Goal: Information Seeking & Learning: Learn about a topic

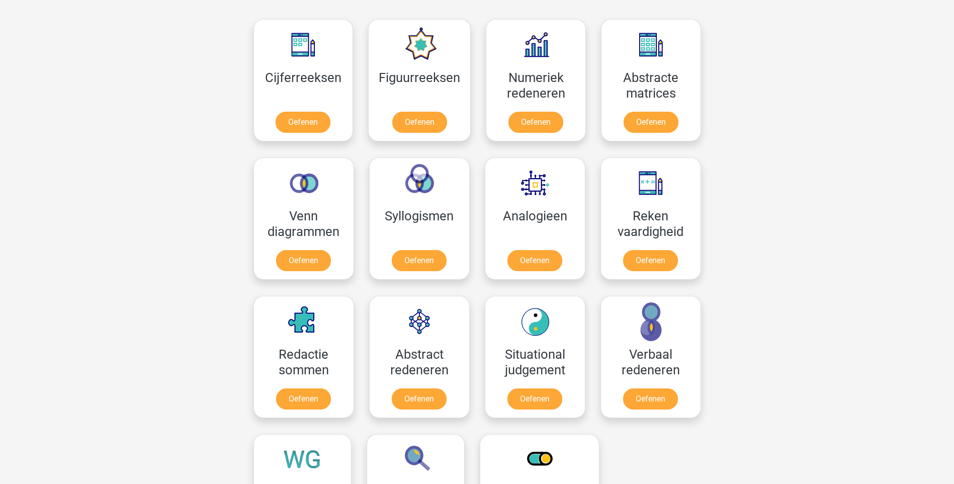
scroll to position [252, 0]
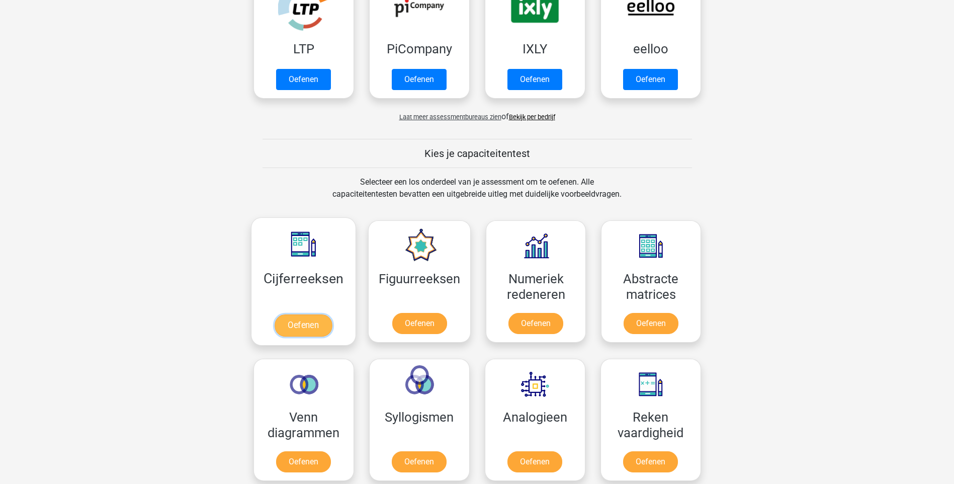
click at [298, 314] on link "Oefenen" at bounding box center [303, 325] width 57 height 22
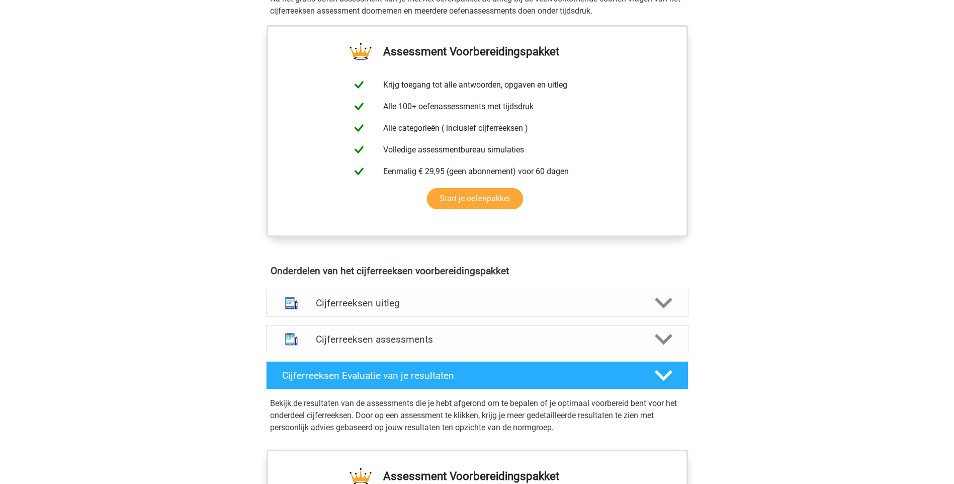
scroll to position [151, 0]
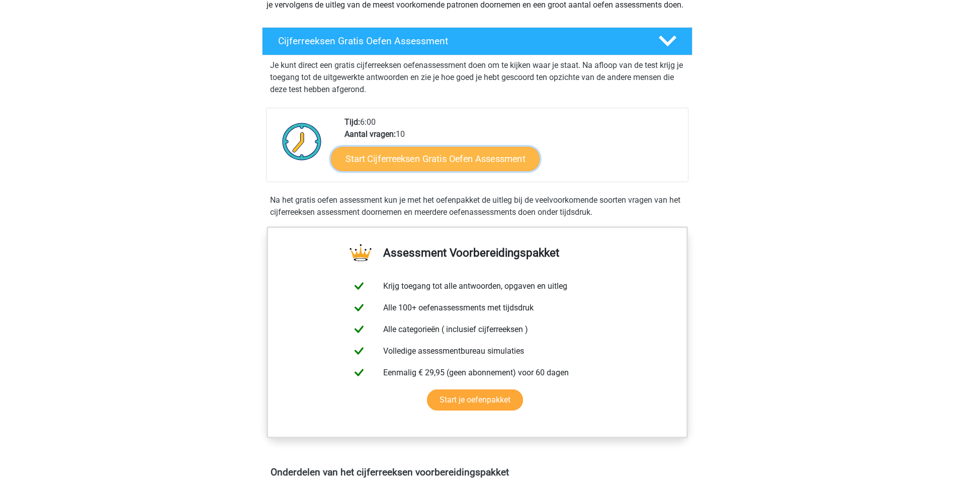
click at [415, 168] on link "Start Cijferreeksen Gratis Oefen Assessment" at bounding box center [435, 158] width 209 height 24
click at [425, 171] on link "Start Cijferreeksen Gratis Oefen Assessment" at bounding box center [435, 158] width 209 height 24
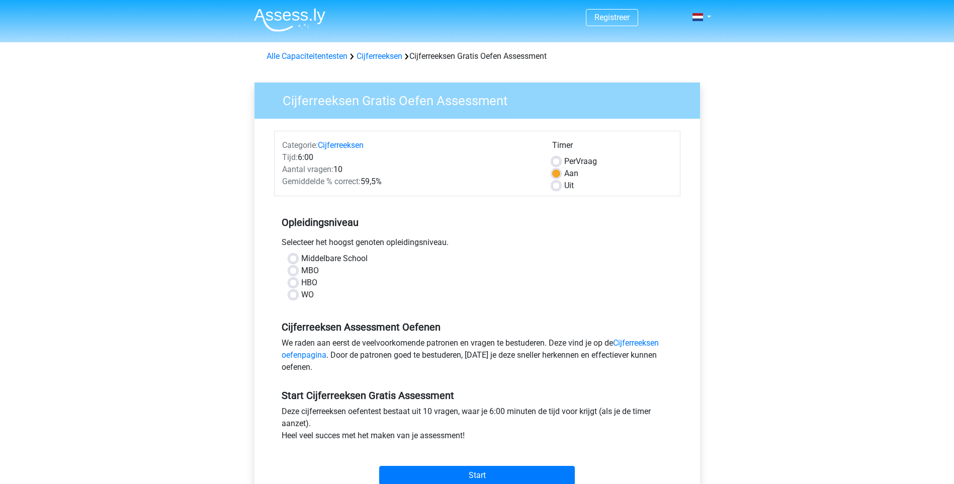
scroll to position [50, 0]
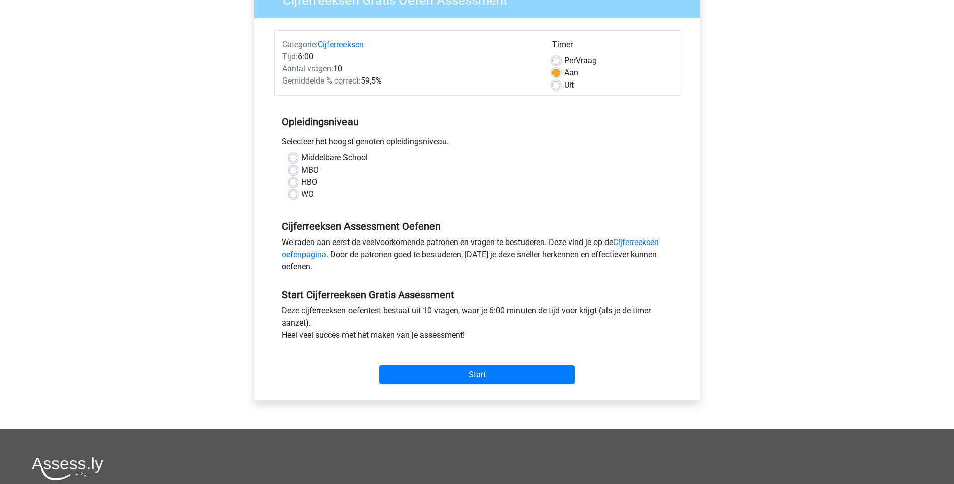
click at [564, 83] on label "Uit" at bounding box center [569, 85] width 10 height 12
click at [557, 83] on input "Uit" at bounding box center [556, 84] width 8 height 10
radio input "true"
click at [301, 184] on label "HBO" at bounding box center [309, 182] width 16 height 12
click at [291, 184] on input "HBO" at bounding box center [293, 181] width 8 height 10
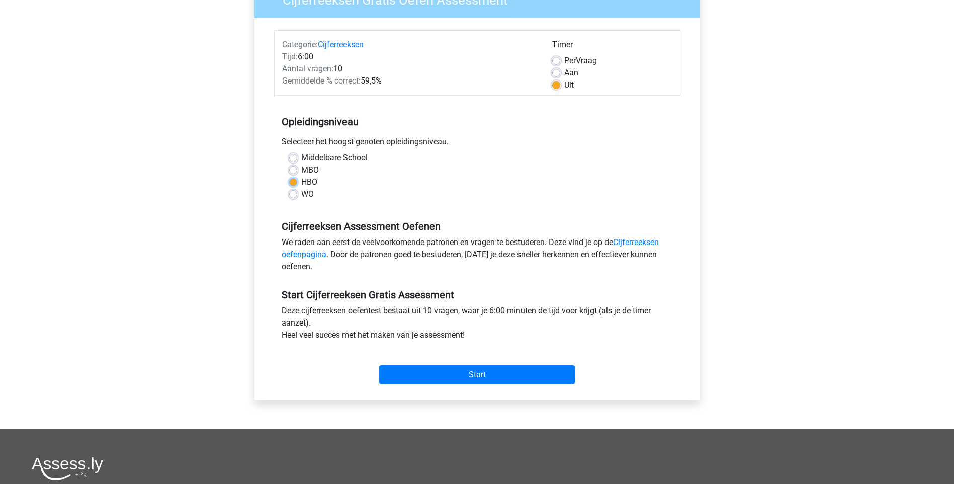
radio input "true"
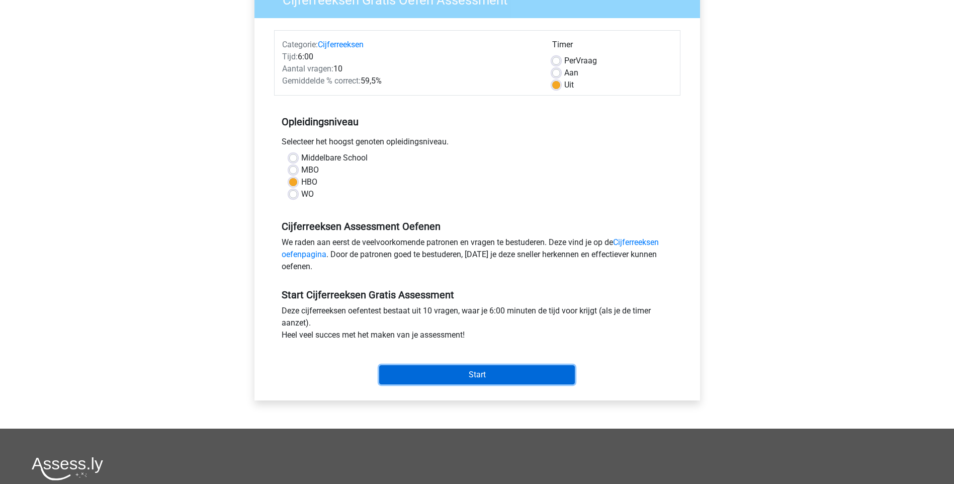
click at [473, 372] on input "Start" at bounding box center [477, 374] width 196 height 19
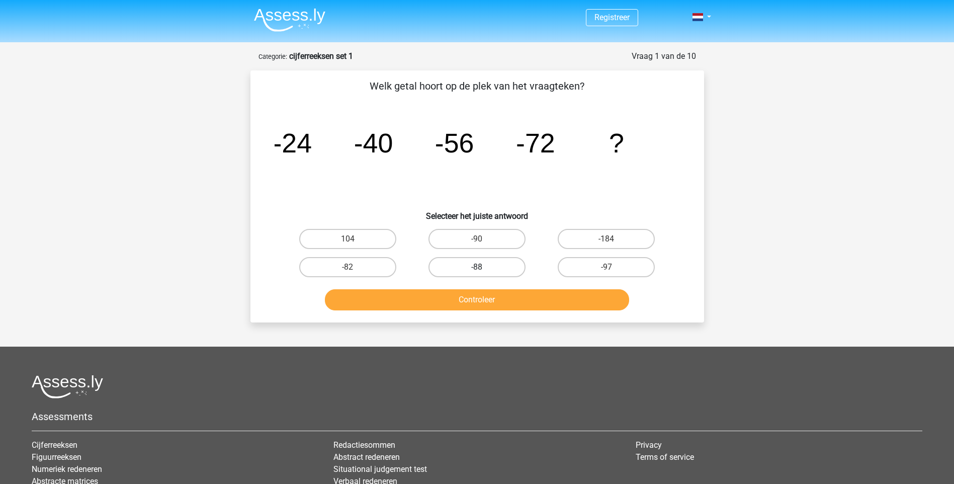
click at [475, 265] on label "-88" at bounding box center [477, 267] width 97 height 20
click at [477, 267] on input "-88" at bounding box center [480, 270] width 7 height 7
radio input "true"
click at [519, 298] on button "Controleer" at bounding box center [477, 299] width 304 height 21
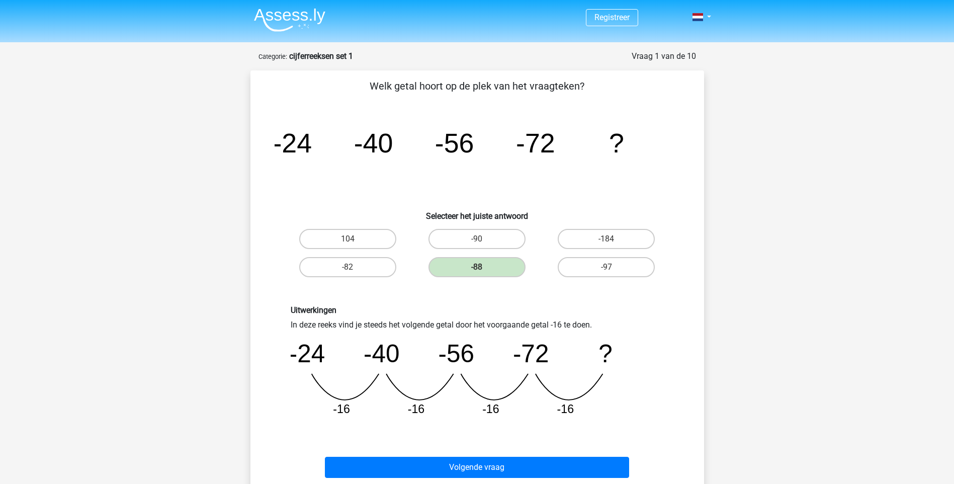
scroll to position [151, 0]
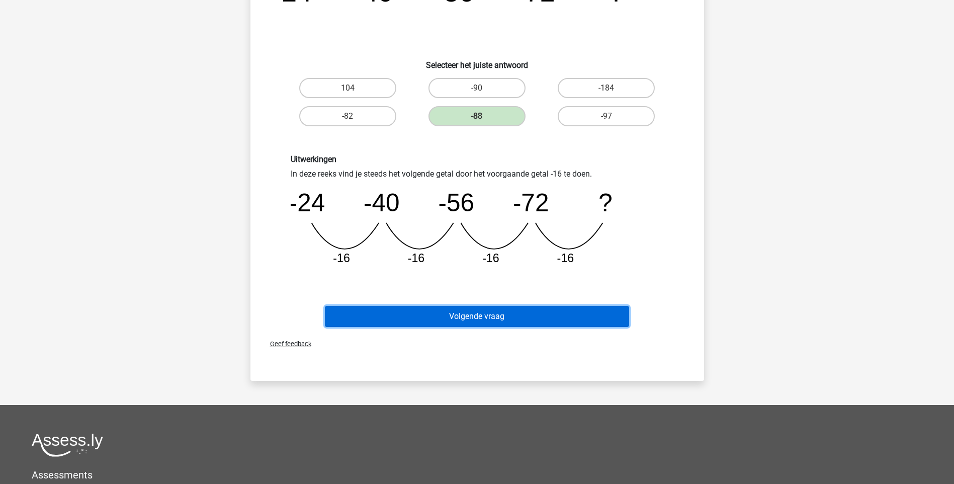
click at [445, 317] on button "Volgende vraag" at bounding box center [477, 316] width 304 height 21
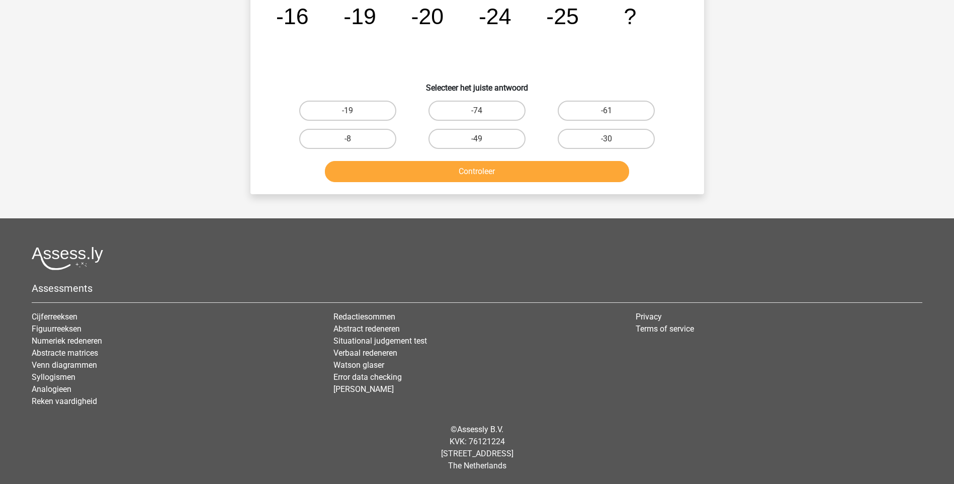
scroll to position [50, 0]
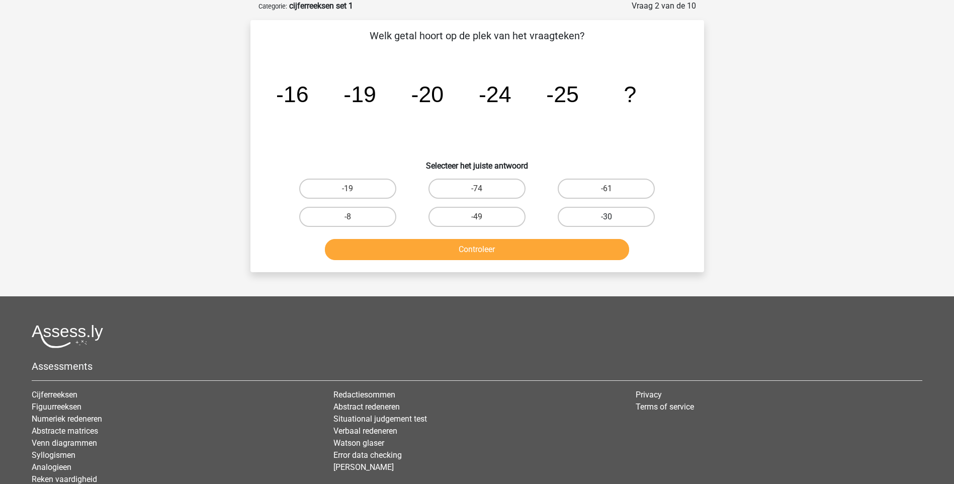
click at [621, 214] on label "-30" at bounding box center [606, 217] width 97 height 20
click at [613, 217] on input "-30" at bounding box center [610, 220] width 7 height 7
radio input "true"
click at [522, 251] on button "Controleer" at bounding box center [477, 249] width 304 height 21
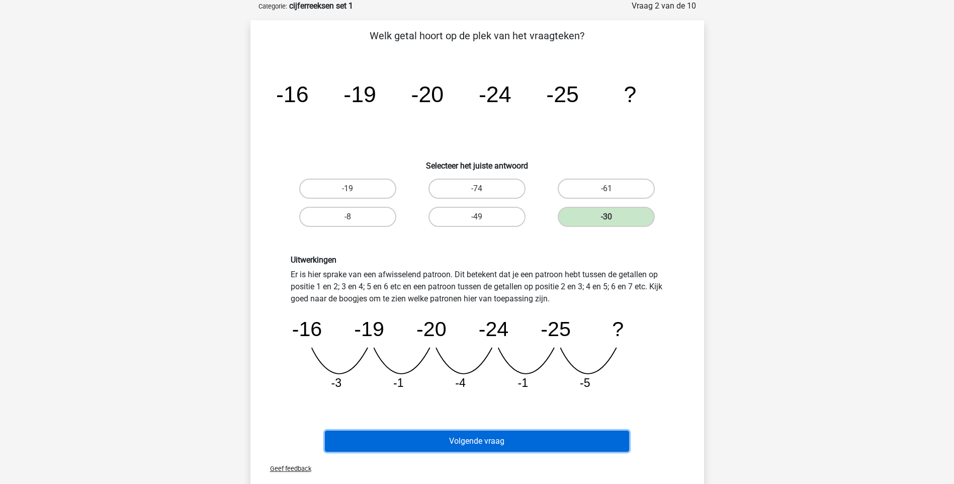
click at [506, 443] on button "Volgende vraag" at bounding box center [477, 441] width 304 height 21
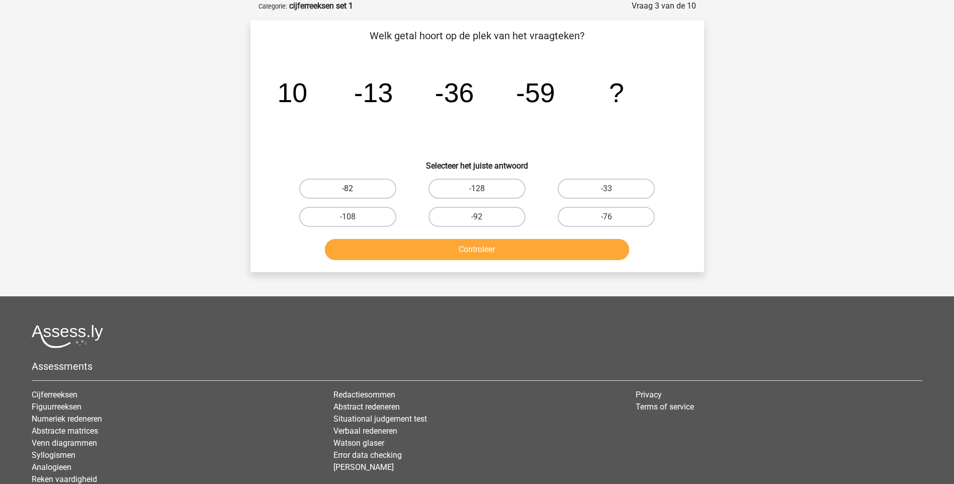
click at [374, 190] on label "-82" at bounding box center [347, 189] width 97 height 20
click at [354, 190] on input "-82" at bounding box center [351, 192] width 7 height 7
radio input "true"
click at [458, 256] on button "Controleer" at bounding box center [477, 249] width 304 height 21
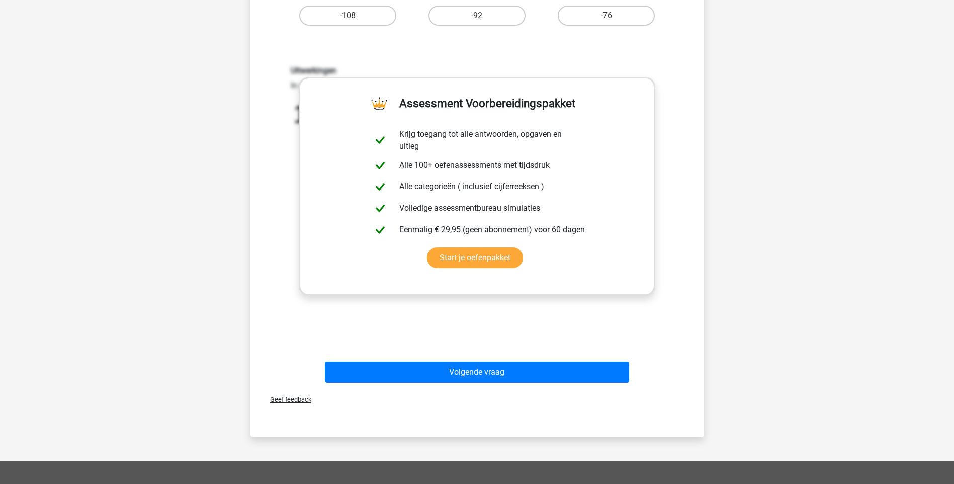
scroll to position [302, 0]
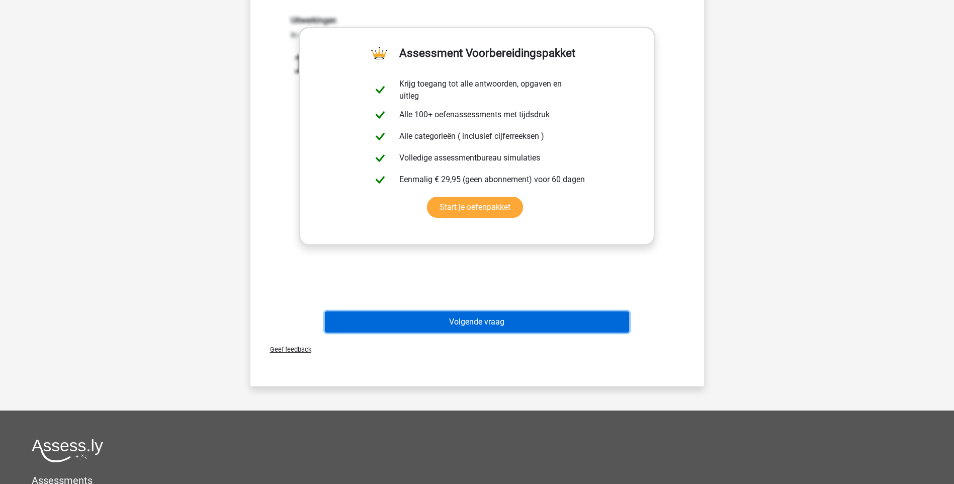
click at [527, 323] on button "Volgende vraag" at bounding box center [477, 321] width 304 height 21
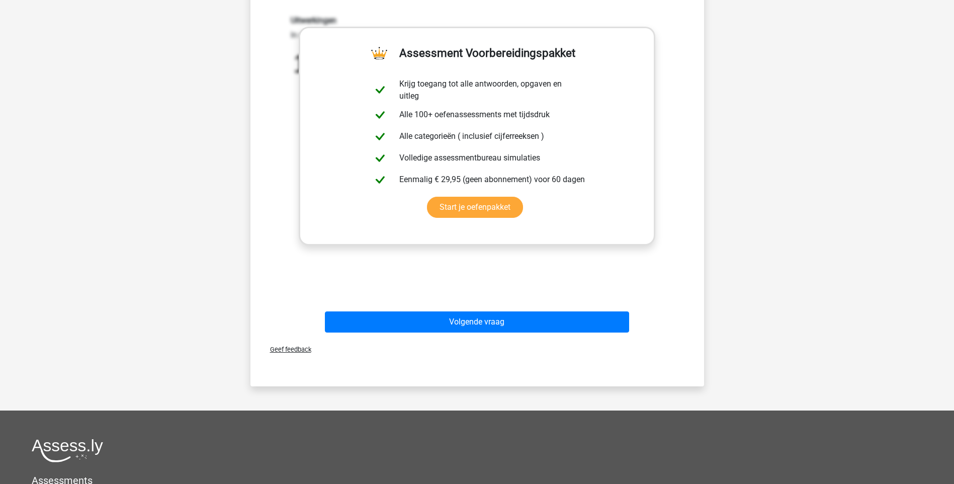
scroll to position [50, 0]
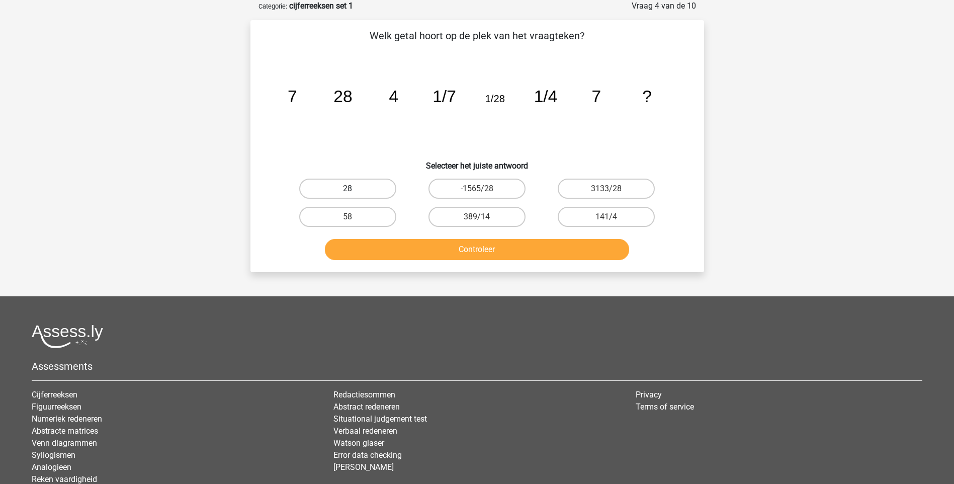
click at [377, 182] on label "28" at bounding box center [347, 189] width 97 height 20
click at [354, 189] on input "28" at bounding box center [351, 192] width 7 height 7
radio input "true"
click at [432, 249] on button "Controleer" at bounding box center [477, 249] width 304 height 21
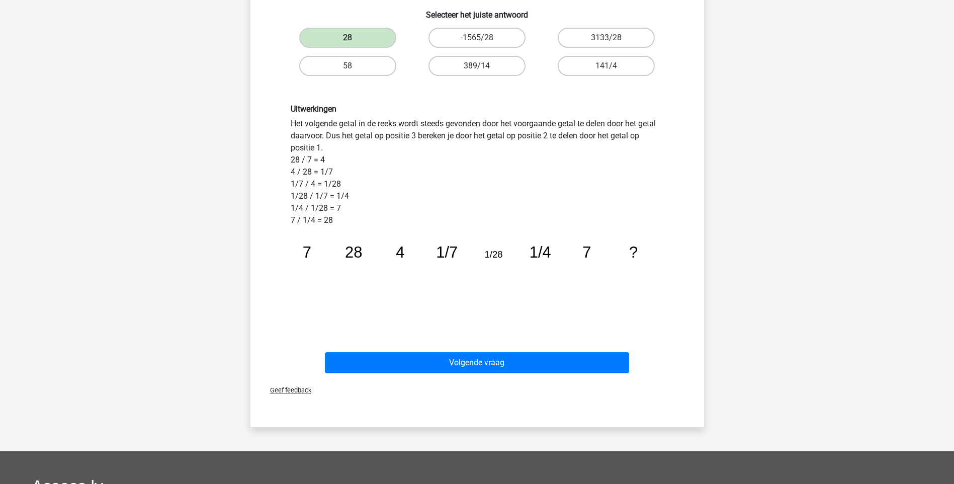
scroll to position [352, 0]
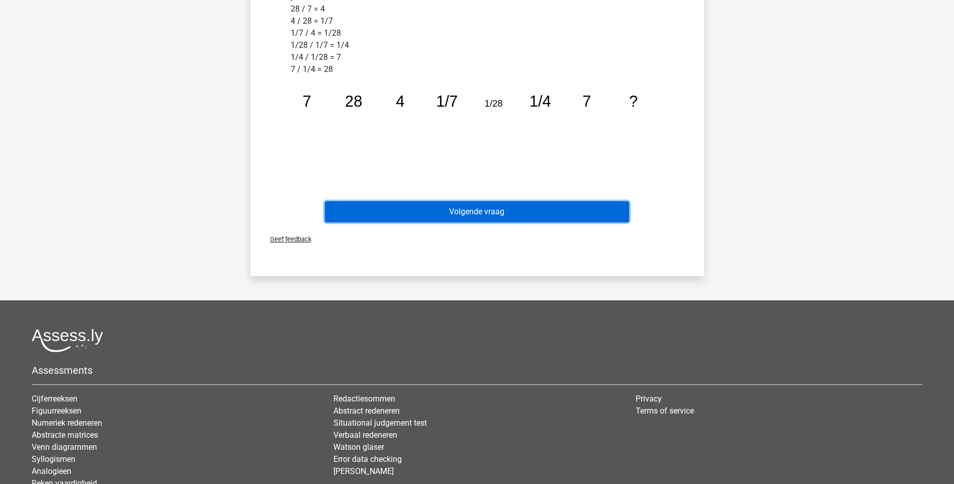
click at [504, 212] on button "Volgende vraag" at bounding box center [477, 211] width 304 height 21
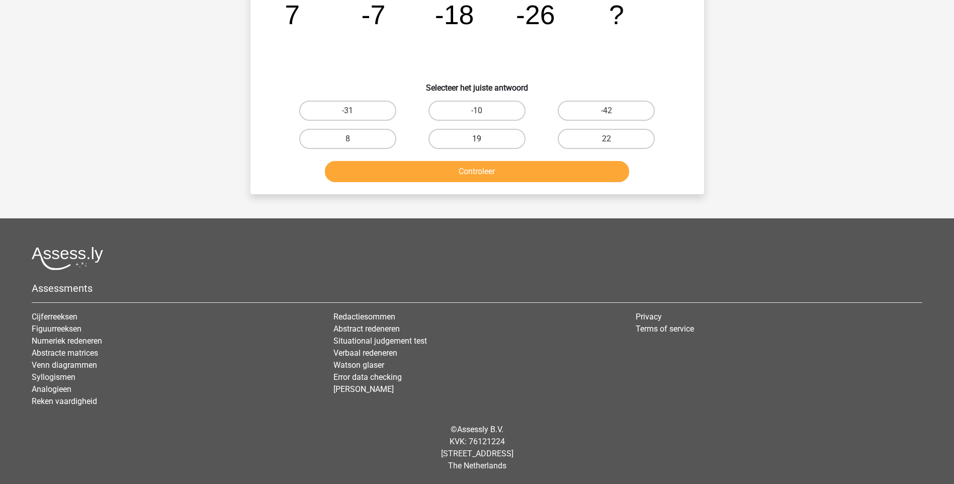
scroll to position [50, 0]
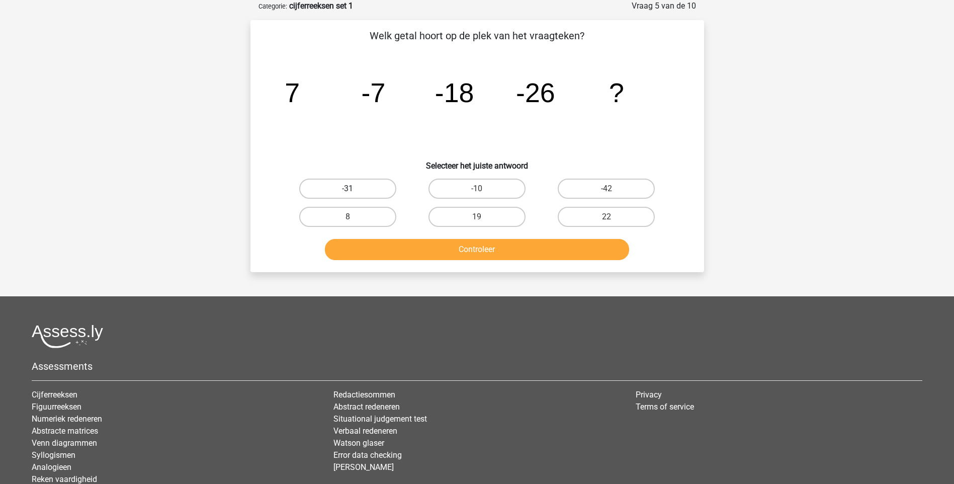
click at [372, 190] on label "-31" at bounding box center [347, 189] width 97 height 20
click at [354, 190] on input "-31" at bounding box center [351, 192] width 7 height 7
radio input "true"
click at [446, 254] on button "Controleer" at bounding box center [477, 249] width 304 height 21
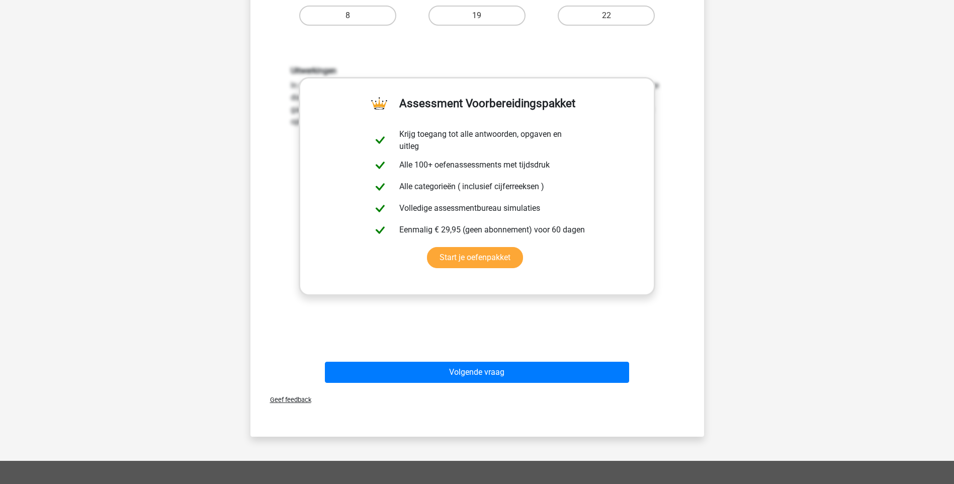
scroll to position [101, 0]
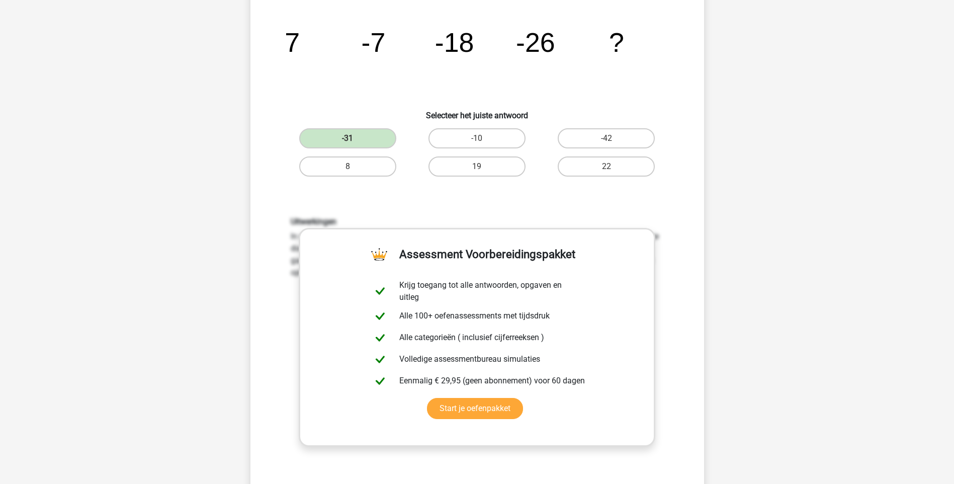
click at [505, 206] on div "Uitwerkingen In deze reeks vind je het tweede getal door het eerste getal -14 t…" at bounding box center [478, 349] width 422 height 312
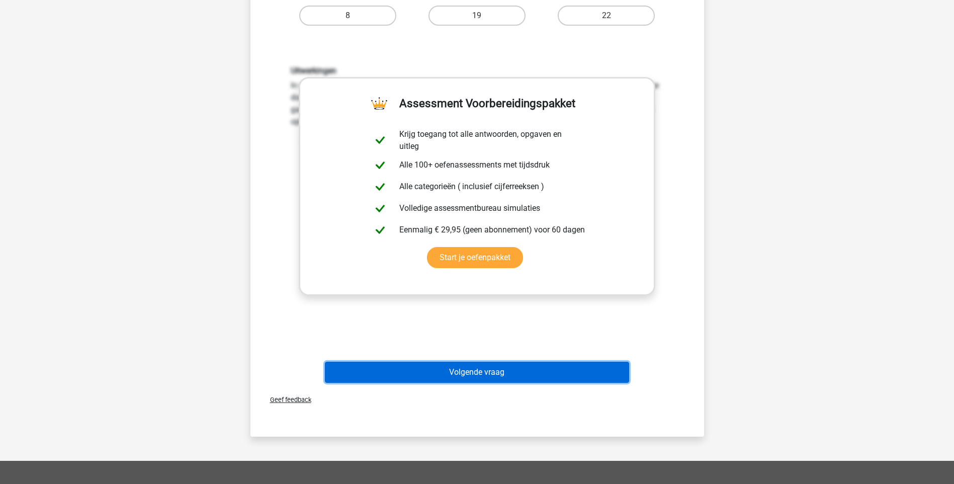
click at [488, 368] on button "Volgende vraag" at bounding box center [477, 372] width 304 height 21
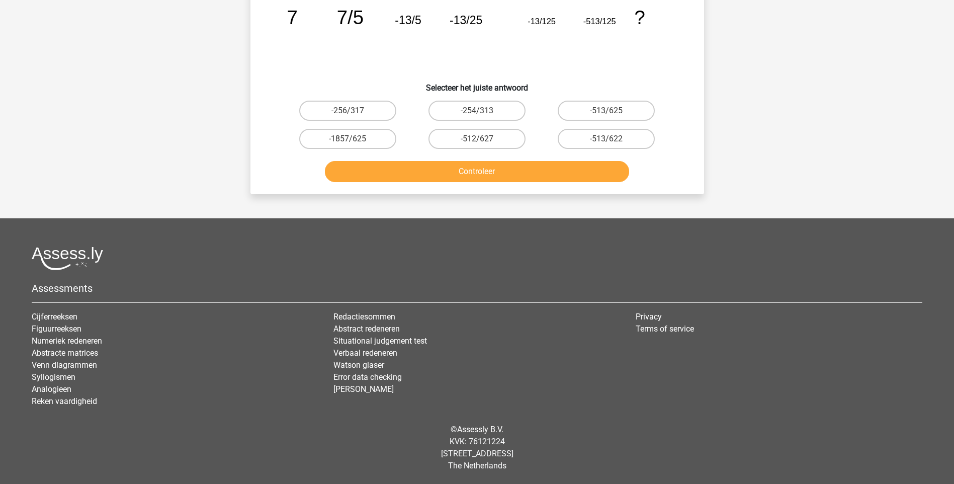
scroll to position [50, 0]
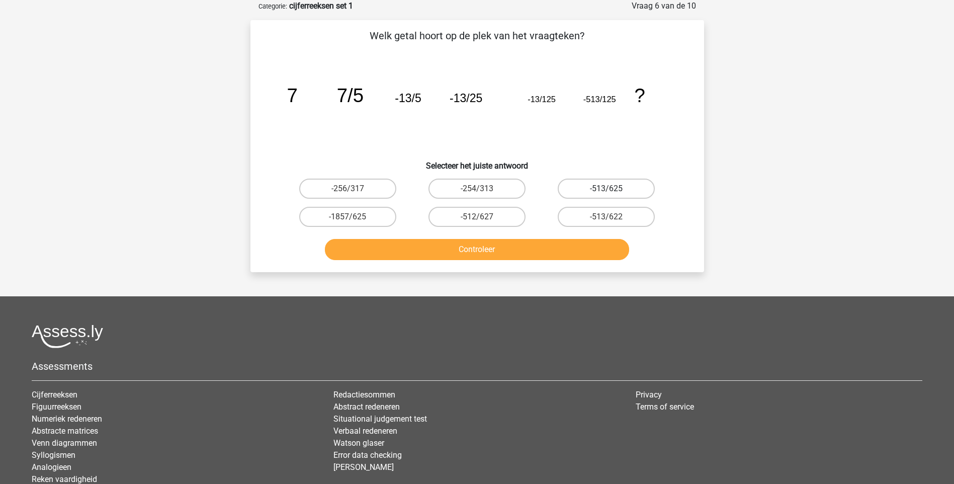
click at [597, 188] on label "-513/625" at bounding box center [606, 189] width 97 height 20
click at [607, 189] on input "-513/625" at bounding box center [610, 192] width 7 height 7
radio input "true"
click at [489, 214] on label "-512/627" at bounding box center [477, 217] width 97 height 20
click at [483, 217] on input "-512/627" at bounding box center [480, 220] width 7 height 7
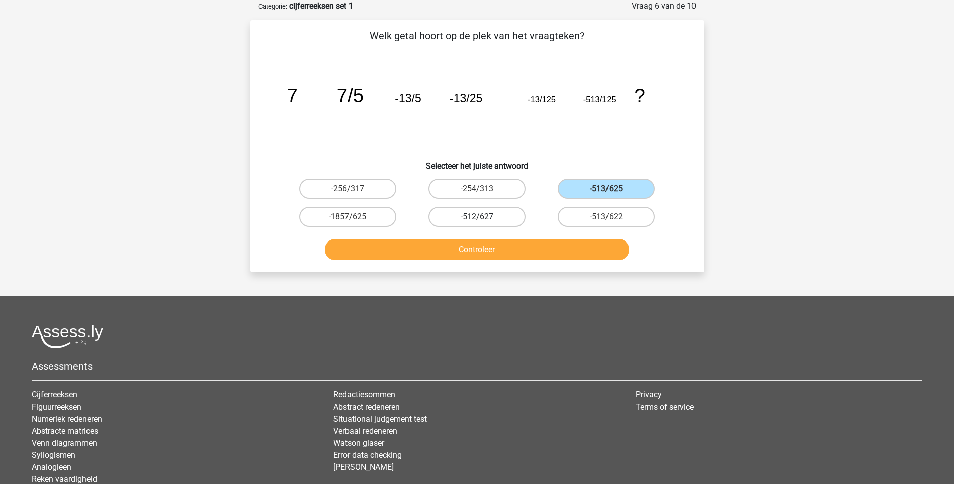
radio input "true"
click at [580, 190] on label "-513/625" at bounding box center [606, 189] width 97 height 20
click at [607, 190] on input "-513/625" at bounding box center [610, 192] width 7 height 7
radio input "true"
click at [375, 217] on label "-1857/625" at bounding box center [347, 217] width 97 height 20
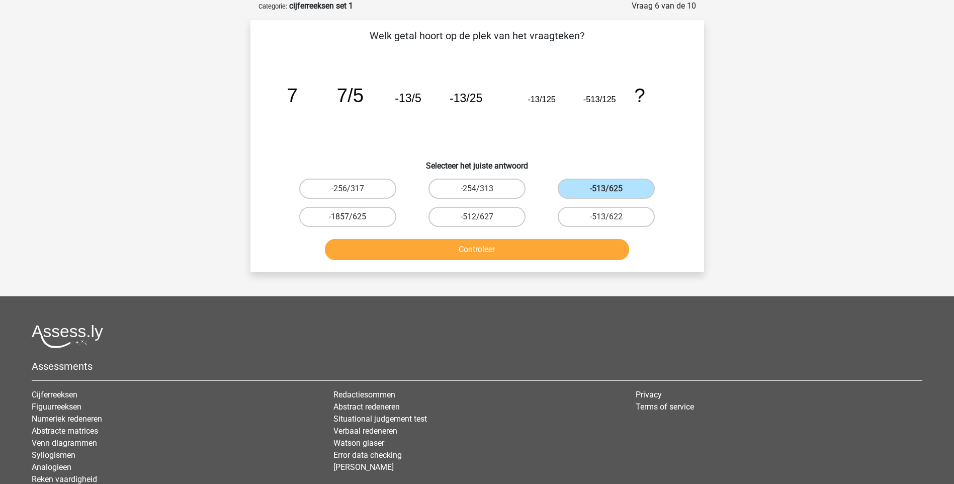
click at [354, 217] on input "-1857/625" at bounding box center [351, 220] width 7 height 7
radio input "true"
click at [381, 188] on label "-256/317" at bounding box center [347, 189] width 97 height 20
click at [354, 189] on input "-256/317" at bounding box center [351, 192] width 7 height 7
radio input "true"
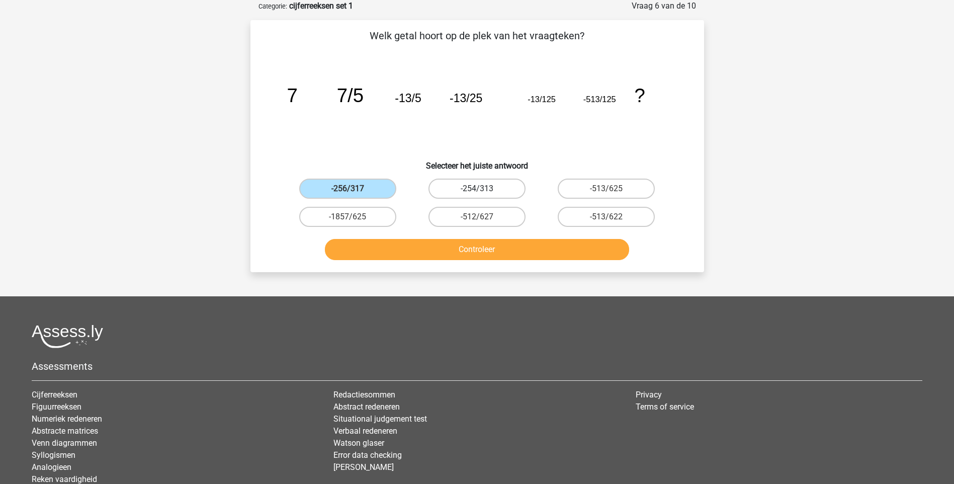
drag, startPoint x: 459, startPoint y: 188, endPoint x: 489, endPoint y: 197, distance: 31.5
click at [460, 188] on label "-254/313" at bounding box center [477, 189] width 97 height 20
click at [477, 189] on input "-254/313" at bounding box center [480, 192] width 7 height 7
radio input "true"
click at [587, 214] on label "-513/622" at bounding box center [606, 217] width 97 height 20
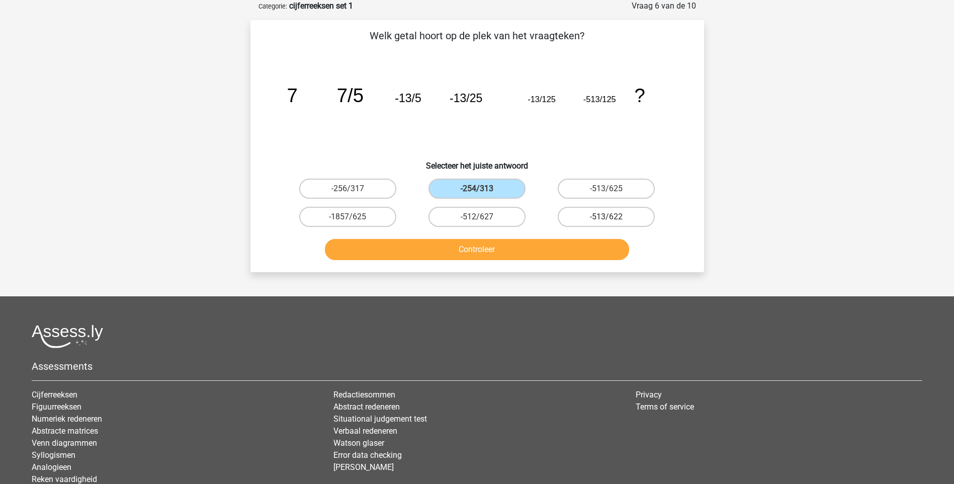
click at [607, 217] on input "-513/622" at bounding box center [610, 220] width 7 height 7
radio input "true"
click at [612, 189] on input "-513/625" at bounding box center [610, 192] width 7 height 7
radio input "true"
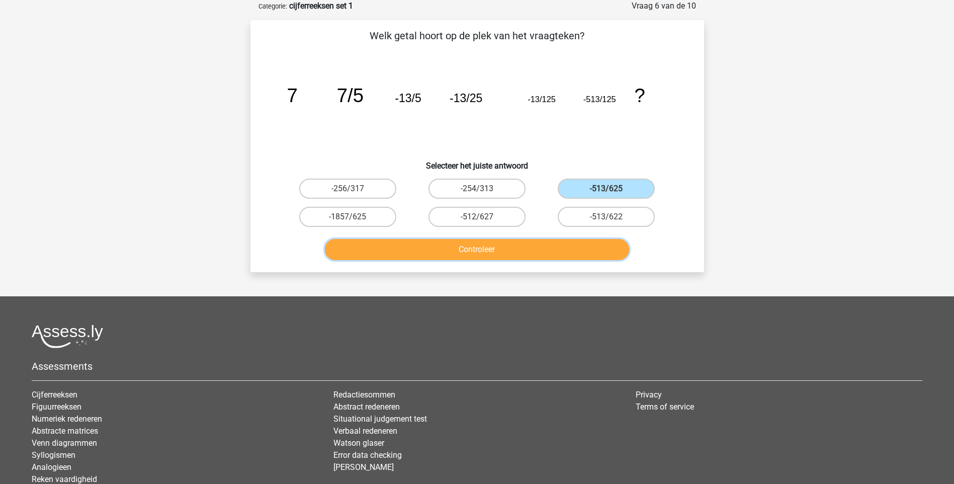
click at [520, 248] on button "Controleer" at bounding box center [477, 249] width 304 height 21
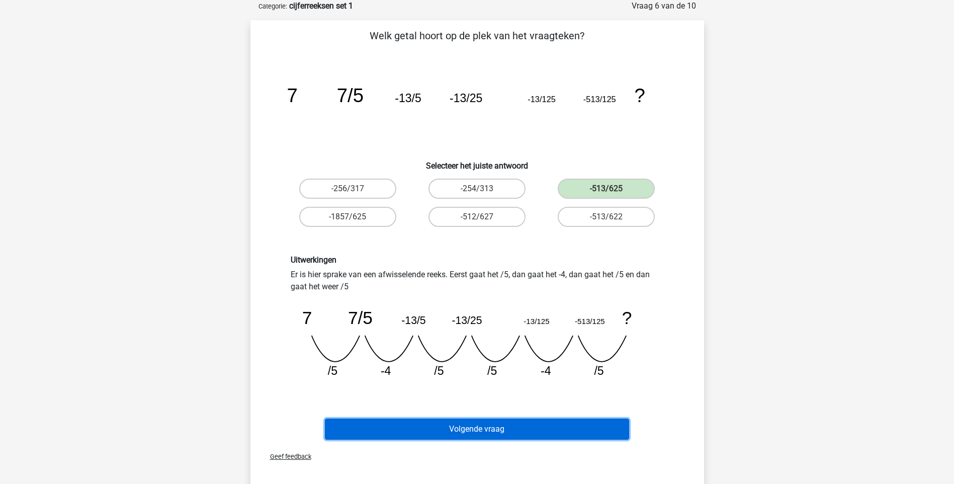
click at [539, 433] on button "Volgende vraag" at bounding box center [477, 429] width 304 height 21
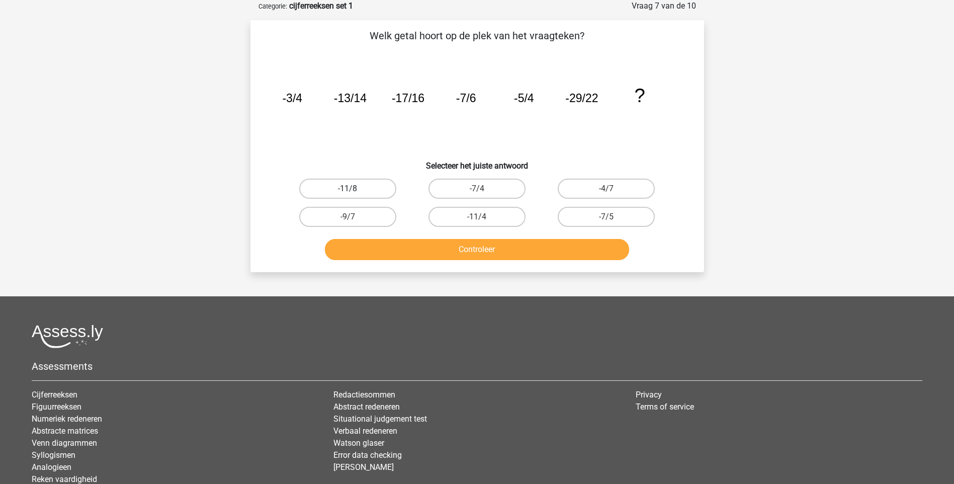
drag, startPoint x: 346, startPoint y: 188, endPoint x: 387, endPoint y: 203, distance: 43.9
click at [346, 189] on label "-11/8" at bounding box center [347, 189] width 97 height 20
click at [348, 189] on input "-11/8" at bounding box center [351, 192] width 7 height 7
radio input "true"
click at [415, 259] on button "Controleer" at bounding box center [477, 249] width 304 height 21
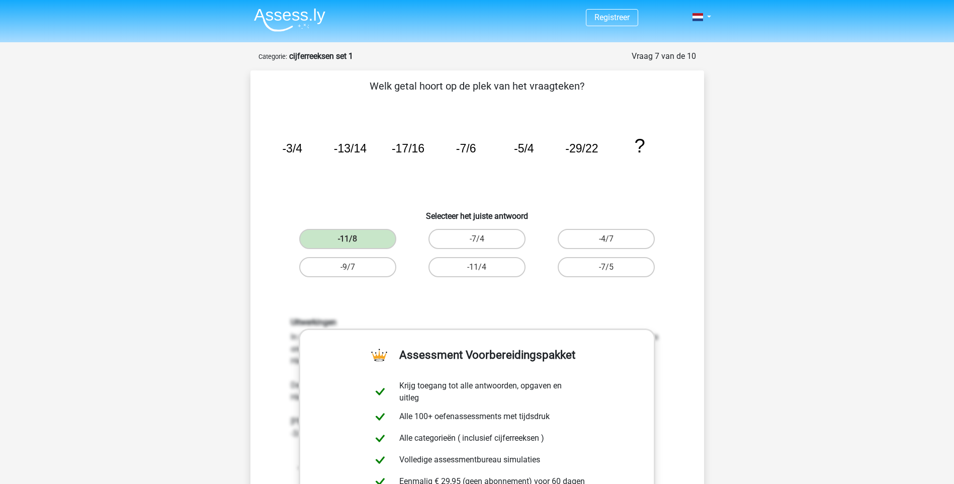
scroll to position [201, 0]
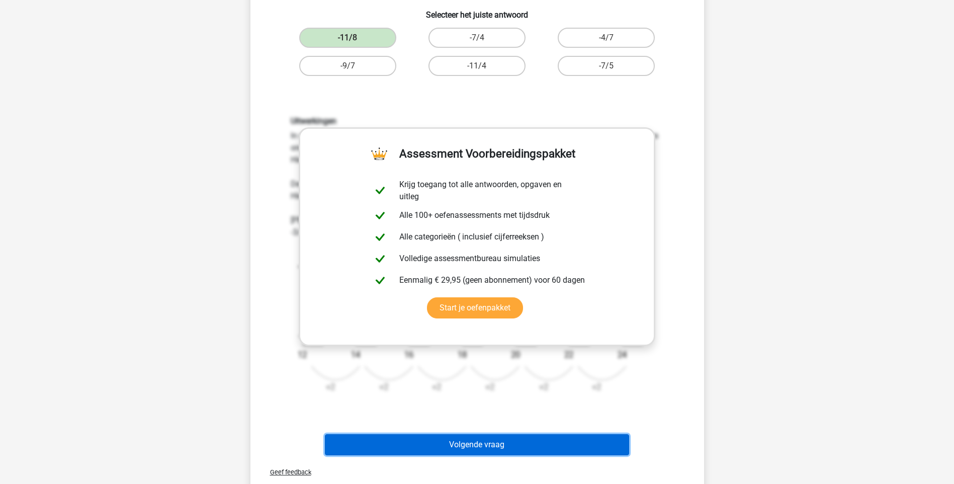
click at [509, 444] on button "Volgende vraag" at bounding box center [477, 444] width 304 height 21
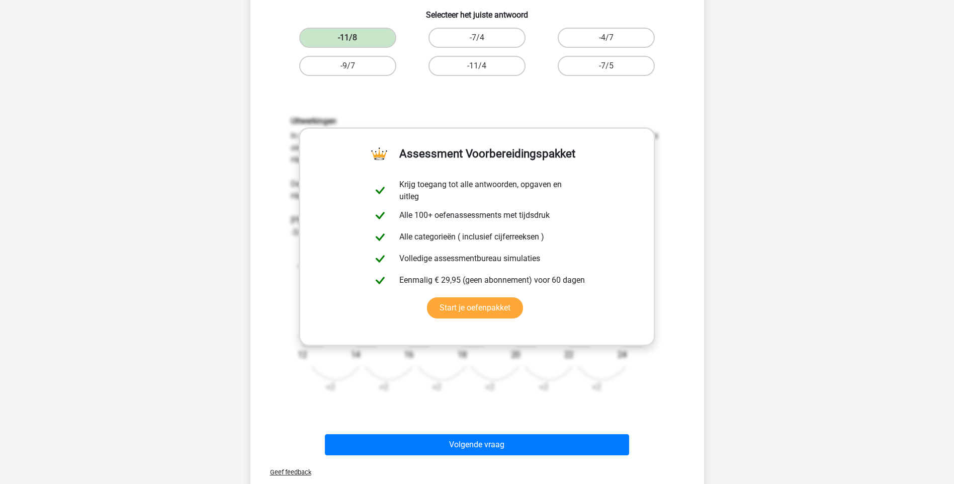
scroll to position [50, 0]
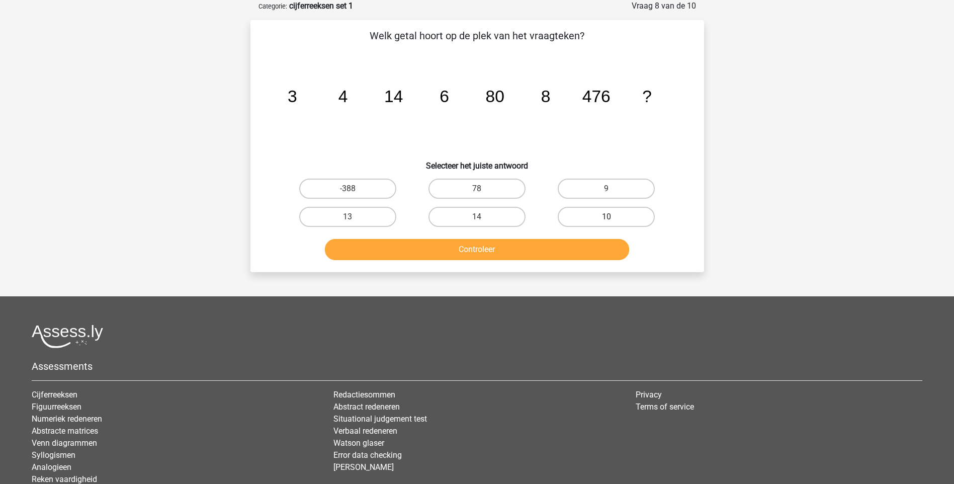
click at [627, 224] on label "10" at bounding box center [606, 217] width 97 height 20
click at [613, 223] on input "10" at bounding box center [610, 220] width 7 height 7
radio input "true"
click at [483, 255] on button "Controleer" at bounding box center [477, 249] width 304 height 21
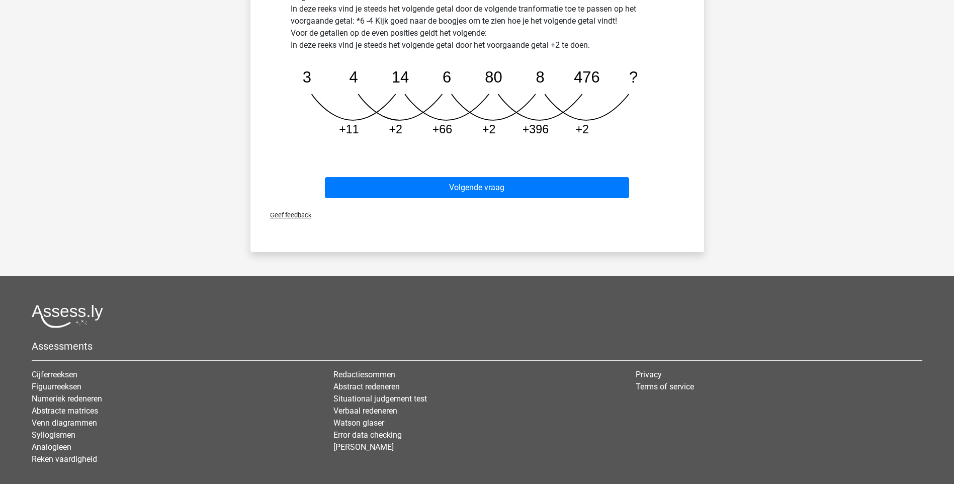
scroll to position [410, 0]
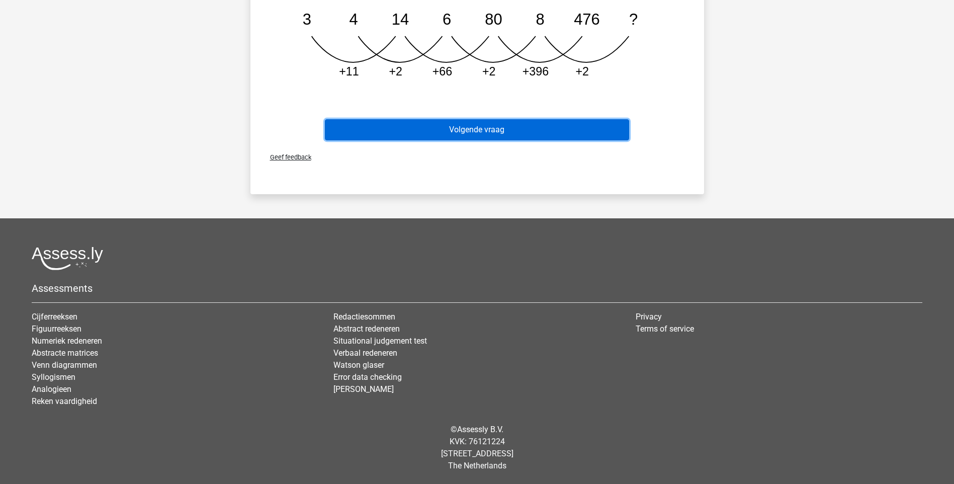
click at [501, 132] on button "Volgende vraag" at bounding box center [477, 129] width 304 height 21
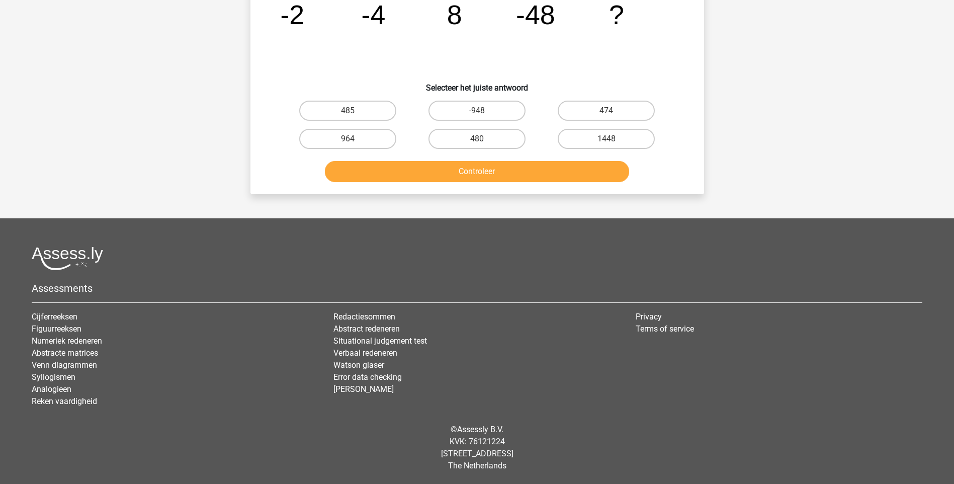
scroll to position [50, 0]
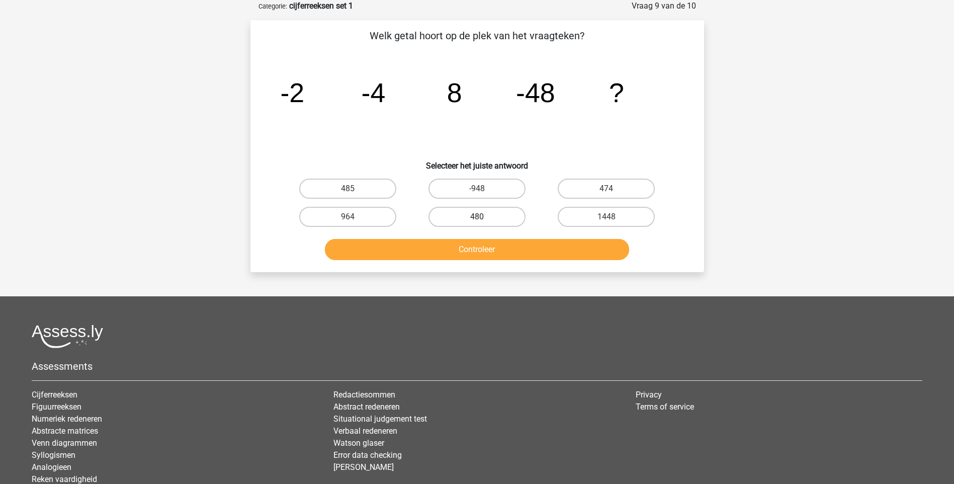
click at [502, 214] on label "480" at bounding box center [477, 217] width 97 height 20
click at [483, 217] on input "480" at bounding box center [480, 220] width 7 height 7
radio input "true"
click at [502, 246] on button "Controleer" at bounding box center [477, 249] width 304 height 21
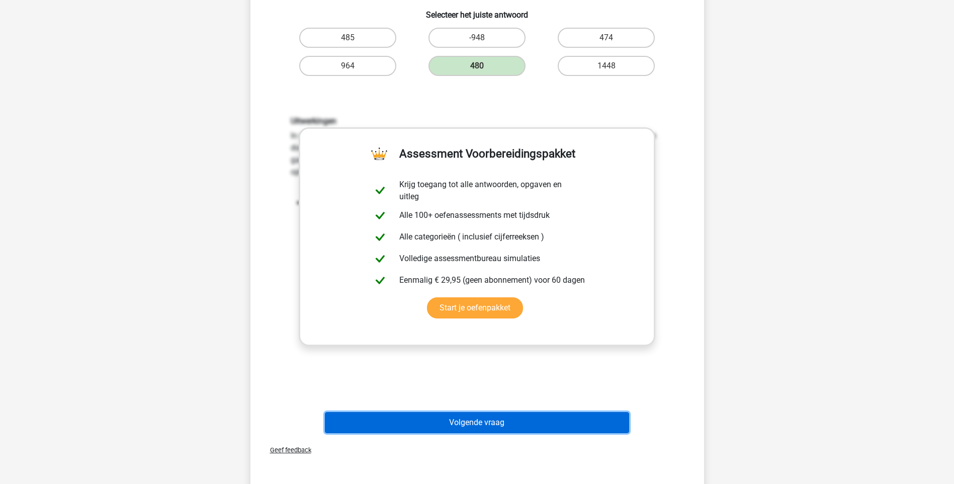
click at [478, 426] on button "Volgende vraag" at bounding box center [477, 422] width 304 height 21
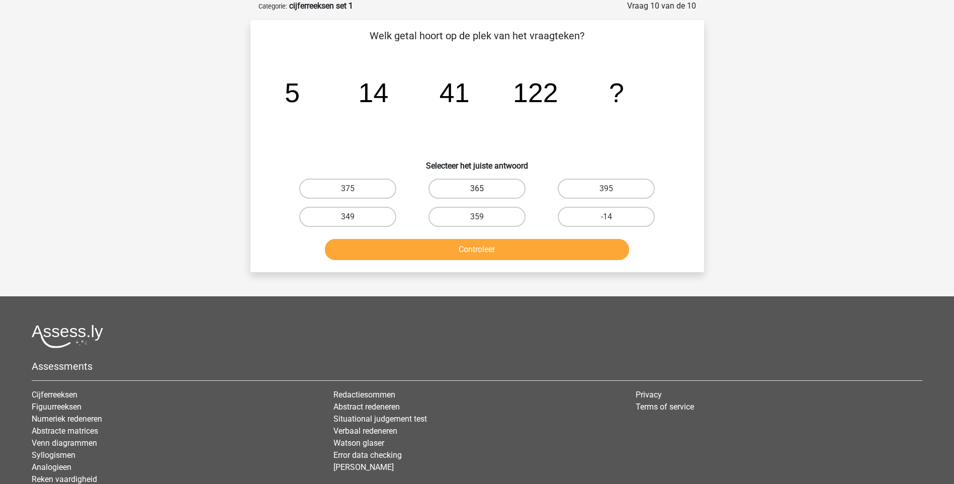
click at [506, 186] on label "365" at bounding box center [477, 189] width 97 height 20
click at [483, 189] on input "365" at bounding box center [480, 192] width 7 height 7
radio input "true"
click at [496, 250] on button "Controleer" at bounding box center [477, 249] width 304 height 21
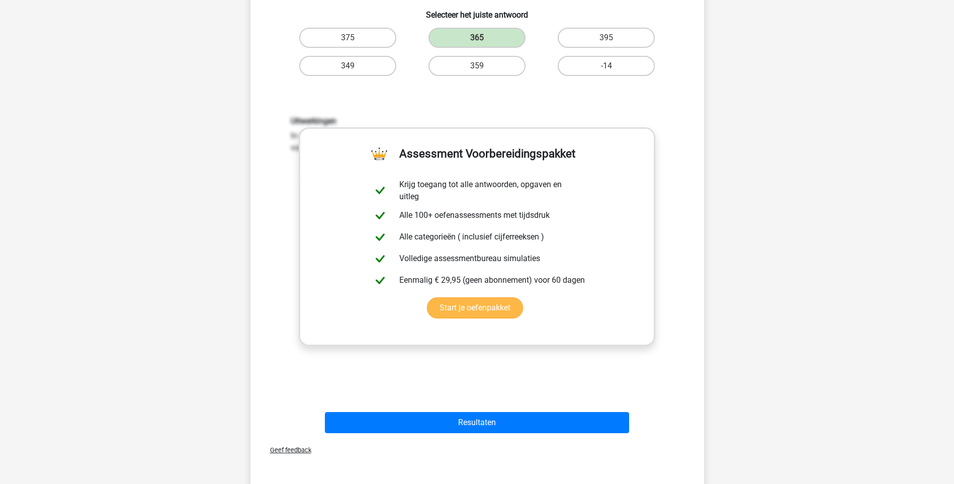
scroll to position [252, 0]
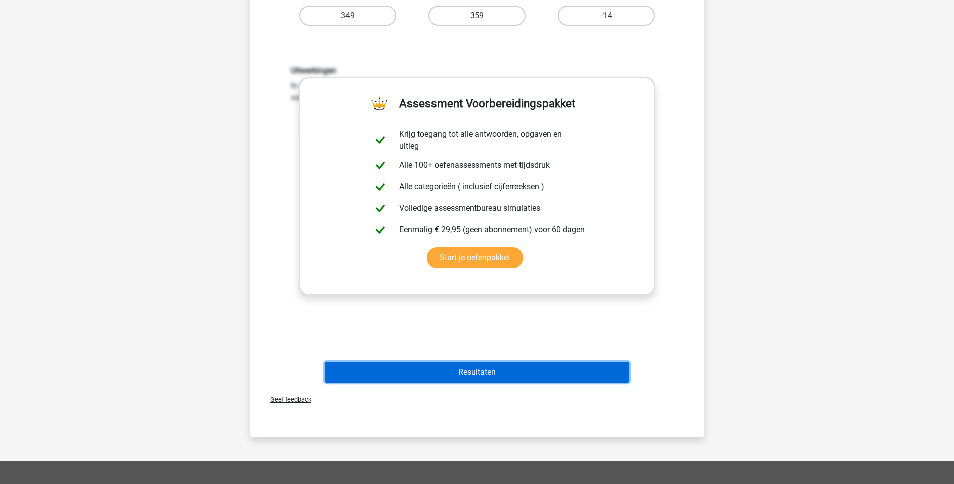
click at [498, 372] on button "Resultaten" at bounding box center [477, 372] width 304 height 21
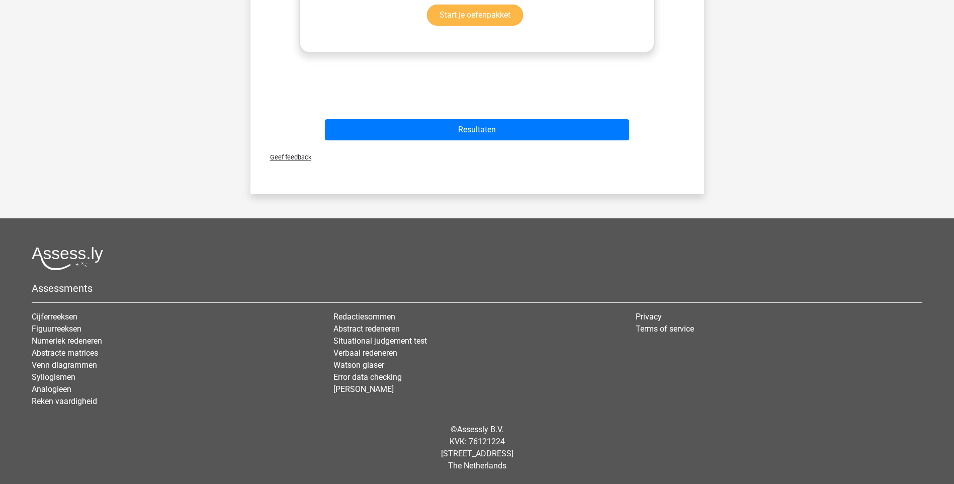
scroll to position [192, 0]
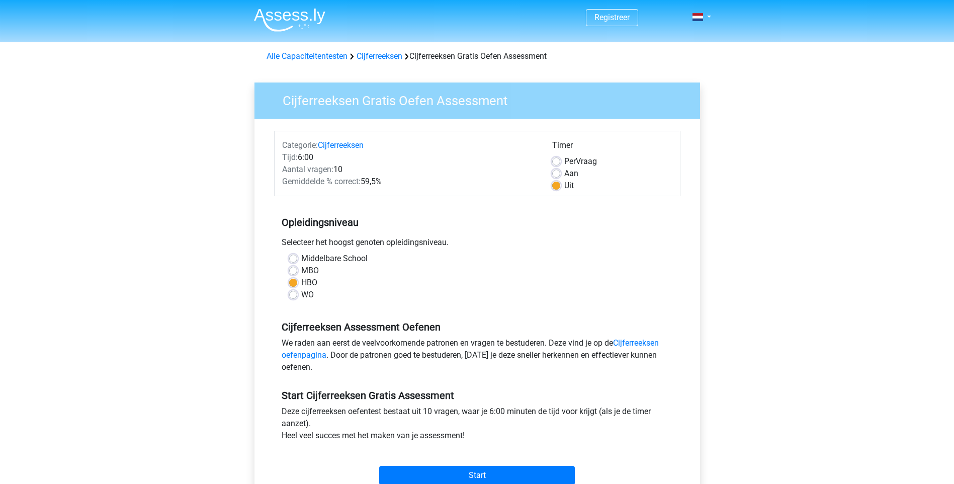
scroll to position [101, 0]
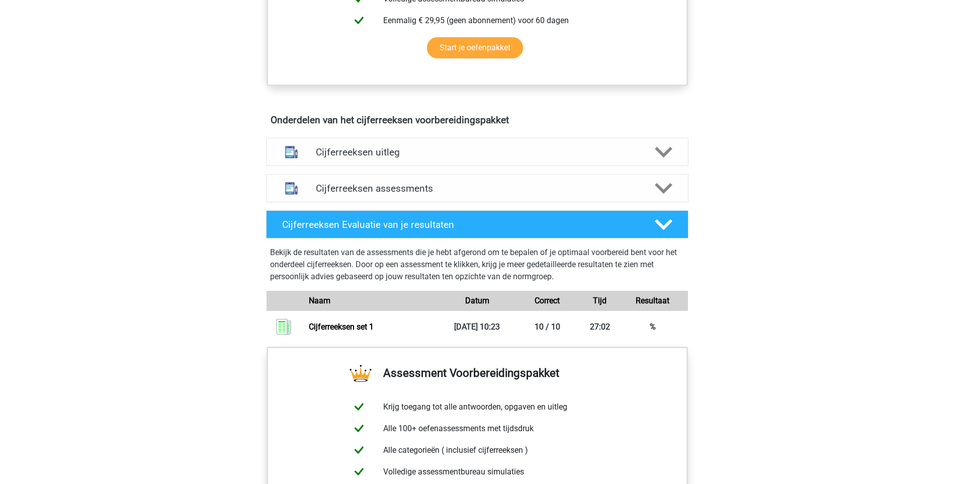
scroll to position [453, 0]
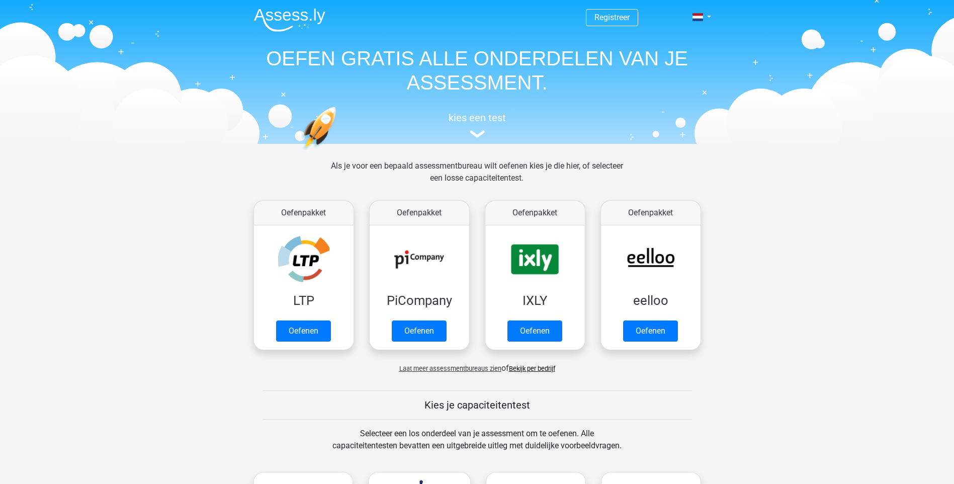
scroll to position [252, 0]
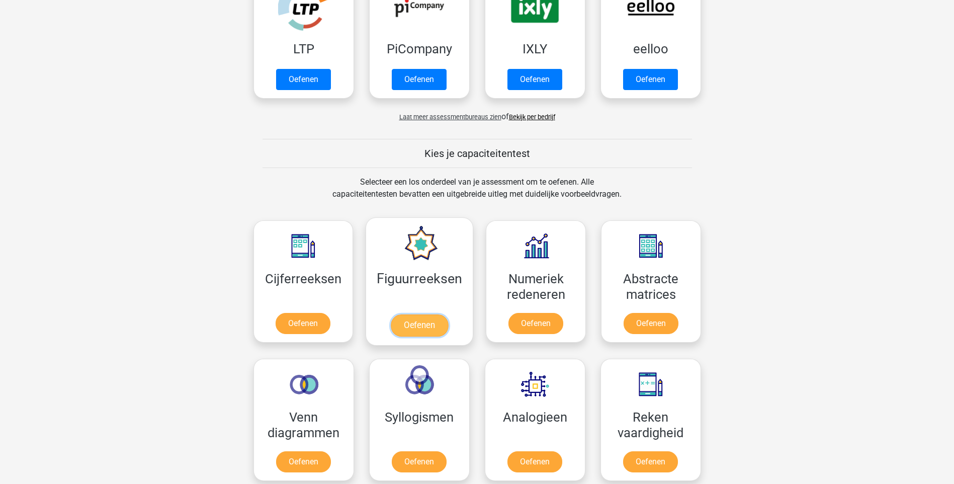
click at [427, 314] on link "Oefenen" at bounding box center [419, 325] width 57 height 22
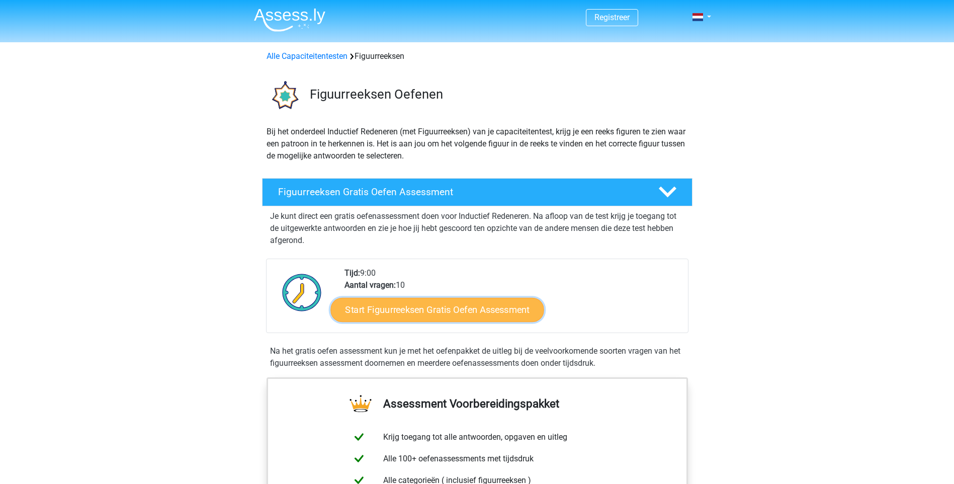
click at [403, 306] on link "Start Figuurreeksen Gratis Oefen Assessment" at bounding box center [437, 309] width 213 height 24
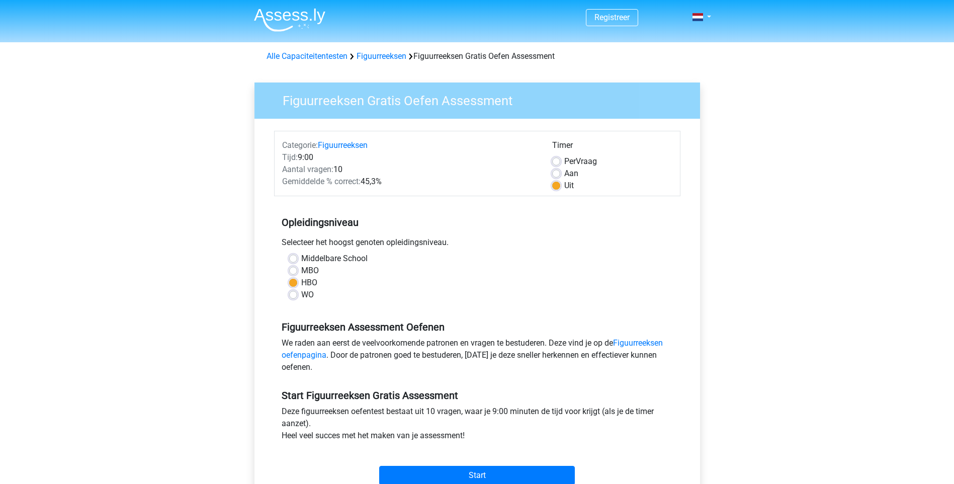
scroll to position [151, 0]
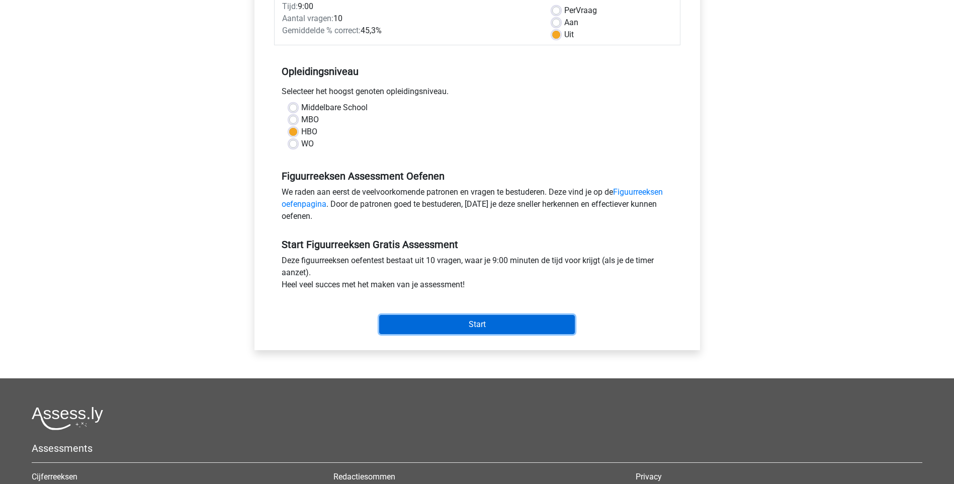
drag, startPoint x: 465, startPoint y: 321, endPoint x: 489, endPoint y: 318, distance: 24.3
click at [465, 320] on input "Start" at bounding box center [477, 324] width 196 height 19
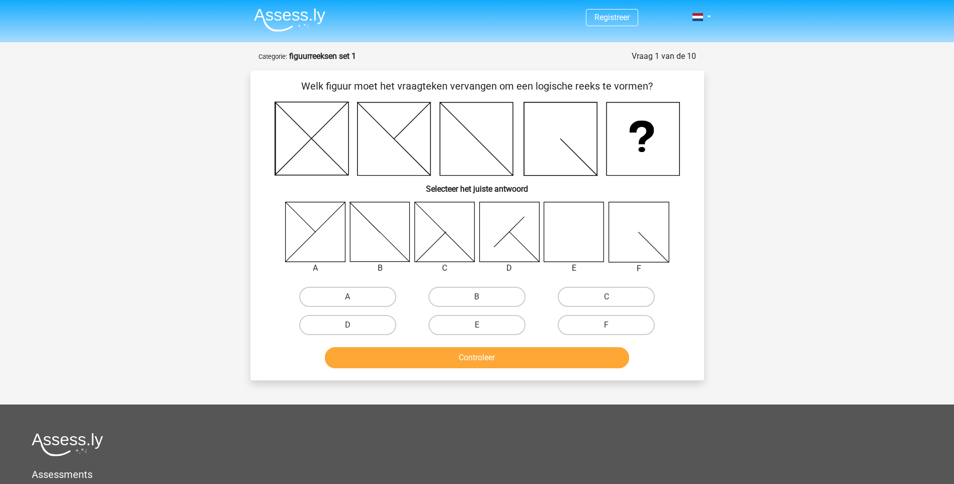
click at [563, 249] on icon at bounding box center [574, 232] width 60 height 60
click at [504, 365] on button "Controleer" at bounding box center [477, 357] width 304 height 21
click at [578, 239] on icon at bounding box center [574, 232] width 60 height 60
click at [495, 320] on label "E" at bounding box center [477, 325] width 97 height 20
click at [483, 325] on input "E" at bounding box center [480, 328] width 7 height 7
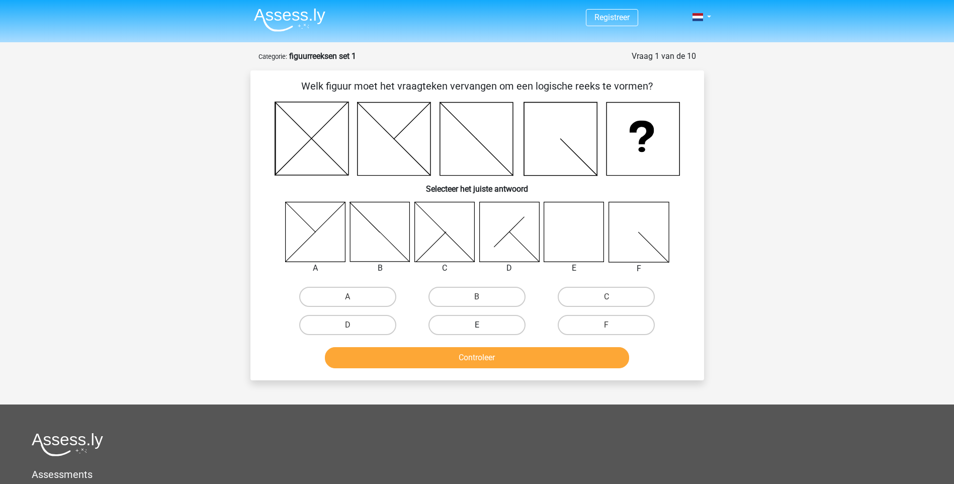
radio input "true"
click at [500, 356] on button "Controleer" at bounding box center [477, 357] width 304 height 21
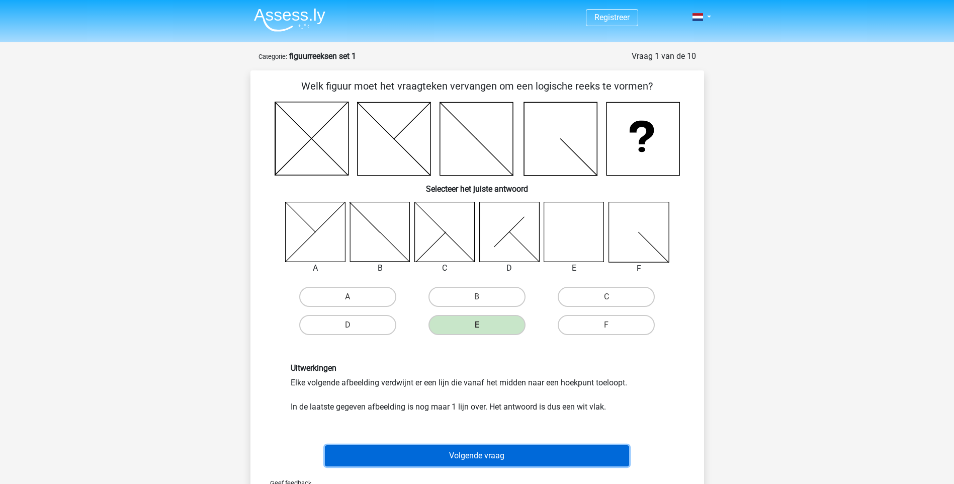
drag, startPoint x: 467, startPoint y: 455, endPoint x: 449, endPoint y: 419, distance: 40.0
click at [467, 454] on button "Volgende vraag" at bounding box center [477, 455] width 304 height 21
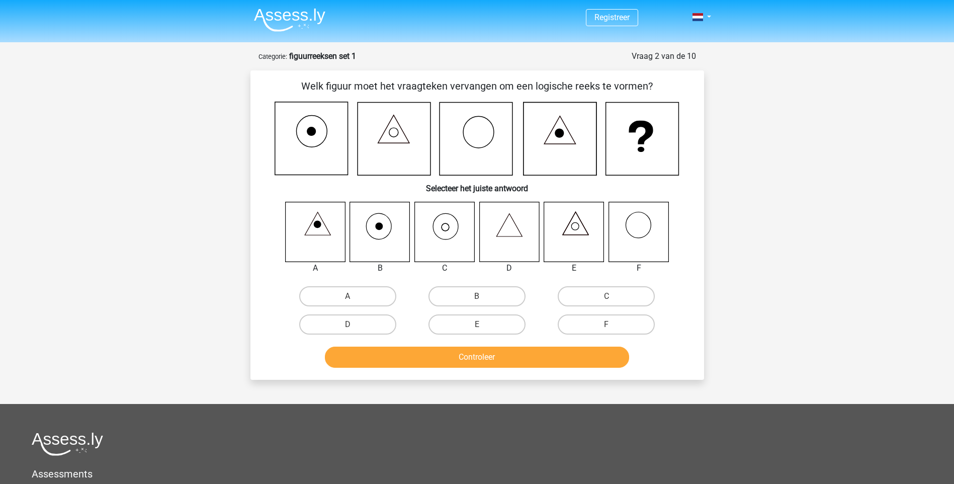
scroll to position [50, 0]
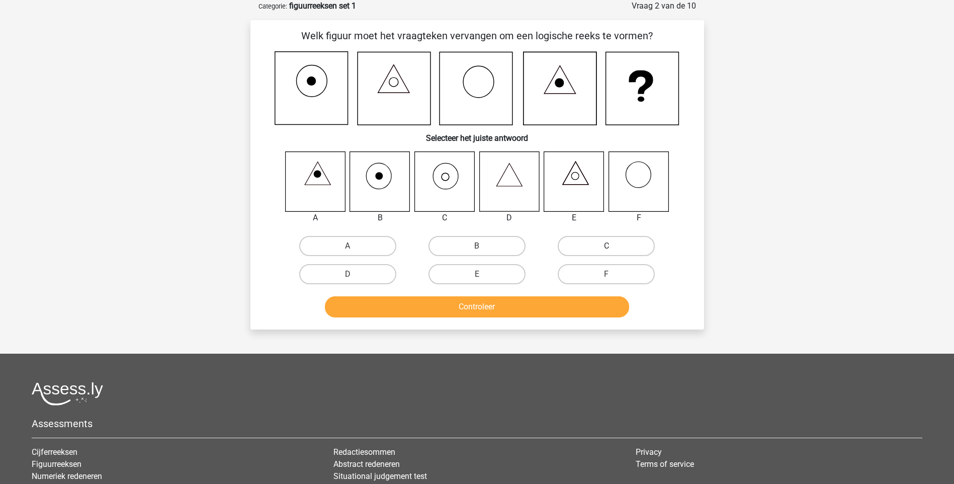
click at [585, 243] on label "C" at bounding box center [606, 246] width 97 height 20
click at [607, 246] on input "C" at bounding box center [610, 249] width 7 height 7
radio input "true"
click at [472, 307] on button "Controleer" at bounding box center [477, 306] width 304 height 21
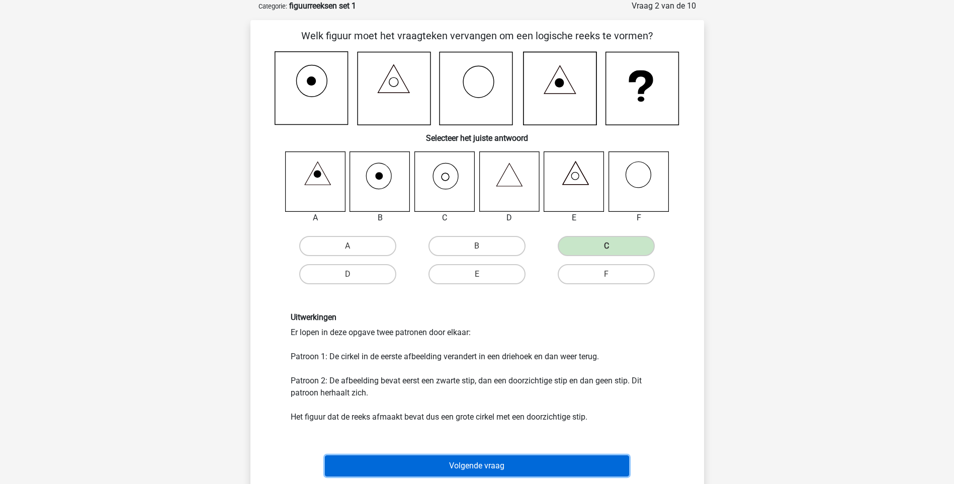
click at [542, 471] on button "Volgende vraag" at bounding box center [477, 465] width 304 height 21
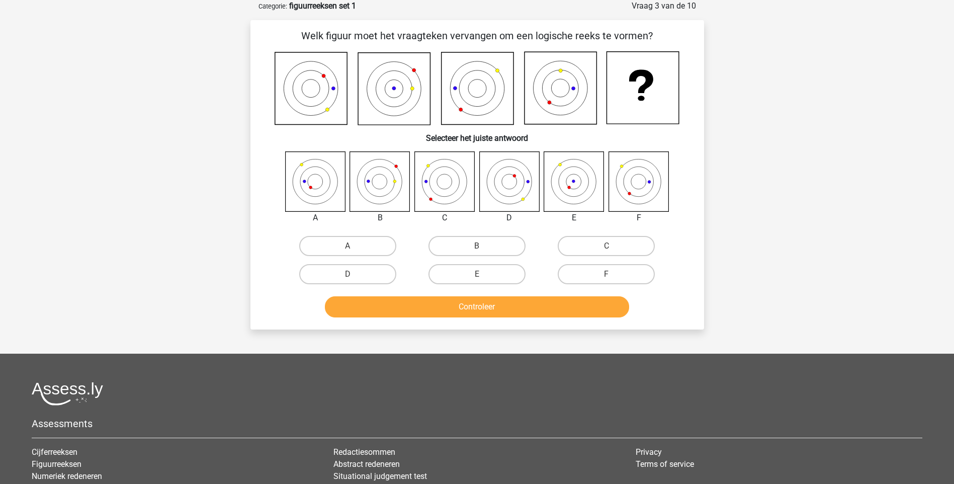
click at [458, 195] on icon at bounding box center [445, 181] width 60 height 60
click at [602, 253] on label "C" at bounding box center [606, 246] width 97 height 20
click at [607, 253] on input "C" at bounding box center [610, 249] width 7 height 7
radio input "true"
click at [566, 302] on button "Controleer" at bounding box center [477, 306] width 304 height 21
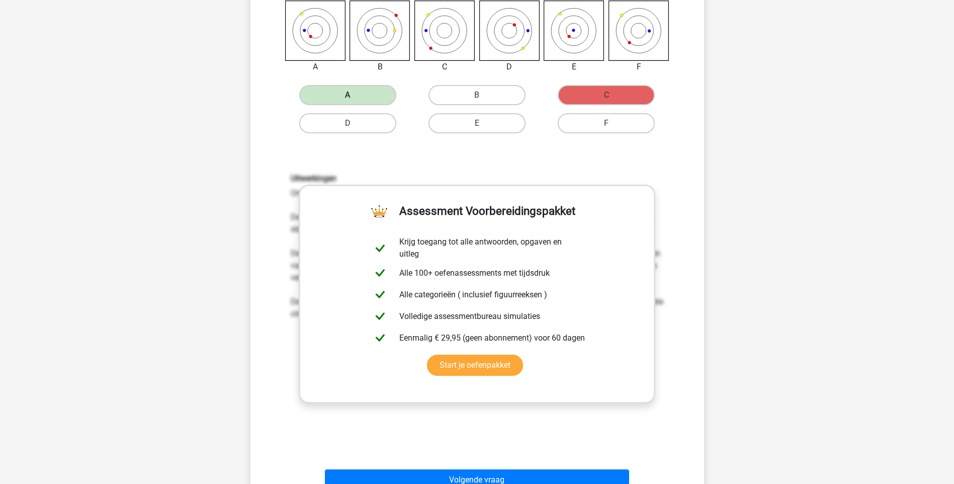
scroll to position [302, 0]
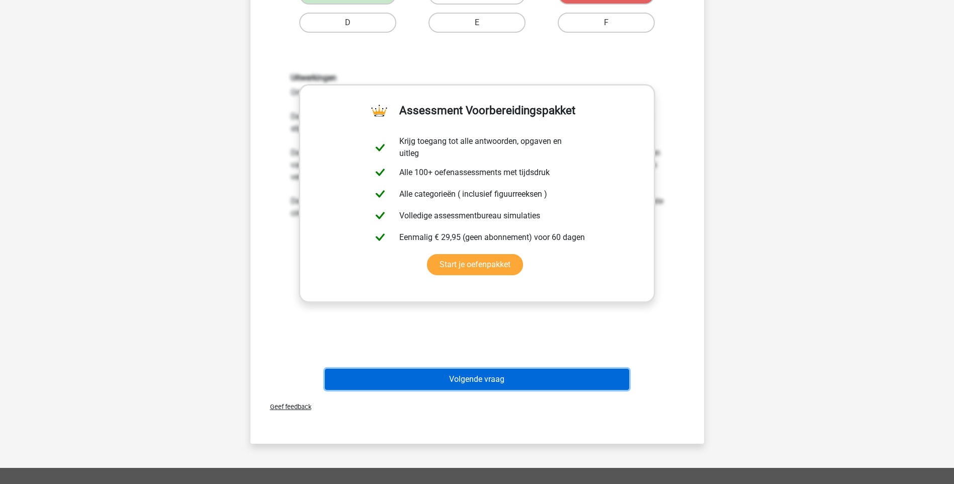
click at [475, 380] on button "Volgende vraag" at bounding box center [477, 379] width 304 height 21
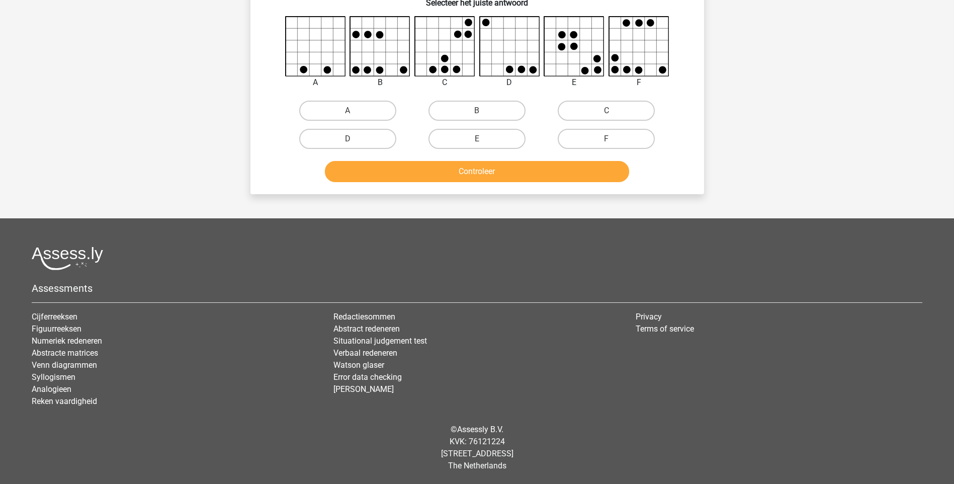
scroll to position [50, 0]
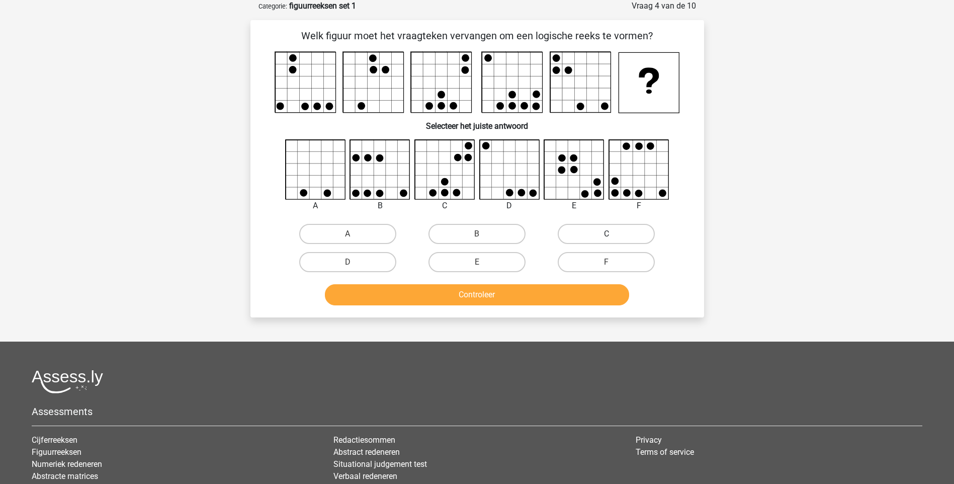
click at [627, 229] on label "C" at bounding box center [606, 234] width 97 height 20
click at [613, 234] on input "C" at bounding box center [610, 237] width 7 height 7
radio input "true"
click at [564, 300] on button "Controleer" at bounding box center [477, 294] width 304 height 21
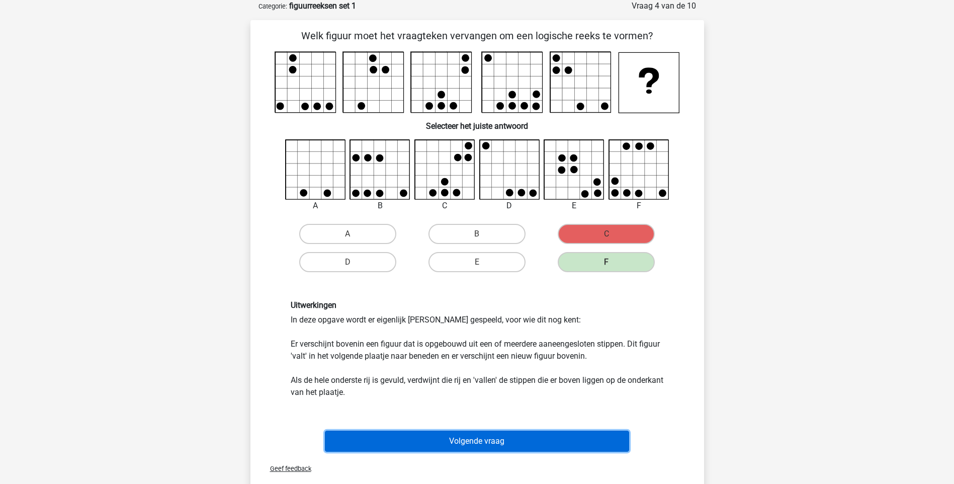
click at [447, 440] on button "Volgende vraag" at bounding box center [477, 441] width 304 height 21
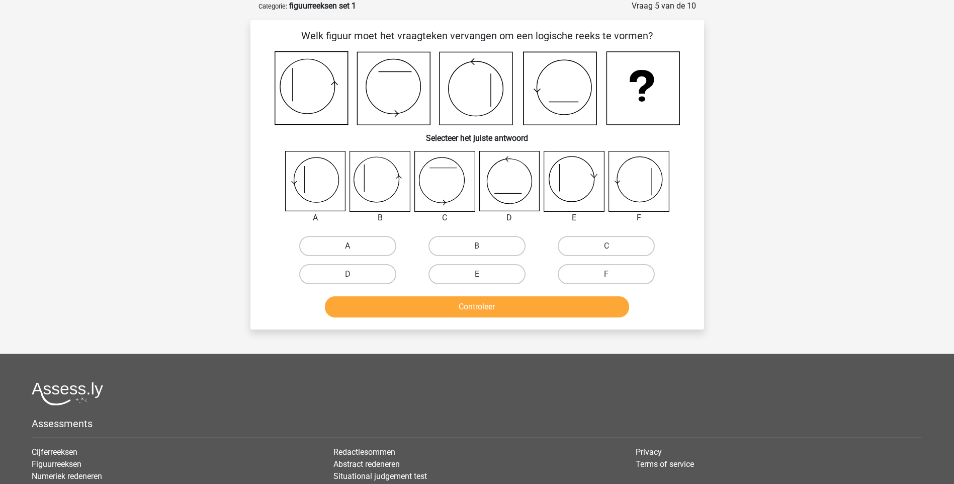
click at [382, 249] on label "A" at bounding box center [347, 246] width 97 height 20
click at [354, 249] on input "A" at bounding box center [351, 249] width 7 height 7
radio input "true"
click at [431, 306] on button "Controleer" at bounding box center [477, 306] width 304 height 21
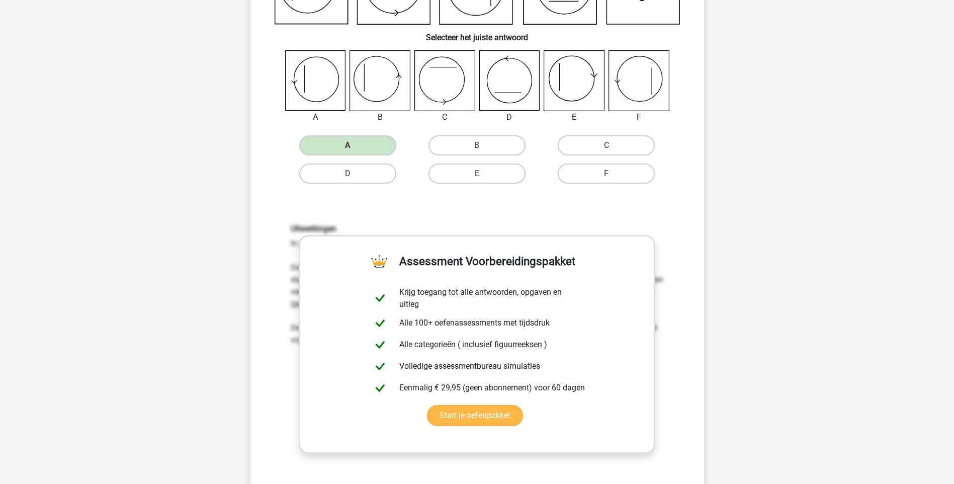
scroll to position [252, 0]
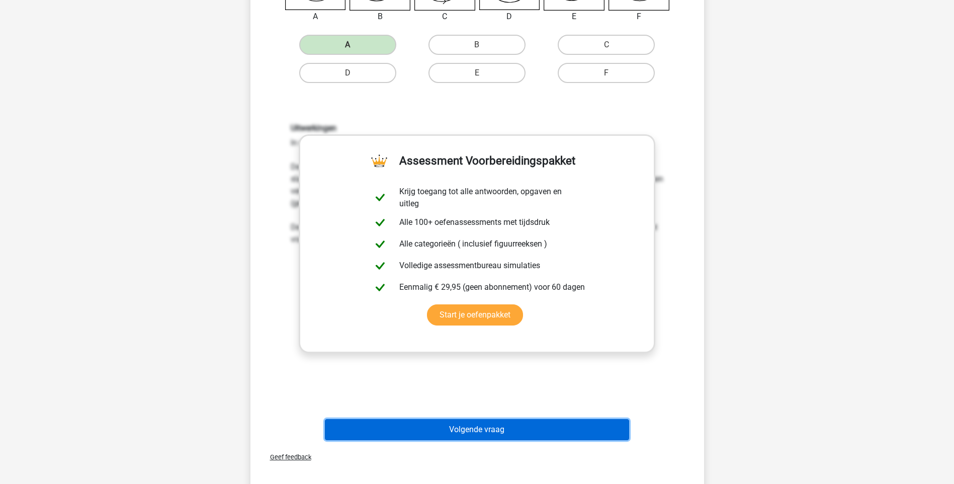
click at [447, 427] on button "Volgende vraag" at bounding box center [477, 429] width 304 height 21
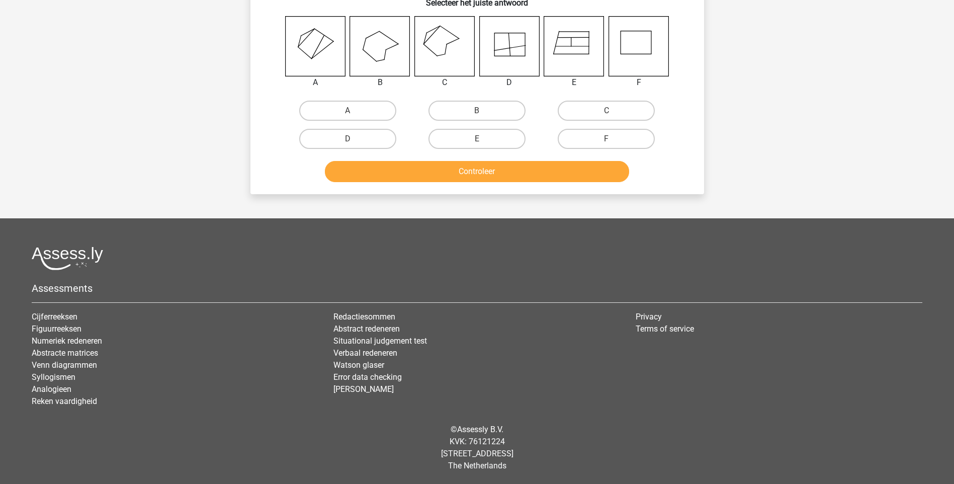
scroll to position [50, 0]
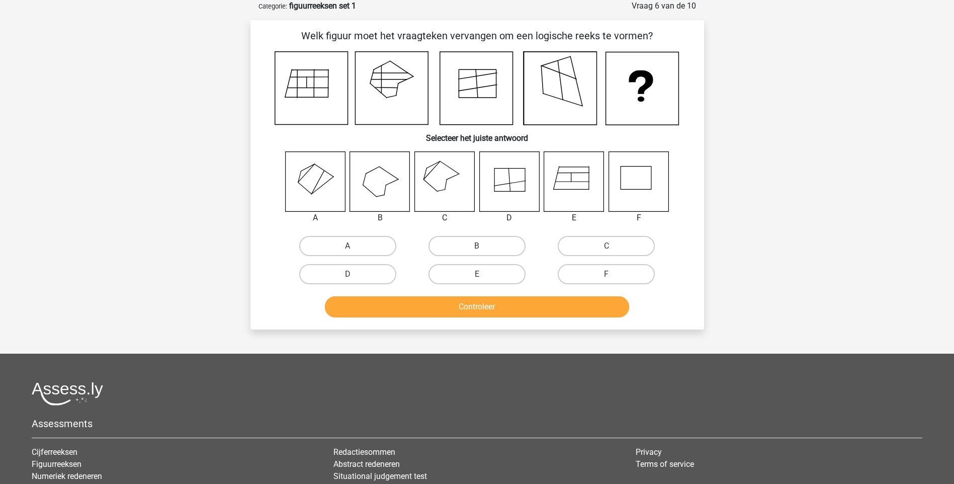
click at [443, 188] on icon at bounding box center [445, 181] width 60 height 60
click at [577, 246] on label "C" at bounding box center [606, 246] width 97 height 20
click at [607, 246] on input "C" at bounding box center [610, 249] width 7 height 7
radio input "true"
click at [545, 305] on button "Controleer" at bounding box center [477, 306] width 304 height 21
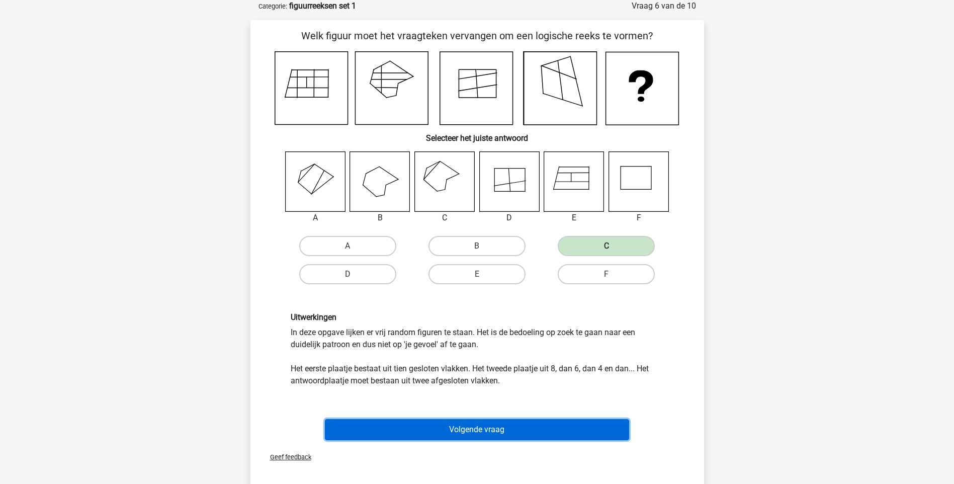
click at [448, 431] on button "Volgende vraag" at bounding box center [477, 429] width 304 height 21
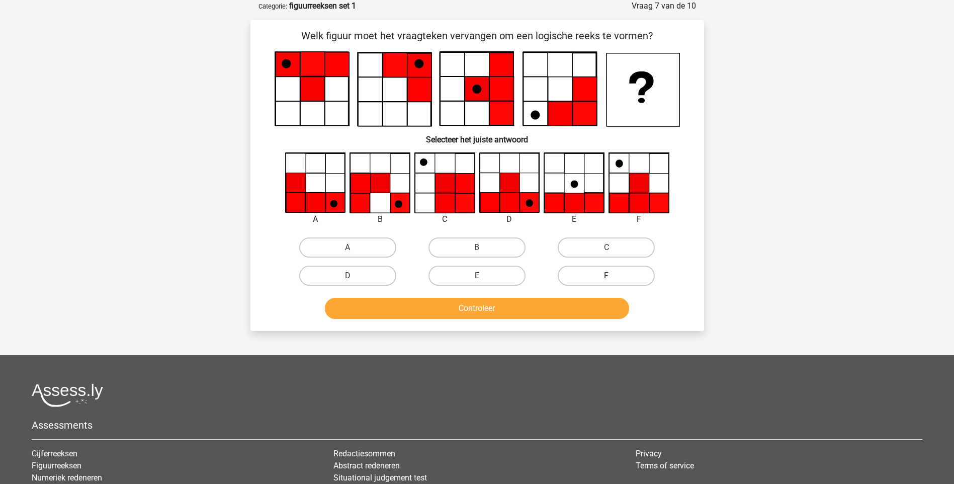
click at [622, 275] on label "F" at bounding box center [606, 276] width 97 height 20
click at [613, 276] on input "F" at bounding box center [610, 279] width 7 height 7
radio input "true"
click at [549, 314] on button "Controleer" at bounding box center [477, 308] width 304 height 21
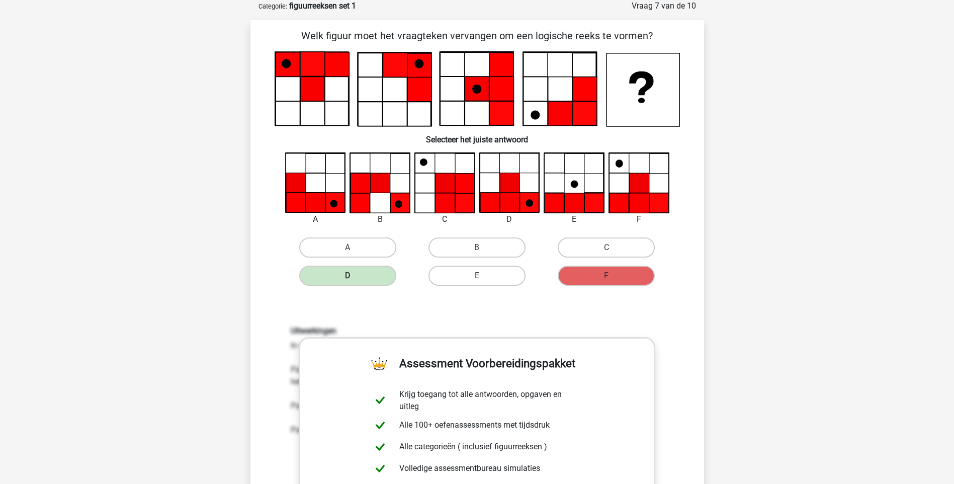
scroll to position [302, 0]
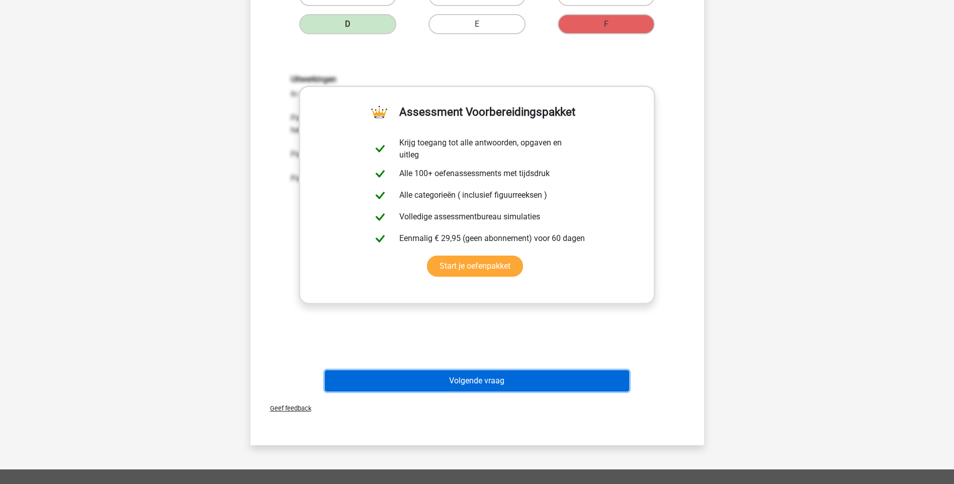
click at [496, 382] on button "Volgende vraag" at bounding box center [477, 380] width 304 height 21
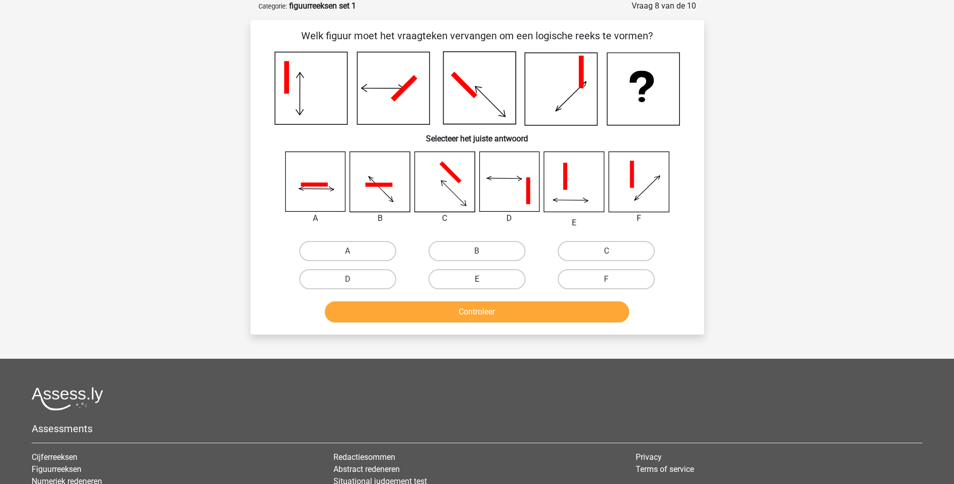
click at [474, 282] on label "E" at bounding box center [477, 279] width 97 height 20
click at [477, 282] on input "E" at bounding box center [480, 282] width 7 height 7
radio input "true"
click at [502, 312] on button "Controleer" at bounding box center [477, 311] width 304 height 21
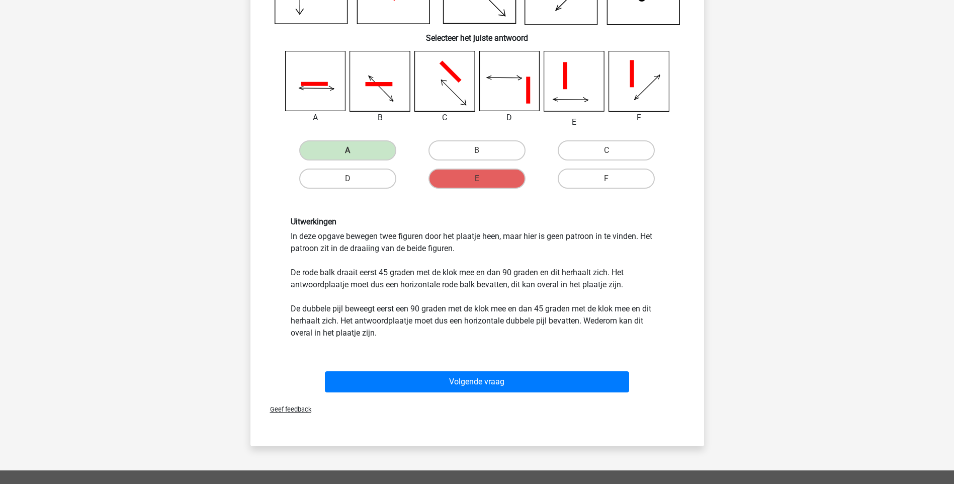
scroll to position [201, 0]
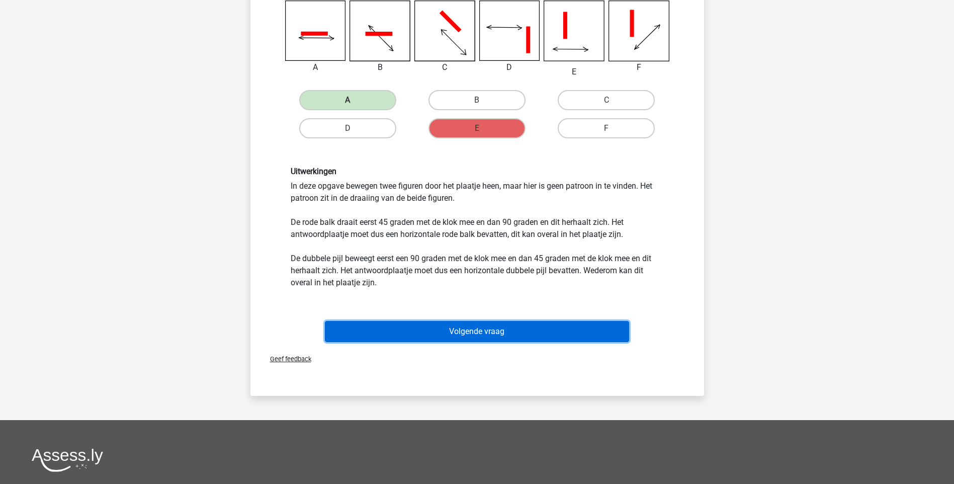
click at [439, 328] on button "Volgende vraag" at bounding box center [477, 331] width 304 height 21
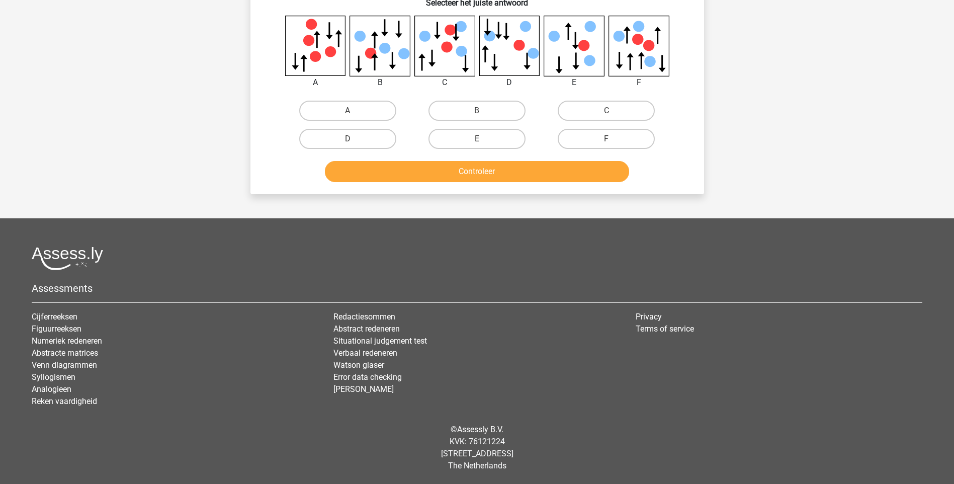
scroll to position [50, 0]
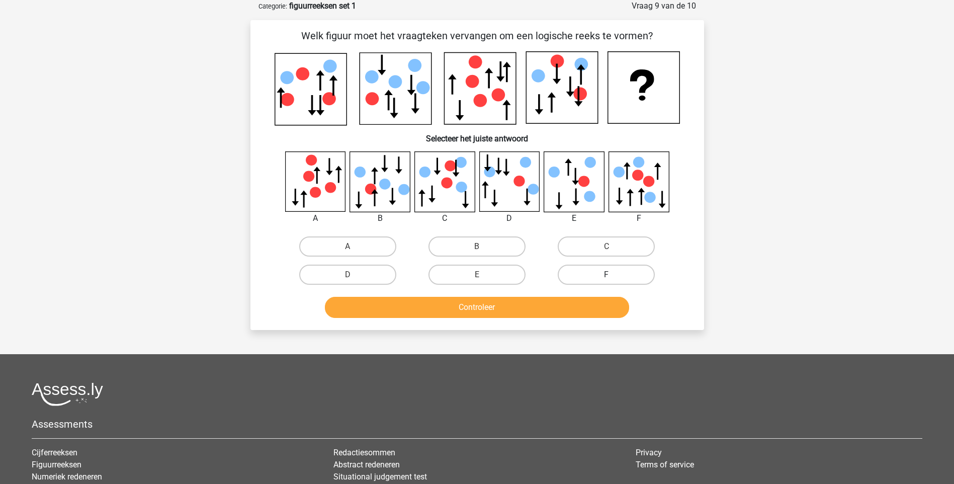
click at [602, 275] on label "F" at bounding box center [606, 275] width 97 height 20
click at [607, 275] on input "F" at bounding box center [610, 278] width 7 height 7
radio input "true"
click at [567, 303] on button "Controleer" at bounding box center [477, 307] width 304 height 21
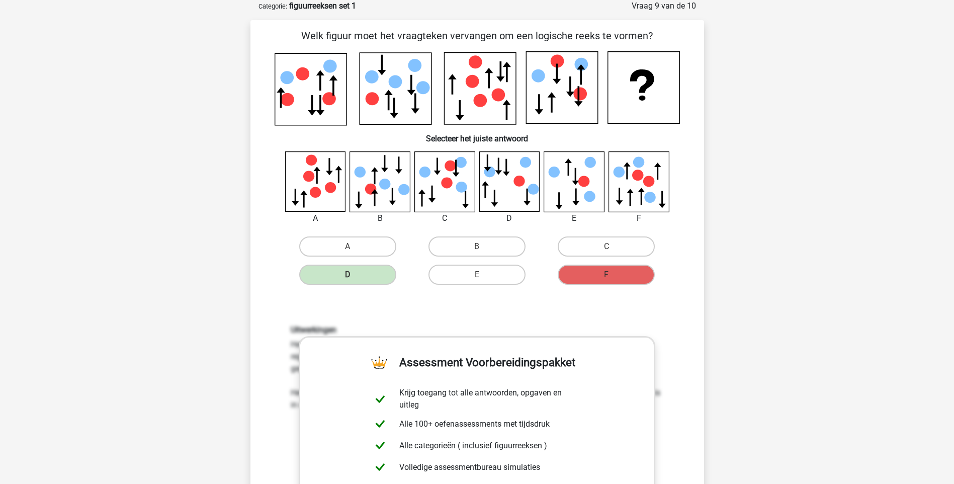
scroll to position [302, 0]
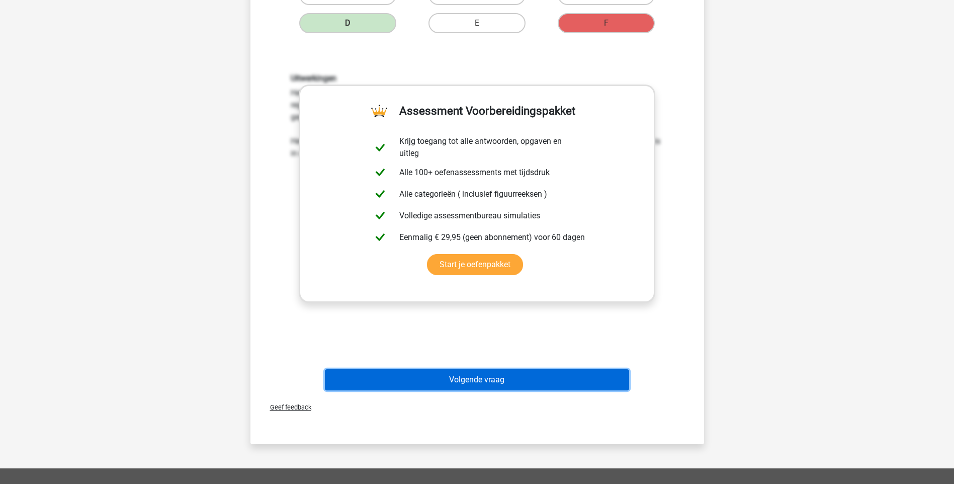
click at [544, 383] on button "Volgende vraag" at bounding box center [477, 379] width 304 height 21
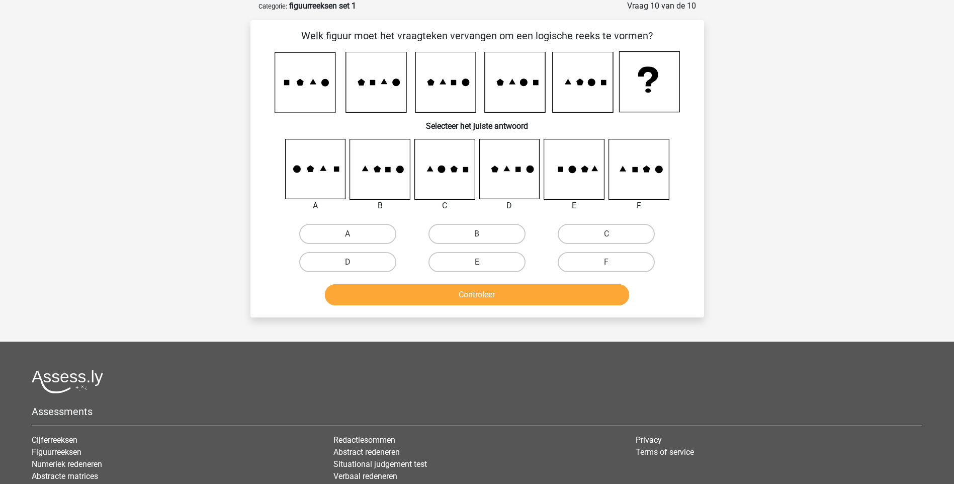
scroll to position [0, 0]
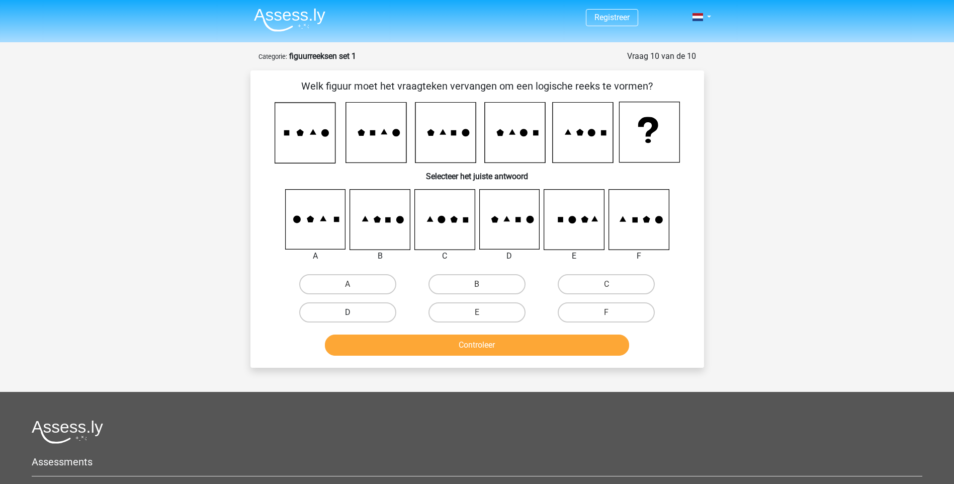
click at [371, 311] on label "D" at bounding box center [347, 312] width 97 height 20
click at [354, 312] on input "D" at bounding box center [351, 315] width 7 height 7
radio input "true"
click at [475, 349] on button "Controleer" at bounding box center [477, 345] width 304 height 21
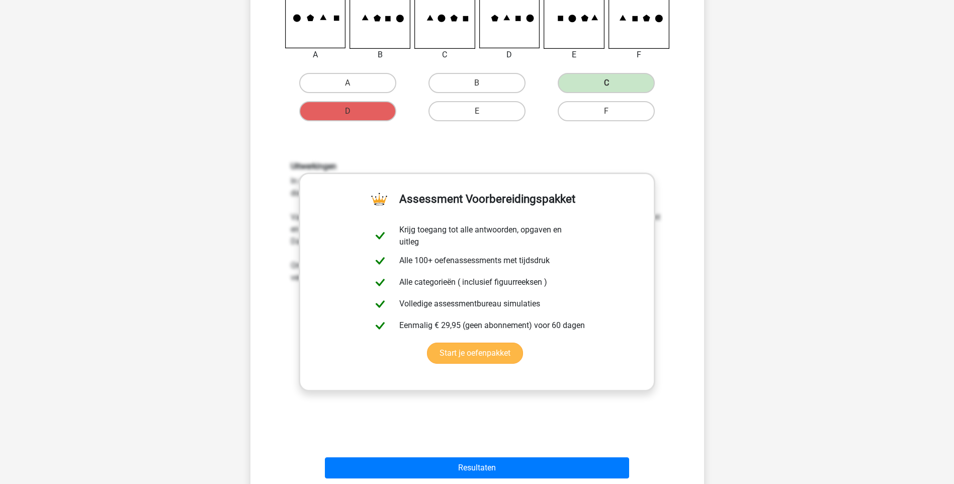
scroll to position [302, 0]
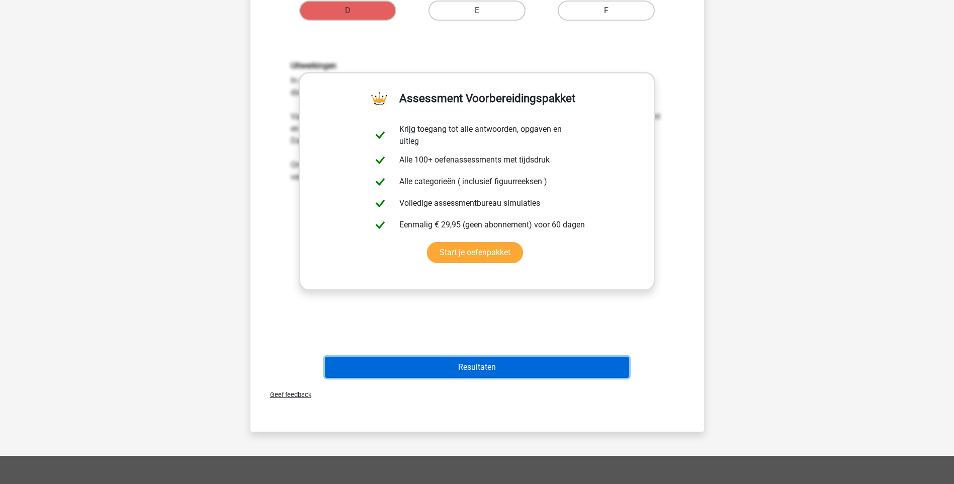
click at [530, 370] on button "Resultaten" at bounding box center [477, 367] width 304 height 21
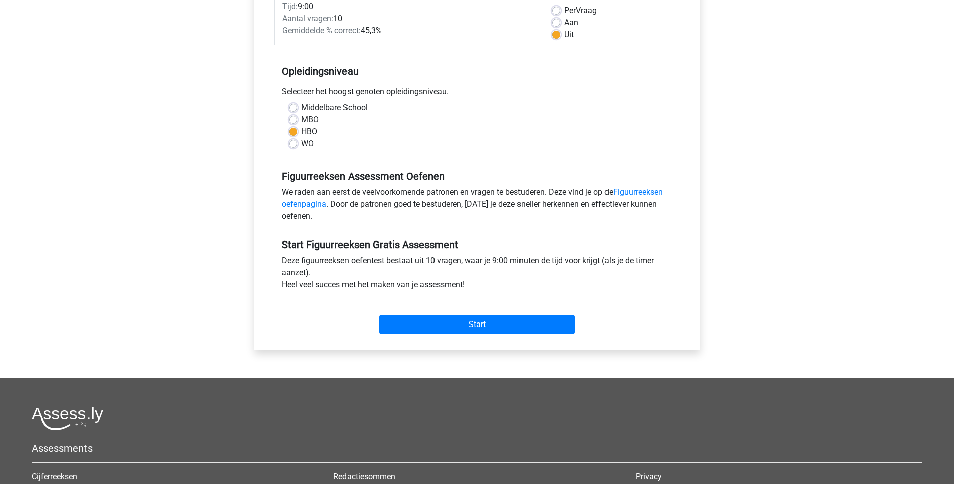
scroll to position [50, 0]
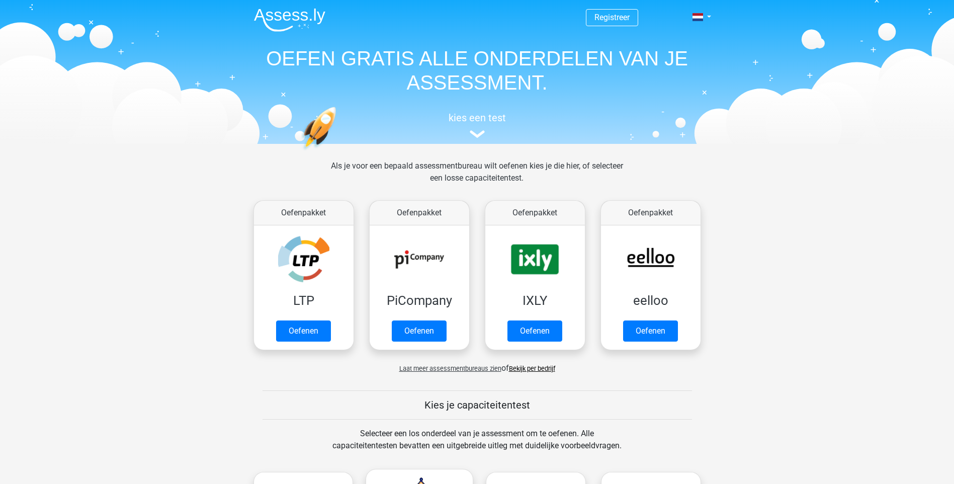
scroll to position [252, 0]
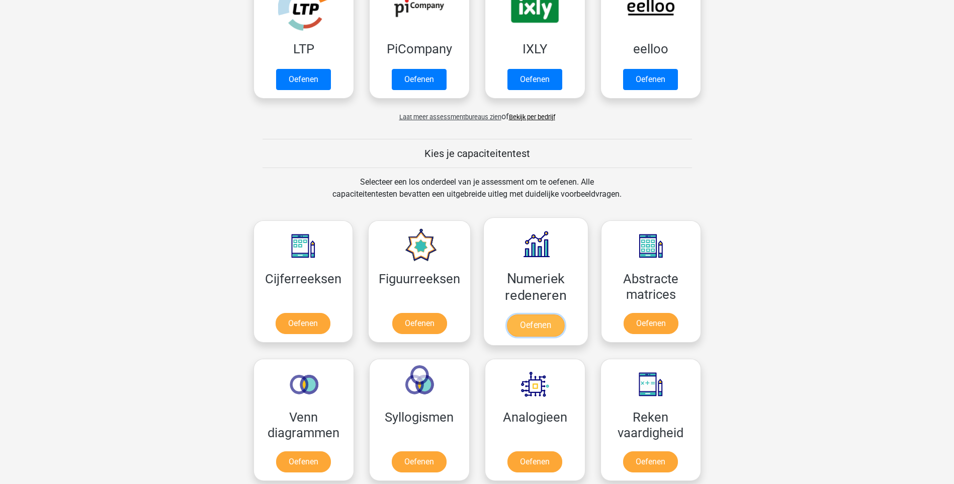
click at [537, 314] on link "Oefenen" at bounding box center [535, 325] width 57 height 22
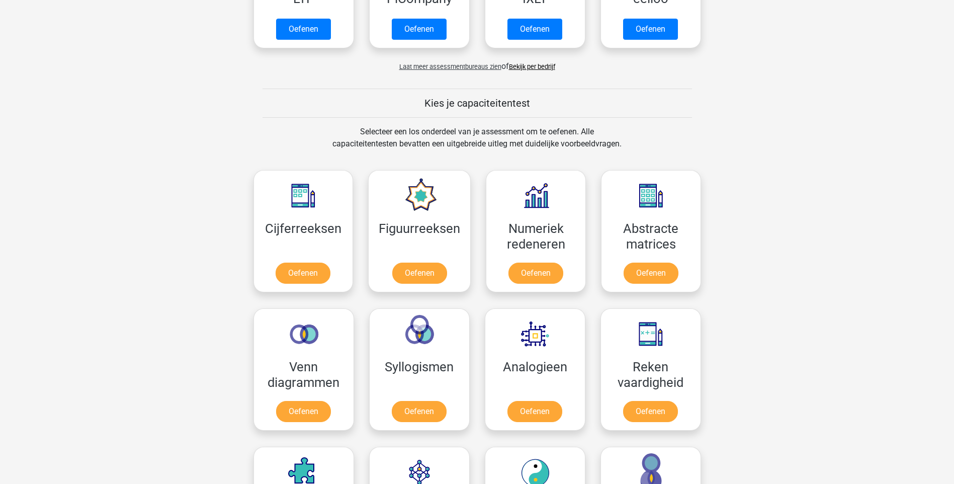
scroll to position [453, 0]
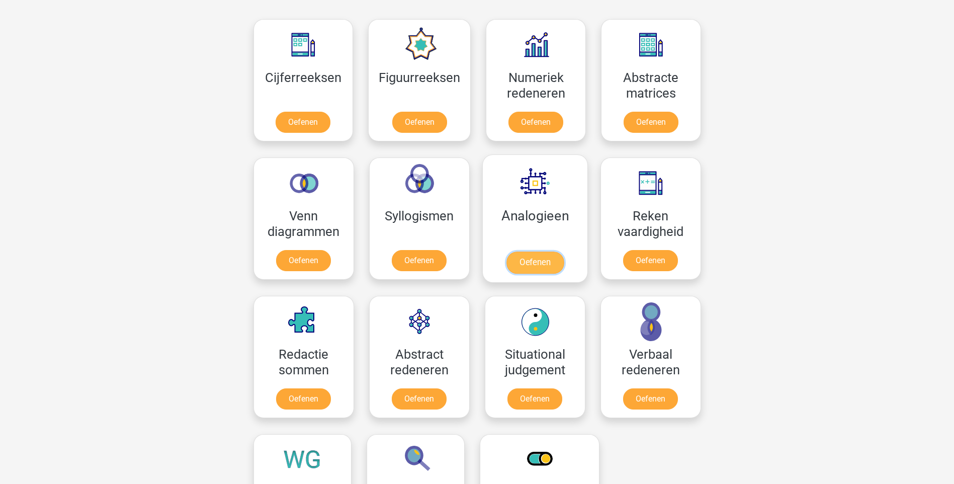
click at [543, 262] on link "Oefenen" at bounding box center [534, 263] width 57 height 22
click at [540, 264] on link "Oefenen" at bounding box center [534, 263] width 57 height 22
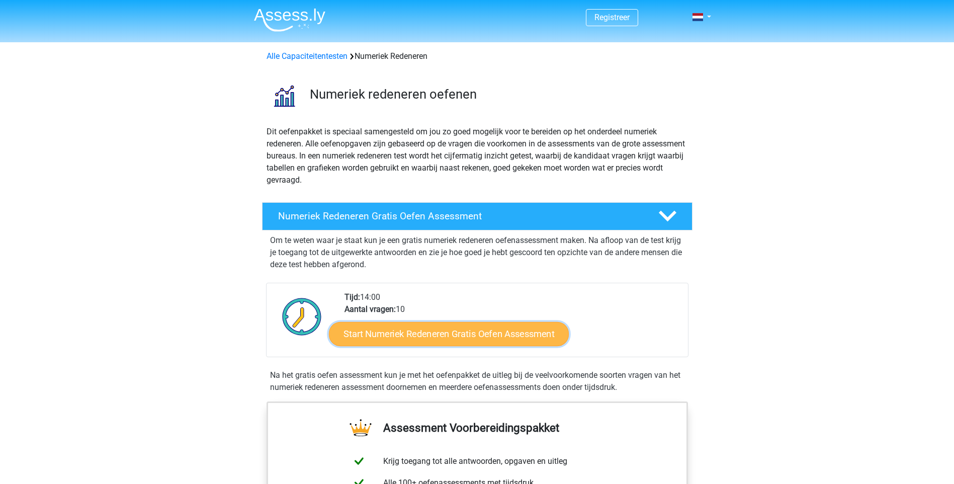
click at [439, 336] on link "Start Numeriek Redeneren Gratis Oefen Assessment" at bounding box center [449, 333] width 240 height 24
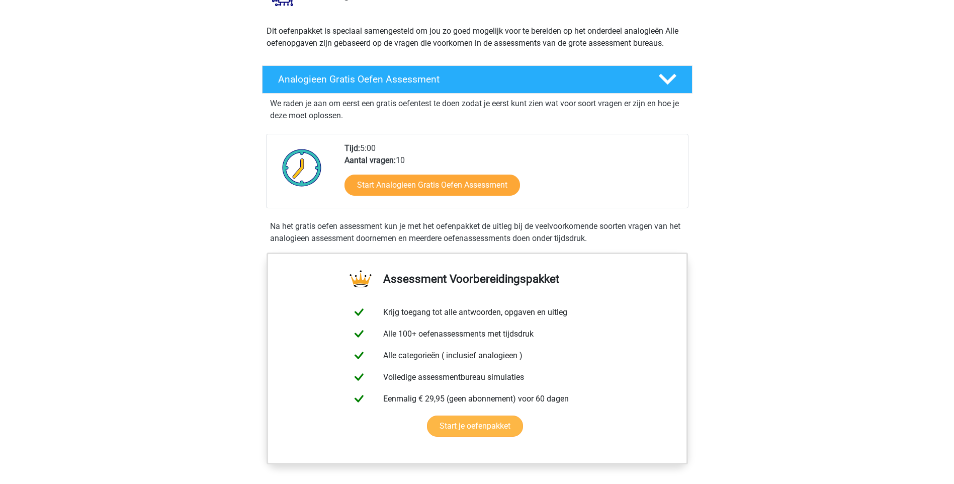
scroll to position [252, 0]
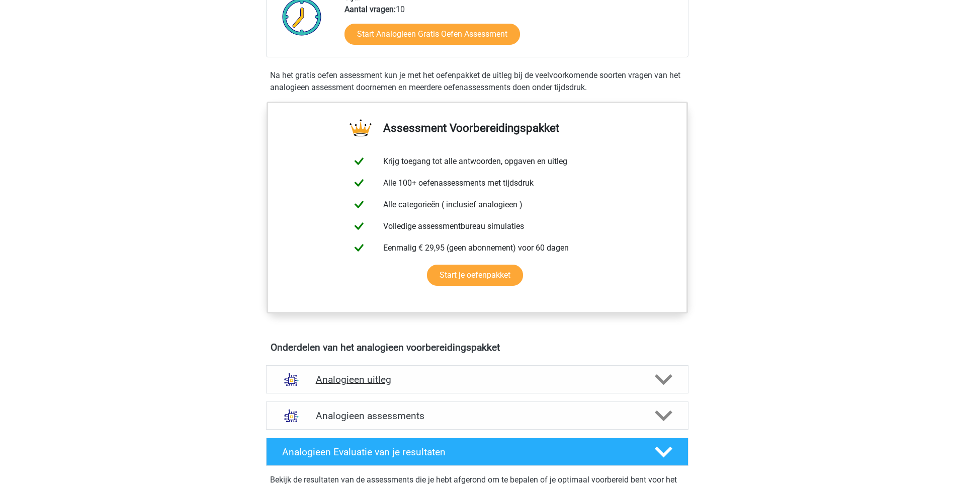
click at [664, 385] on icon at bounding box center [664, 380] width 18 height 18
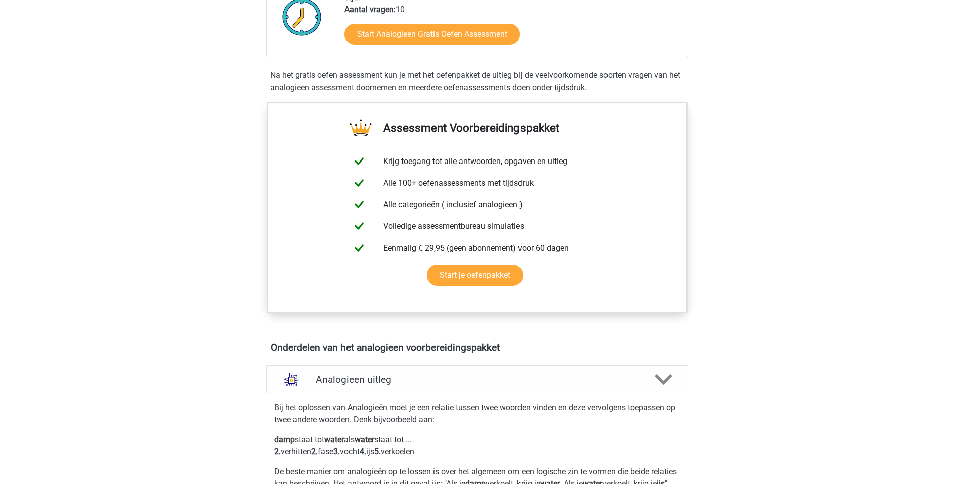
scroll to position [352, 0]
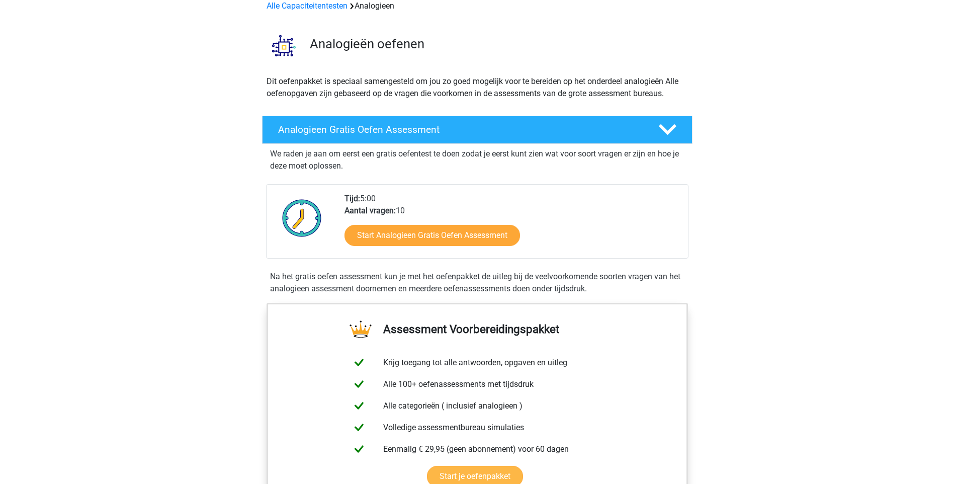
scroll to position [101, 0]
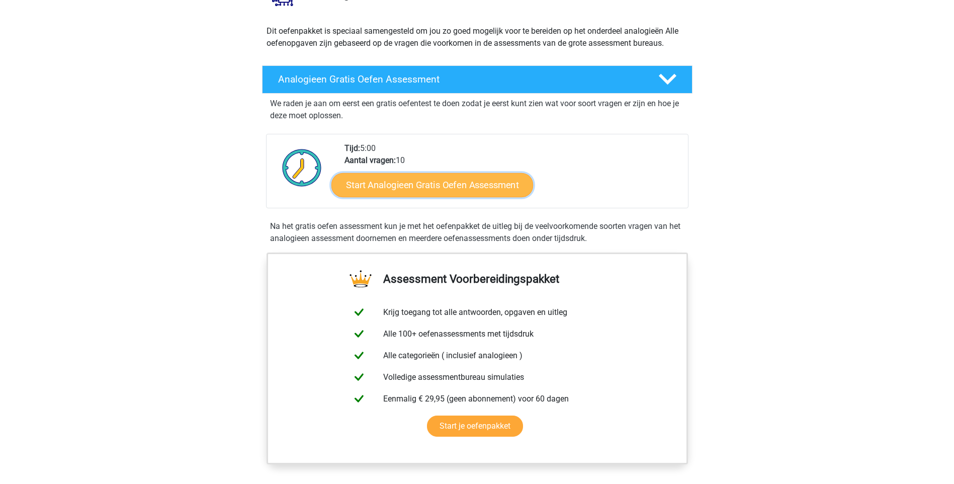
click at [426, 192] on link "Start Analogieen Gratis Oefen Assessment" at bounding box center [433, 185] width 202 height 24
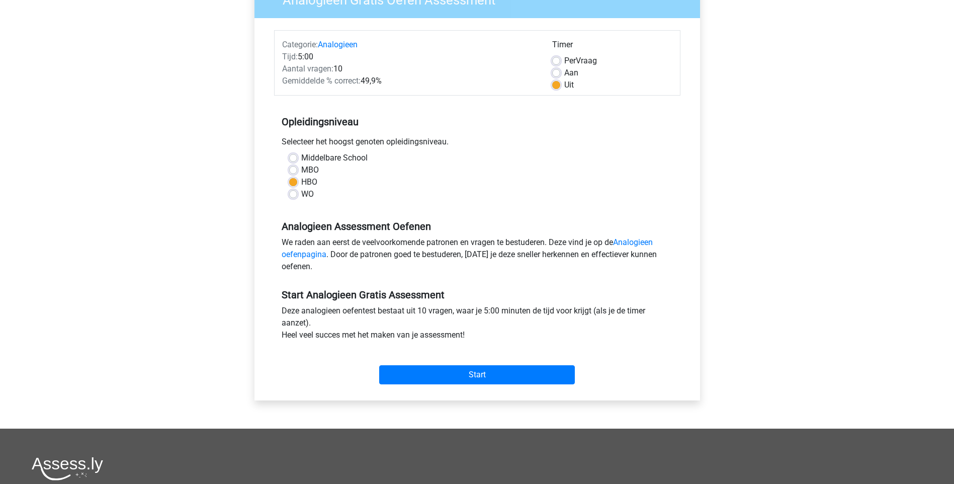
scroll to position [151, 0]
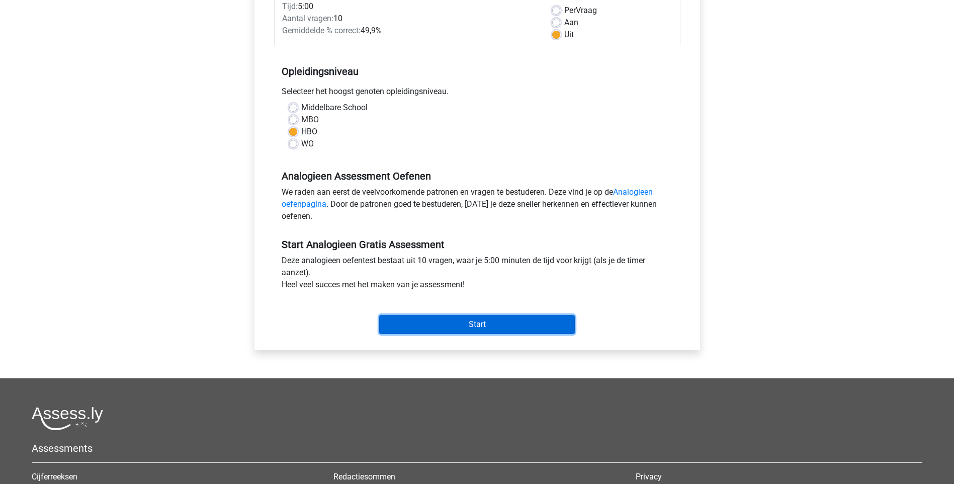
click at [508, 328] on input "Start" at bounding box center [477, 324] width 196 height 19
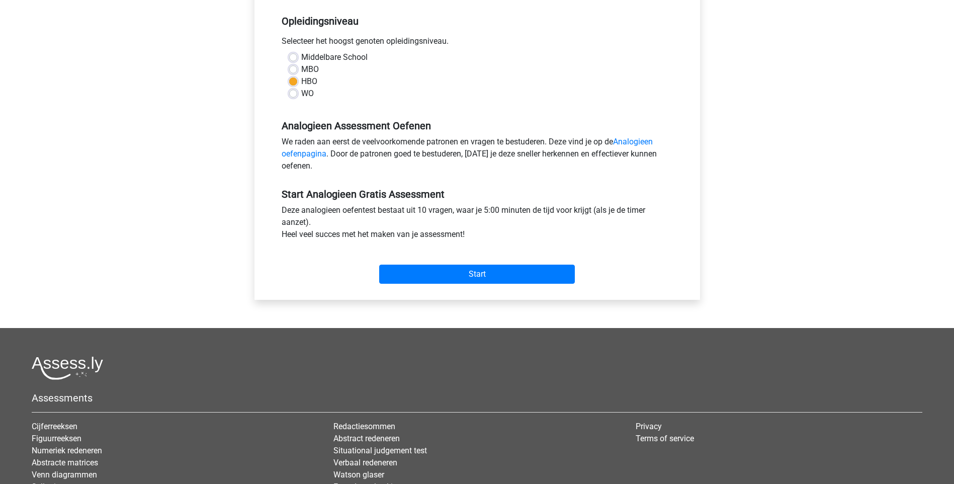
scroll to position [0, 0]
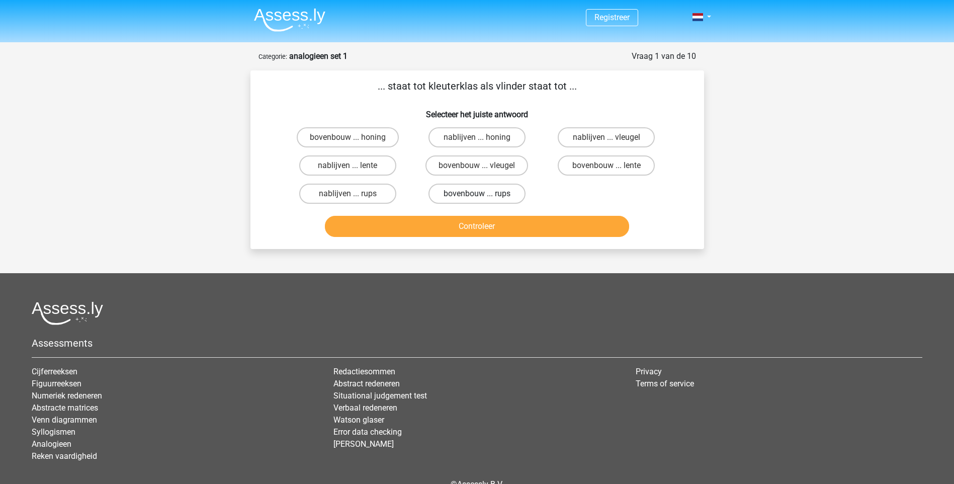
click at [472, 196] on label "bovenbouw ... rups" at bounding box center [477, 194] width 97 height 20
click at [477, 196] on input "bovenbouw ... rups" at bounding box center [480, 197] width 7 height 7
radio input "true"
click at [488, 230] on button "Controleer" at bounding box center [477, 226] width 304 height 21
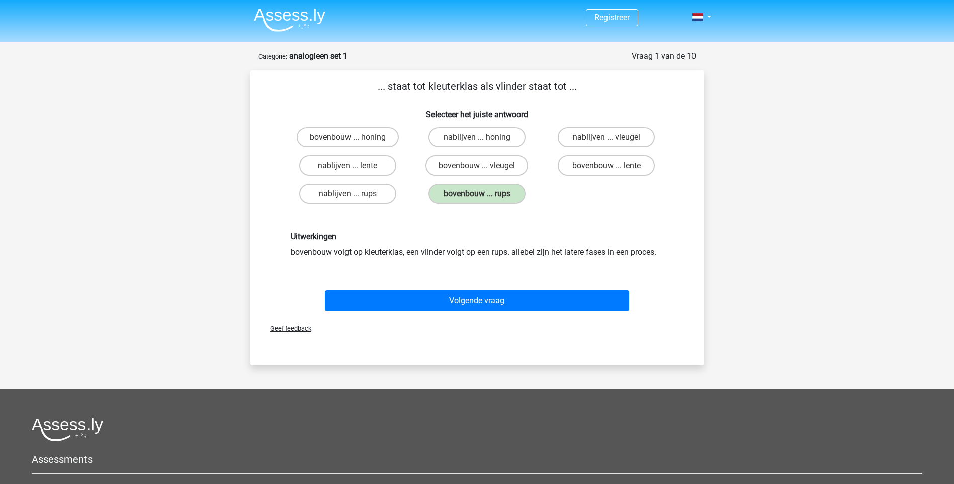
scroll to position [101, 0]
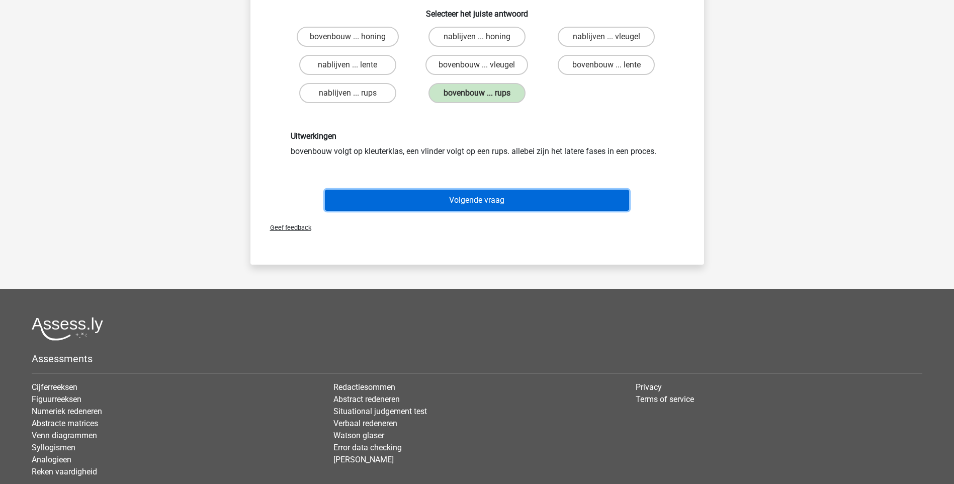
click at [471, 202] on button "Volgende vraag" at bounding box center [477, 200] width 304 height 21
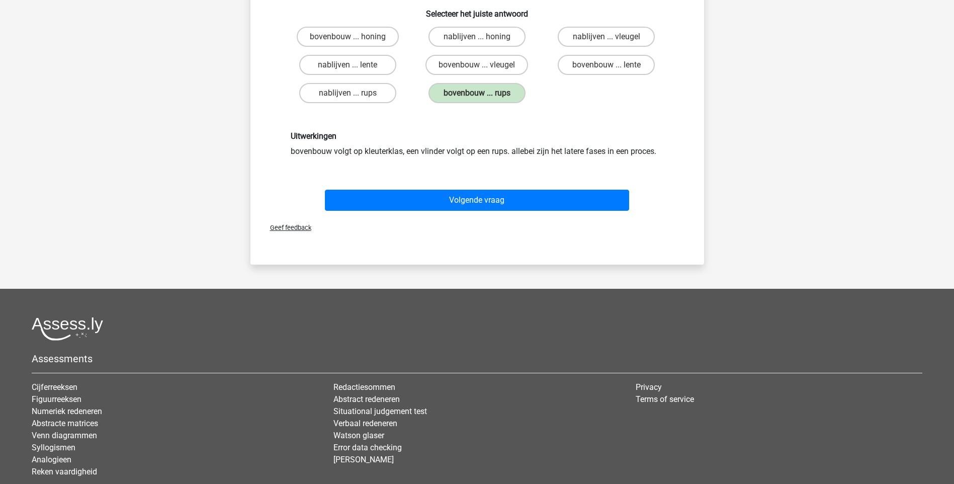
scroll to position [50, 0]
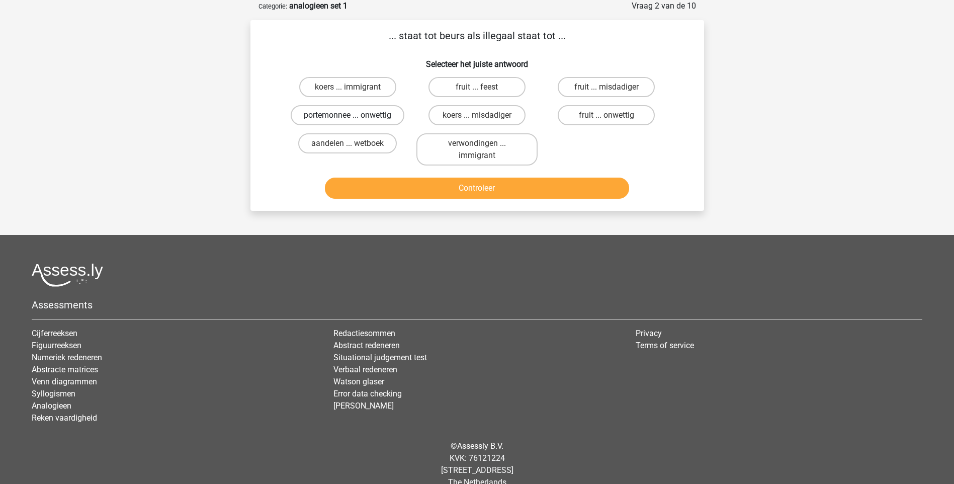
click at [343, 115] on label "portemonnee ... onwettig" at bounding box center [348, 115] width 114 height 20
click at [348, 115] on input "portemonnee ... onwettig" at bounding box center [351, 118] width 7 height 7
radio input "true"
click at [410, 185] on button "Controleer" at bounding box center [477, 188] width 304 height 21
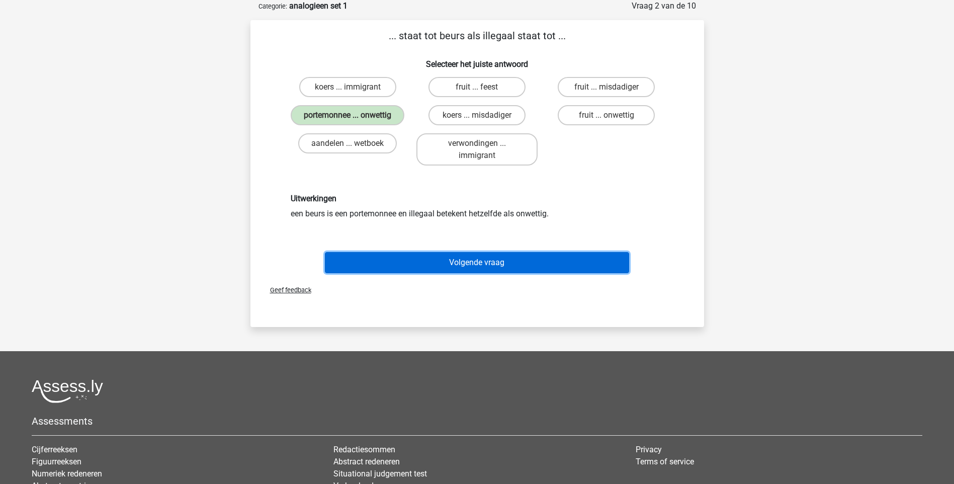
click at [447, 263] on button "Volgende vraag" at bounding box center [477, 262] width 304 height 21
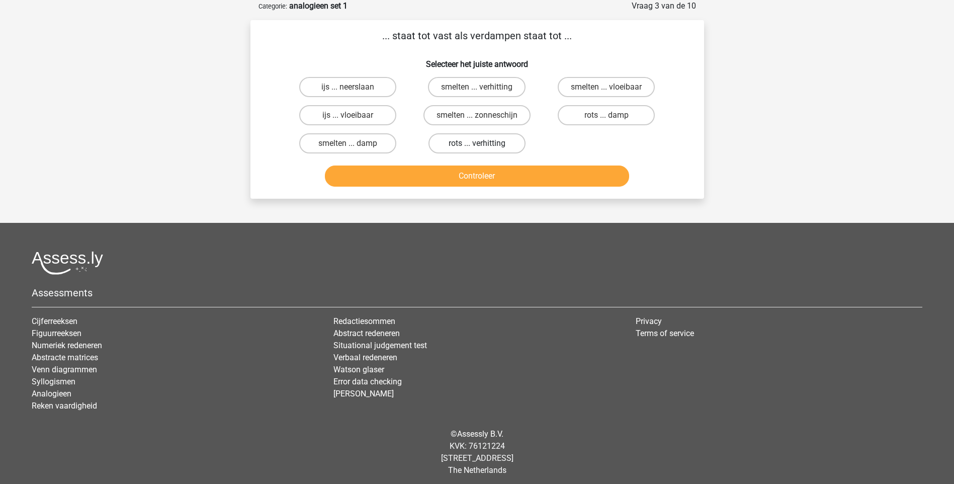
drag, startPoint x: 482, startPoint y: 138, endPoint x: 513, endPoint y: 164, distance: 40.0
click at [482, 138] on label "rots ... verhitting" at bounding box center [477, 143] width 97 height 20
click at [482, 143] on input "rots ... verhitting" at bounding box center [480, 146] width 7 height 7
radio input "true"
click at [502, 177] on button "Controleer" at bounding box center [477, 176] width 304 height 21
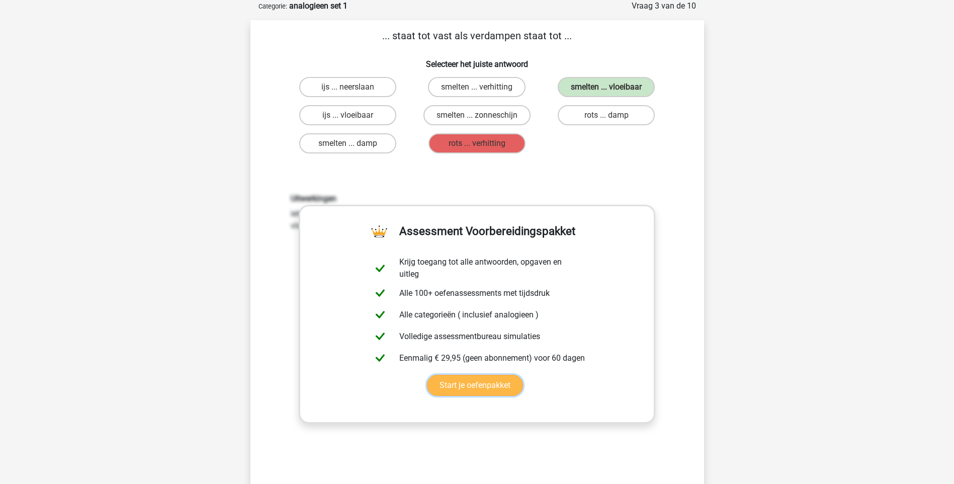
click at [464, 388] on link "Start je oefenpakket" at bounding box center [475, 385] width 96 height 21
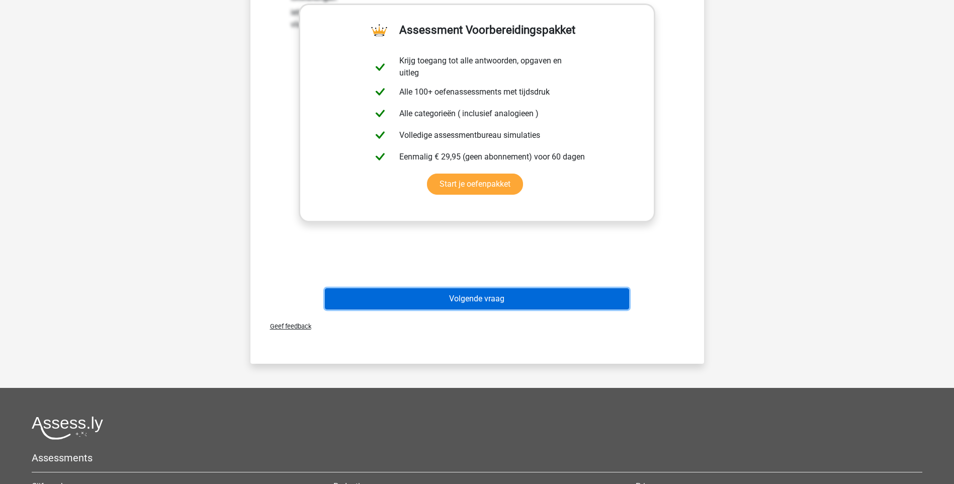
click at [492, 301] on button "Volgende vraag" at bounding box center [477, 298] width 304 height 21
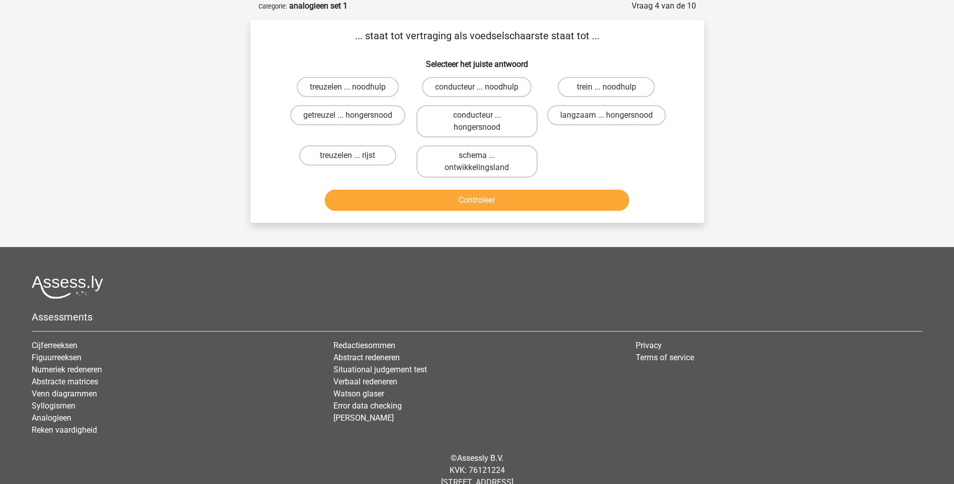
scroll to position [0, 0]
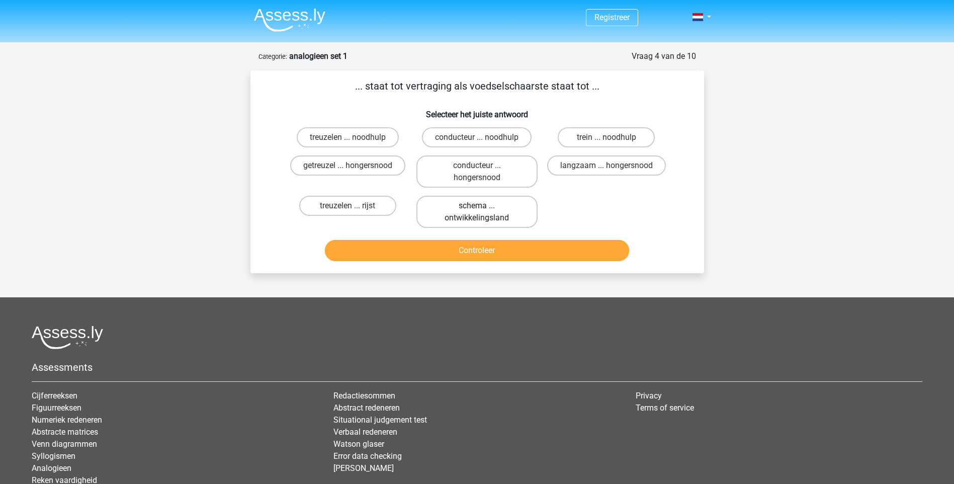
click at [475, 206] on label "schema ... ontwikkelingsland" at bounding box center [477, 212] width 121 height 32
click at [477, 206] on input "schema ... ontwikkelingsland" at bounding box center [480, 209] width 7 height 7
radio input "true"
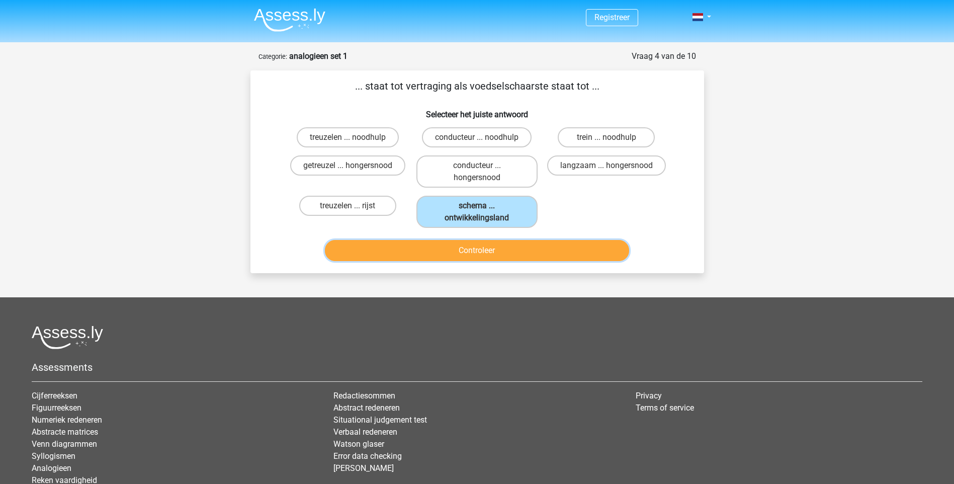
click at [476, 244] on button "Controleer" at bounding box center [477, 250] width 304 height 21
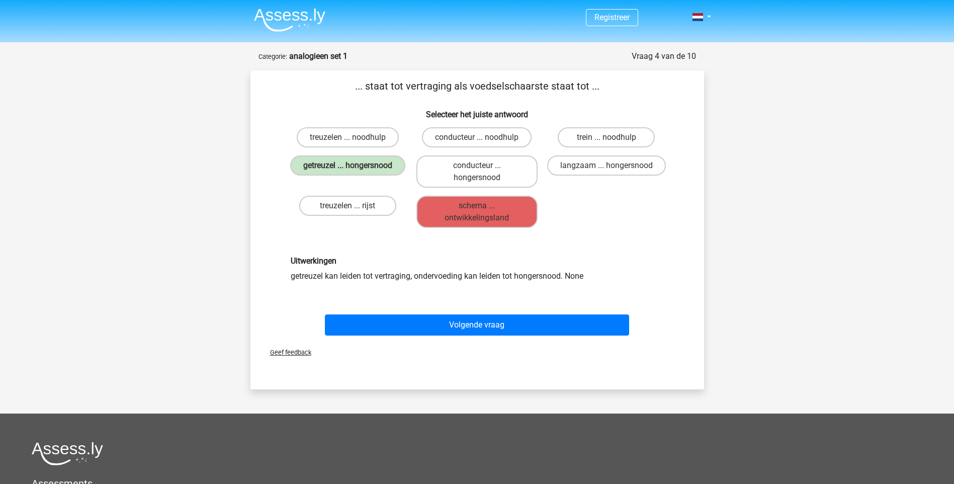
click at [476, 247] on div "Uitwerkingen getreuzel kan leiden tot vertraging, ondervoeding kan leiden tot h…" at bounding box center [478, 269] width 422 height 74
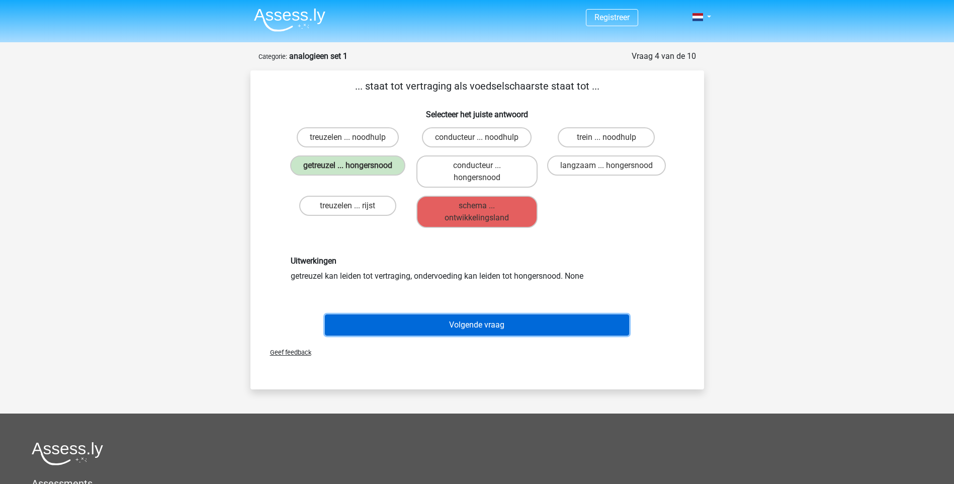
click at [467, 320] on button "Volgende vraag" at bounding box center [477, 324] width 304 height 21
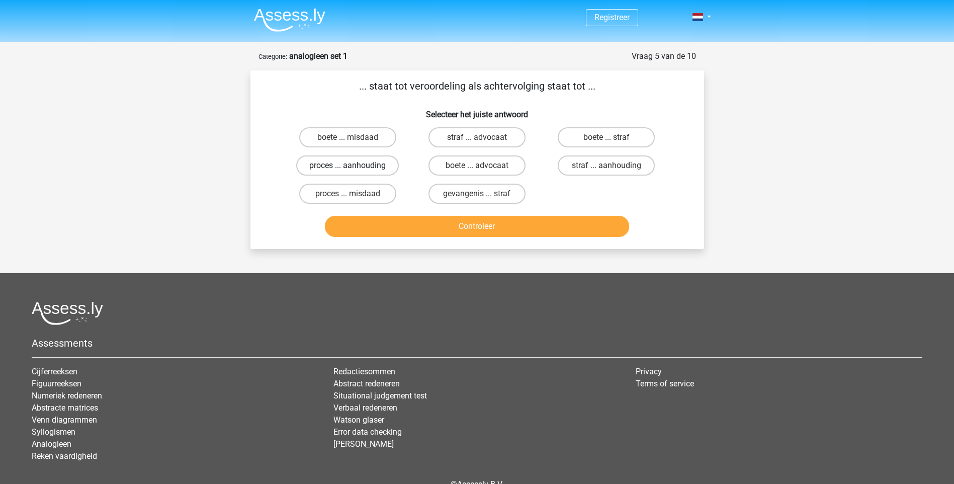
click at [346, 170] on label "proces ... aanhouding" at bounding box center [347, 165] width 103 height 20
click at [348, 170] on input "proces ... aanhouding" at bounding box center [351, 169] width 7 height 7
radio input "true"
click at [421, 225] on button "Controleer" at bounding box center [477, 226] width 304 height 21
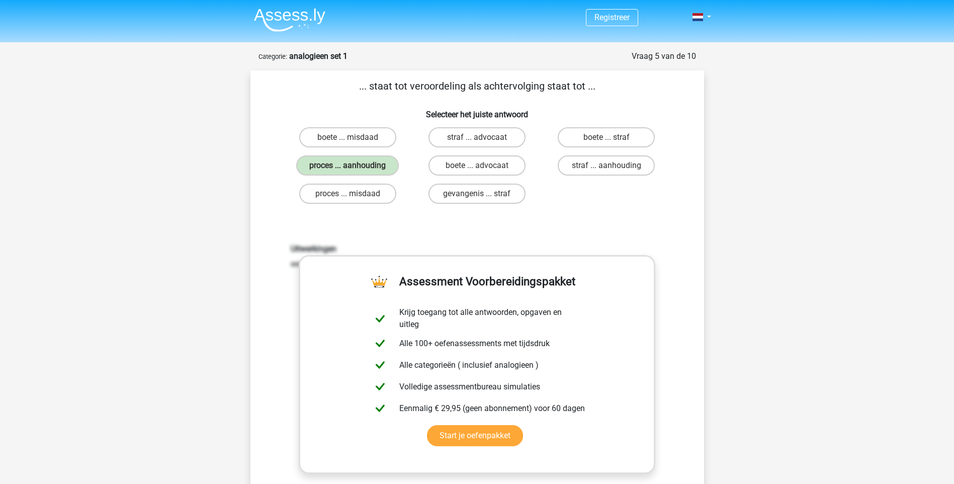
scroll to position [101, 0]
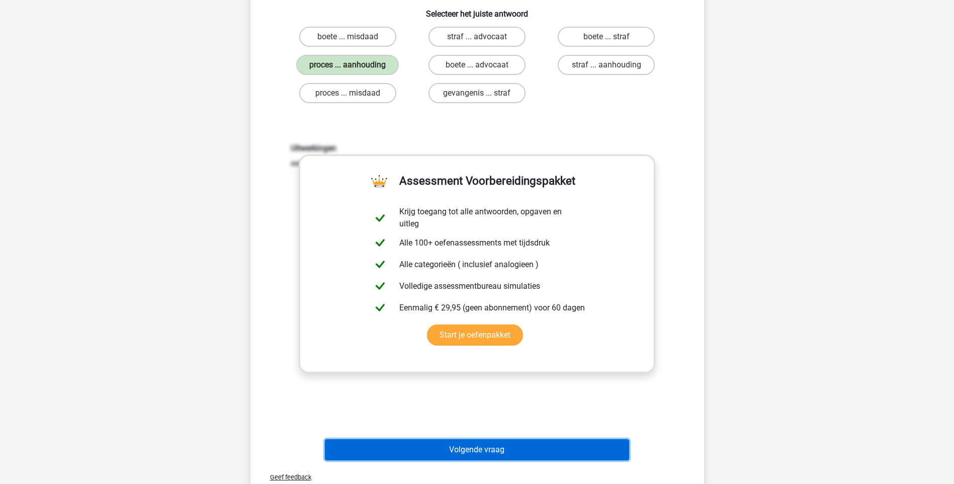
click at [436, 453] on button "Volgende vraag" at bounding box center [477, 449] width 304 height 21
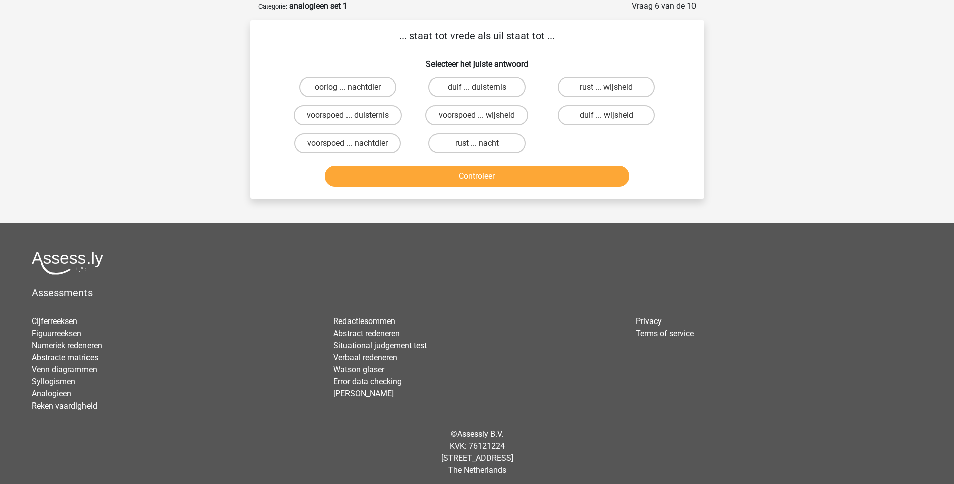
scroll to position [0, 0]
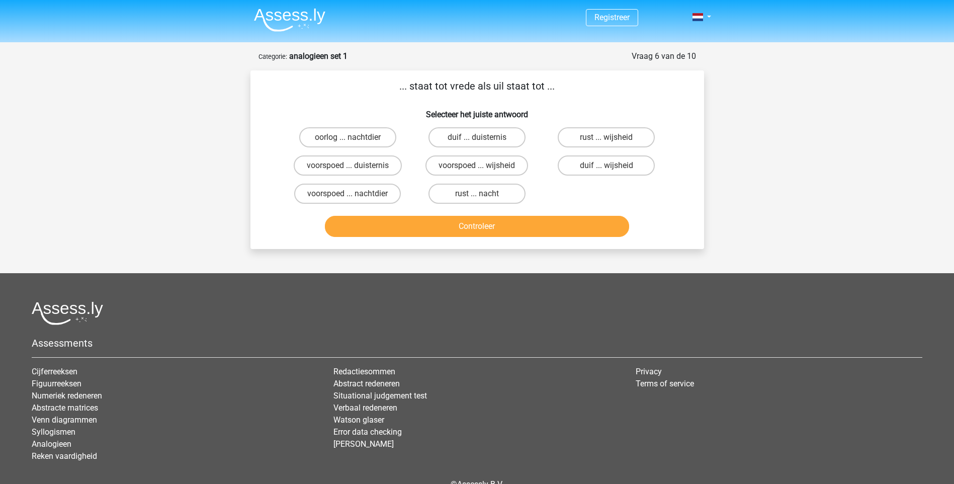
drag, startPoint x: 624, startPoint y: 164, endPoint x: 598, endPoint y: 177, distance: 28.6
click at [621, 166] on label "duif ... wijsheid" at bounding box center [606, 165] width 97 height 20
click at [613, 166] on input "duif ... wijsheid" at bounding box center [610, 169] width 7 height 7
radio input "true"
click at [491, 223] on button "Controleer" at bounding box center [477, 226] width 304 height 21
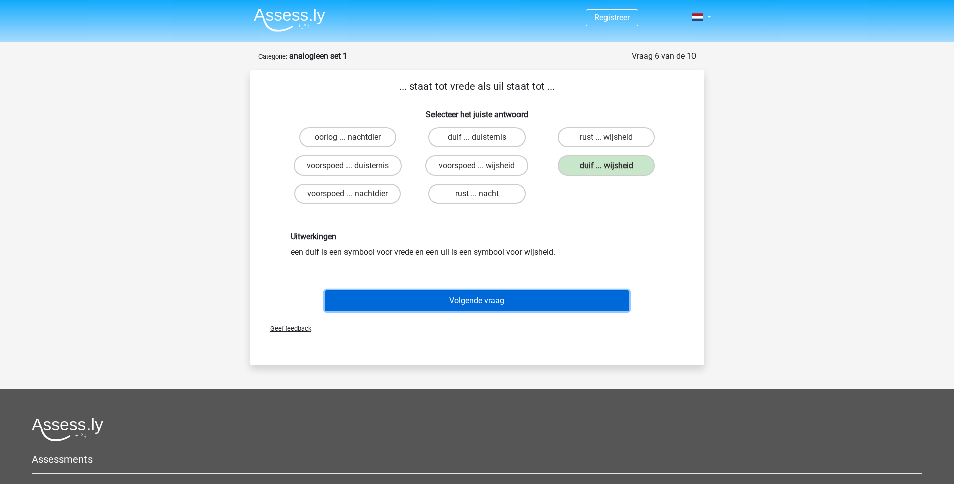
click at [432, 299] on button "Volgende vraag" at bounding box center [477, 300] width 304 height 21
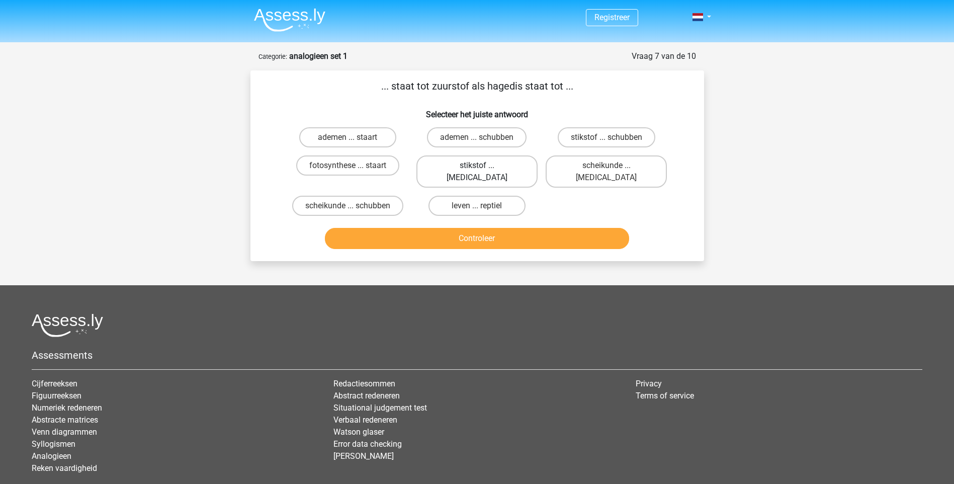
click at [475, 165] on label "stikstof ... krokodil" at bounding box center [477, 171] width 121 height 32
click at [477, 166] on input "stikstof ... krokodil" at bounding box center [480, 169] width 7 height 7
radio input "true"
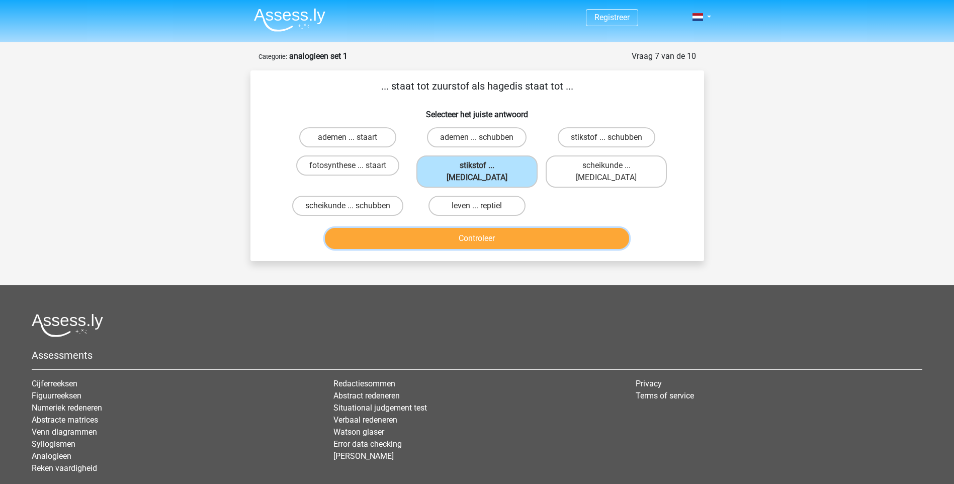
click at [459, 228] on button "Controleer" at bounding box center [477, 238] width 304 height 21
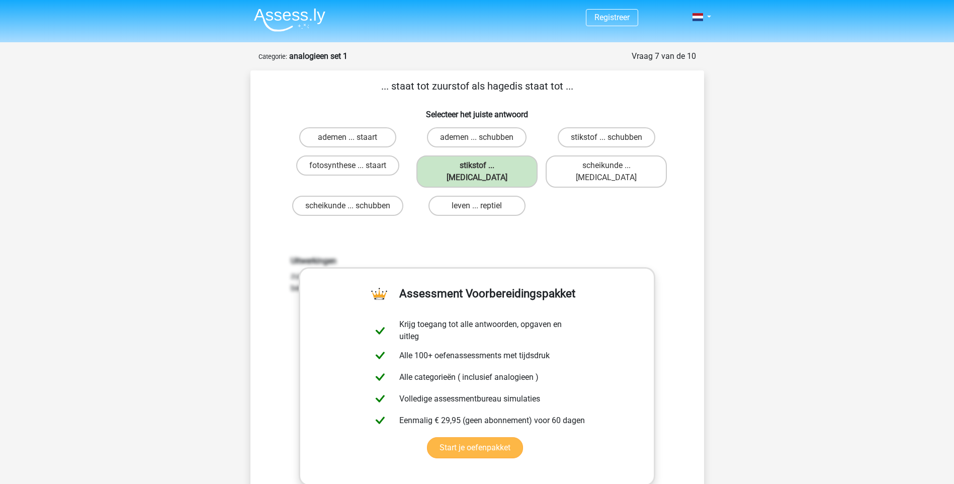
scroll to position [101, 0]
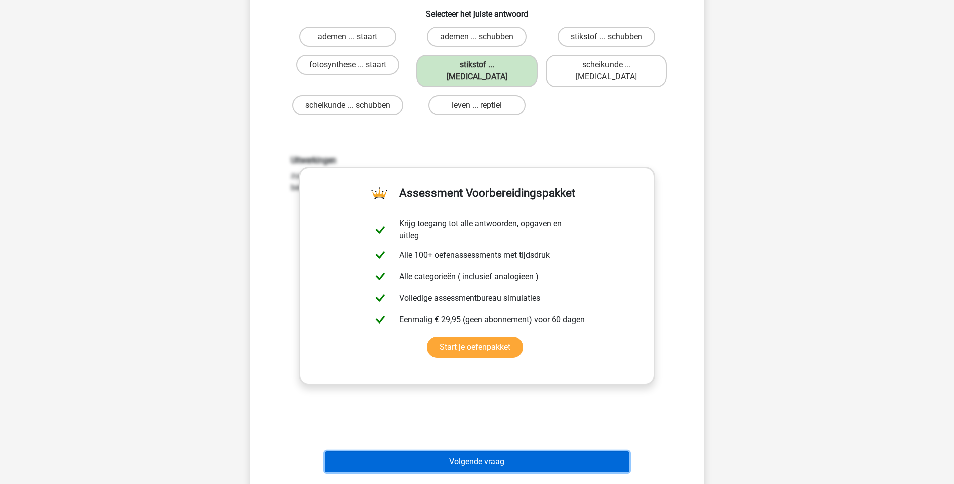
click at [451, 451] on button "Volgende vraag" at bounding box center [477, 461] width 304 height 21
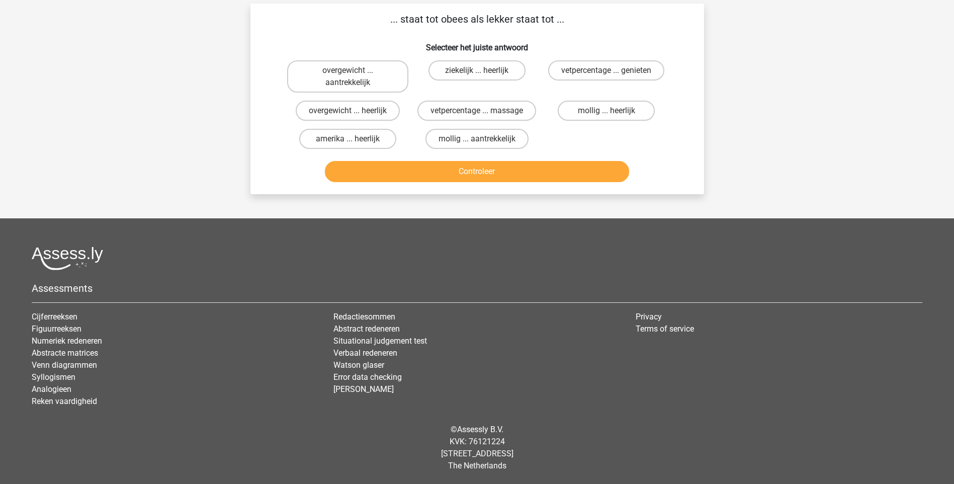
scroll to position [50, 0]
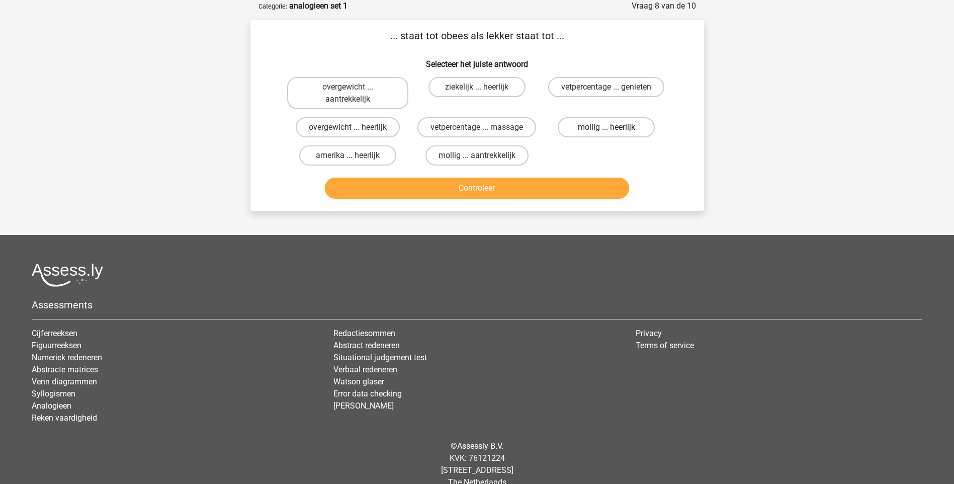
click at [619, 127] on label "mollig ... heerlijk" at bounding box center [606, 127] width 97 height 20
click at [613, 127] on input "mollig ... heerlijk" at bounding box center [610, 130] width 7 height 7
radio input "true"
click at [516, 191] on button "Controleer" at bounding box center [477, 188] width 304 height 21
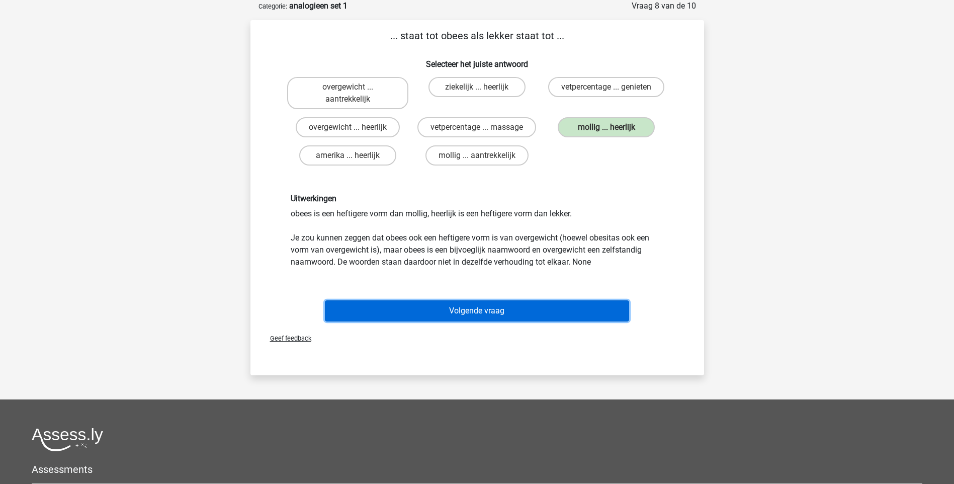
click at [512, 306] on button "Volgende vraag" at bounding box center [477, 310] width 304 height 21
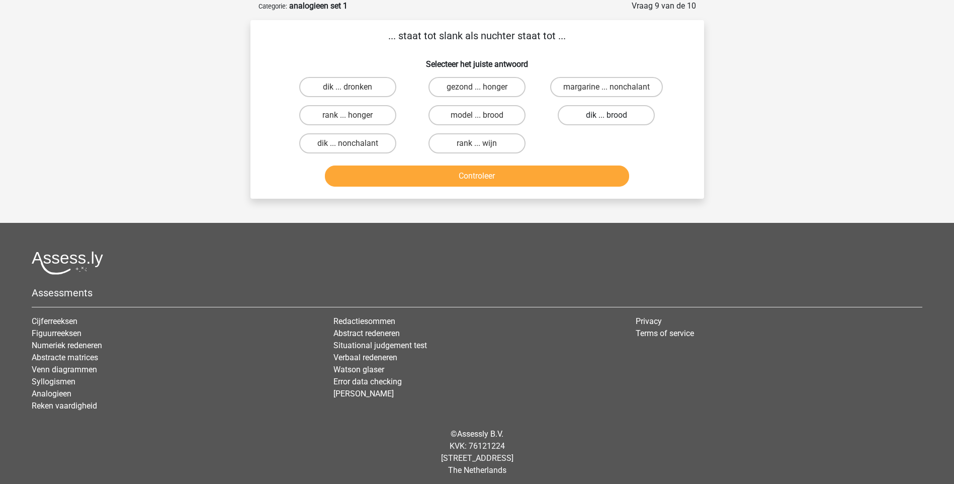
scroll to position [0, 0]
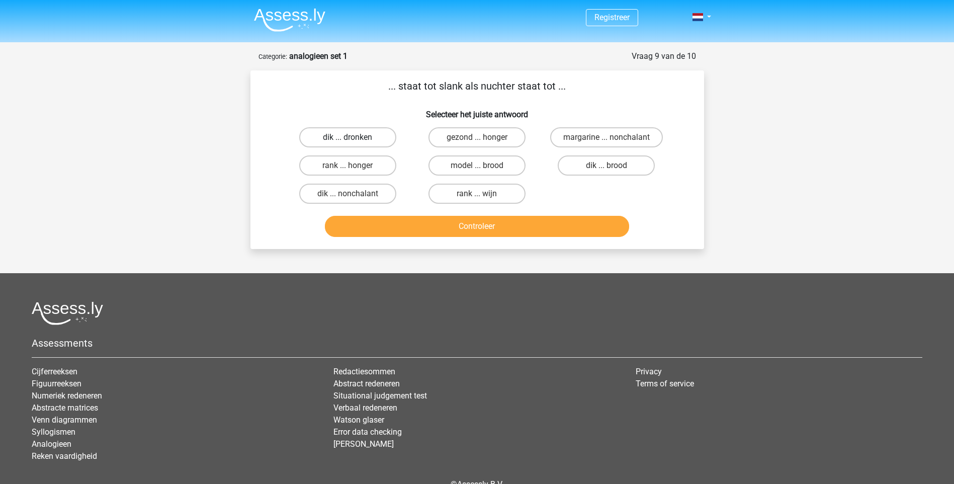
click at [371, 135] on label "dik ... dronken" at bounding box center [347, 137] width 97 height 20
click at [354, 137] on input "dik ... dronken" at bounding box center [351, 140] width 7 height 7
radio input "true"
click at [479, 224] on button "Controleer" at bounding box center [477, 226] width 304 height 21
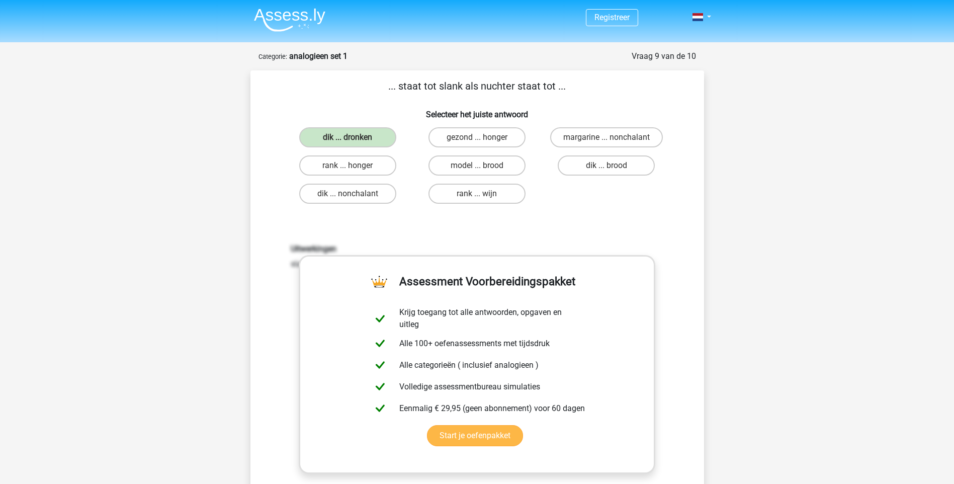
scroll to position [151, 0]
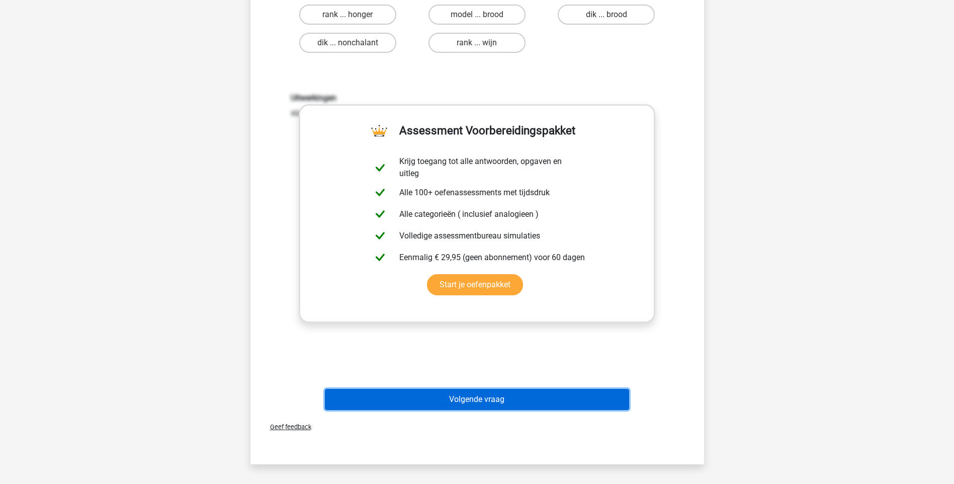
click at [483, 397] on button "Volgende vraag" at bounding box center [477, 399] width 304 height 21
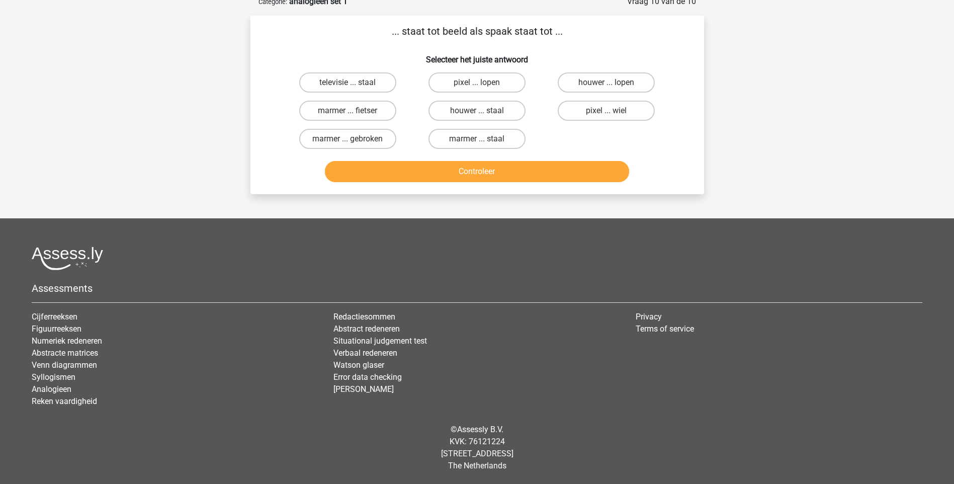
scroll to position [50, 0]
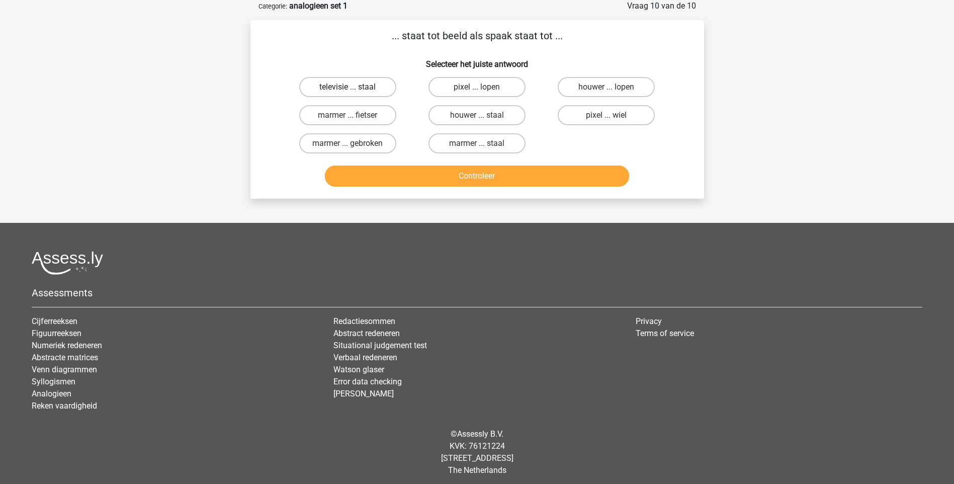
click at [318, 89] on label "televisie ... staal" at bounding box center [347, 87] width 97 height 20
click at [348, 89] on input "televisie ... staal" at bounding box center [351, 90] width 7 height 7
radio input "true"
click at [417, 180] on button "Controleer" at bounding box center [477, 176] width 304 height 21
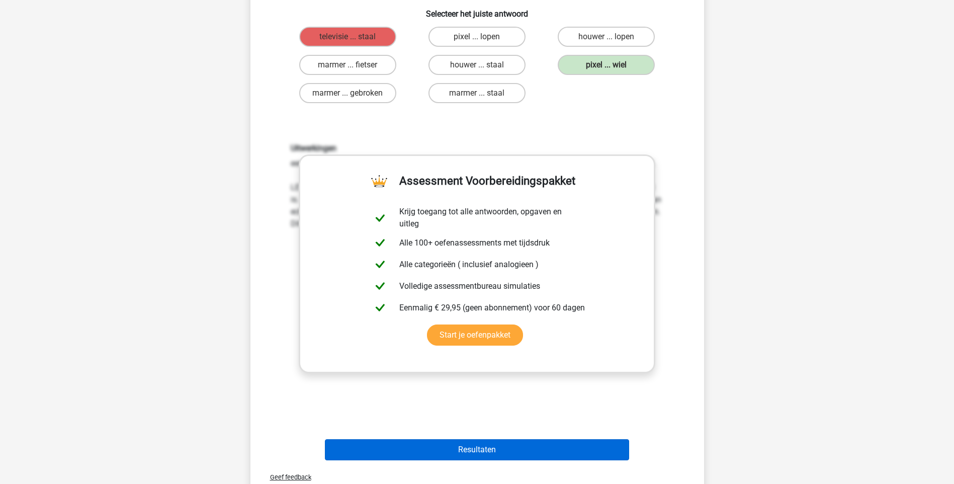
scroll to position [302, 0]
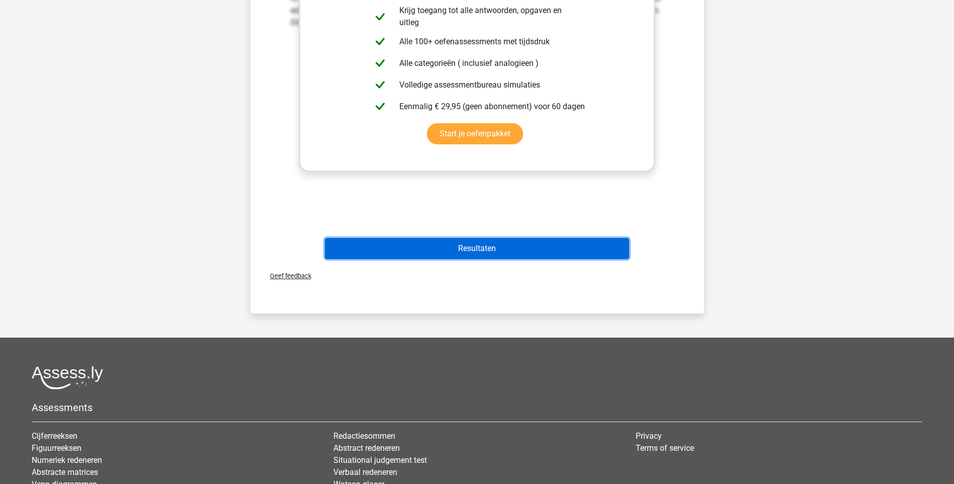
click at [513, 249] on button "Resultaten" at bounding box center [477, 248] width 304 height 21
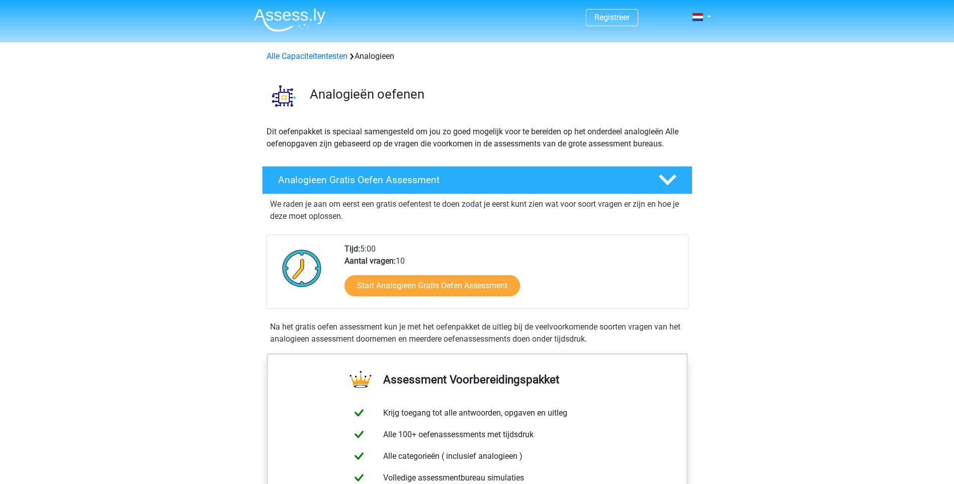
scroll to position [101, 0]
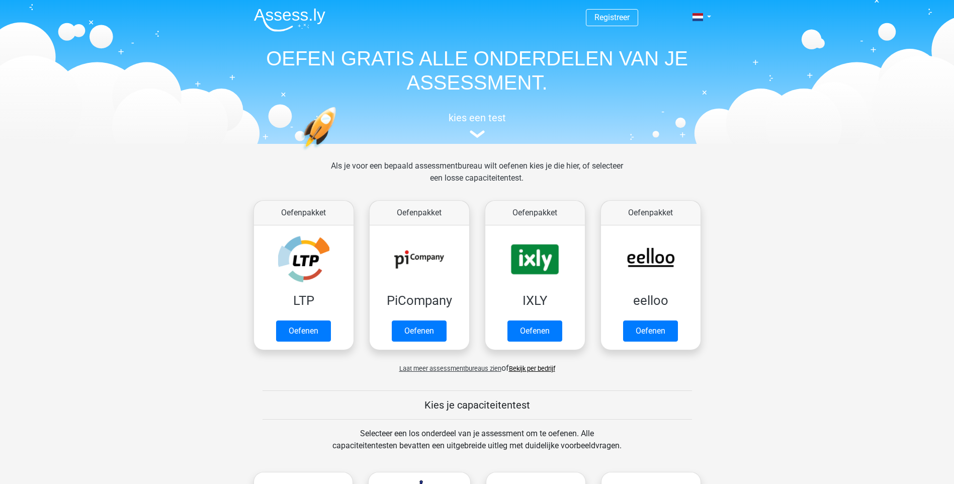
scroll to position [453, 0]
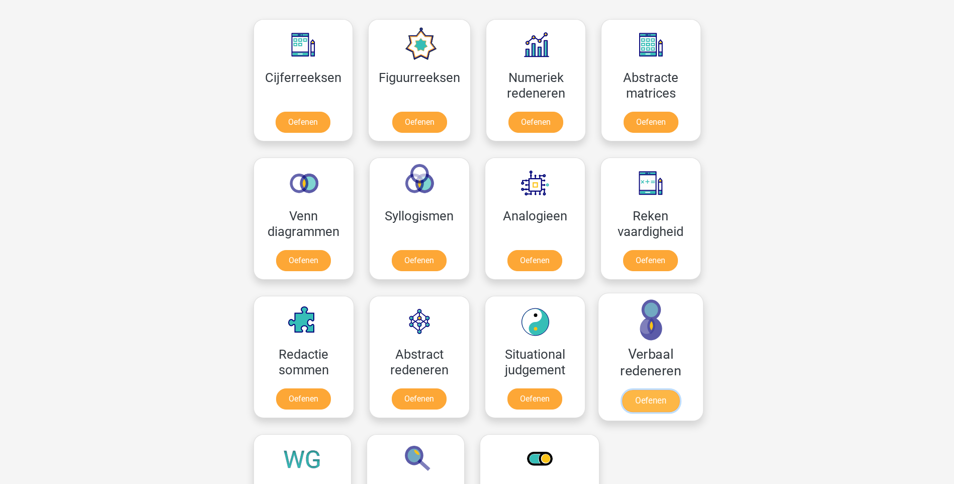
click at [635, 390] on link "Oefenen" at bounding box center [650, 401] width 57 height 22
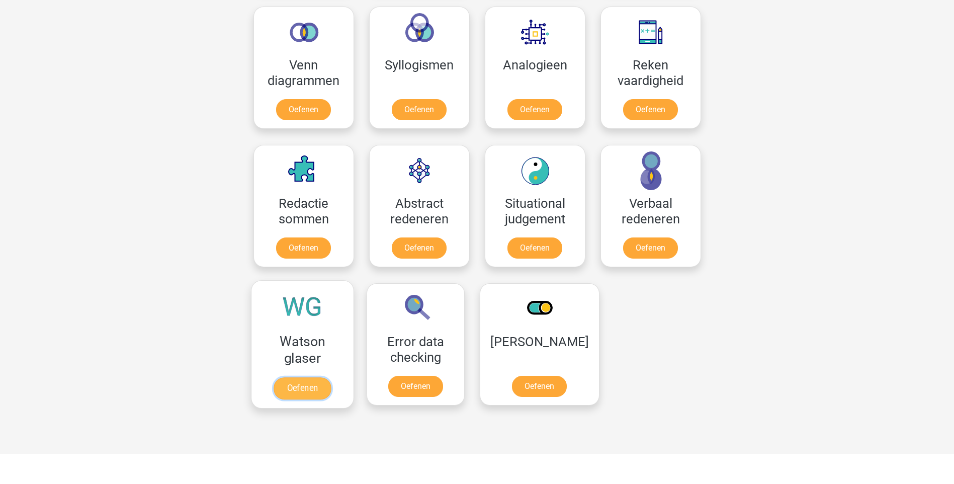
click at [304, 385] on link "Oefenen" at bounding box center [302, 388] width 57 height 22
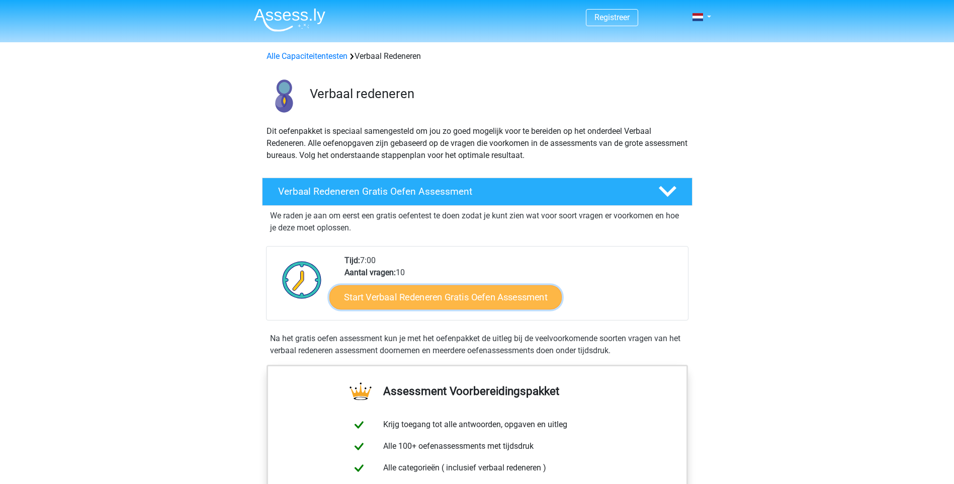
click at [456, 296] on link "Start Verbaal Redeneren Gratis Oefen Assessment" at bounding box center [446, 297] width 232 height 24
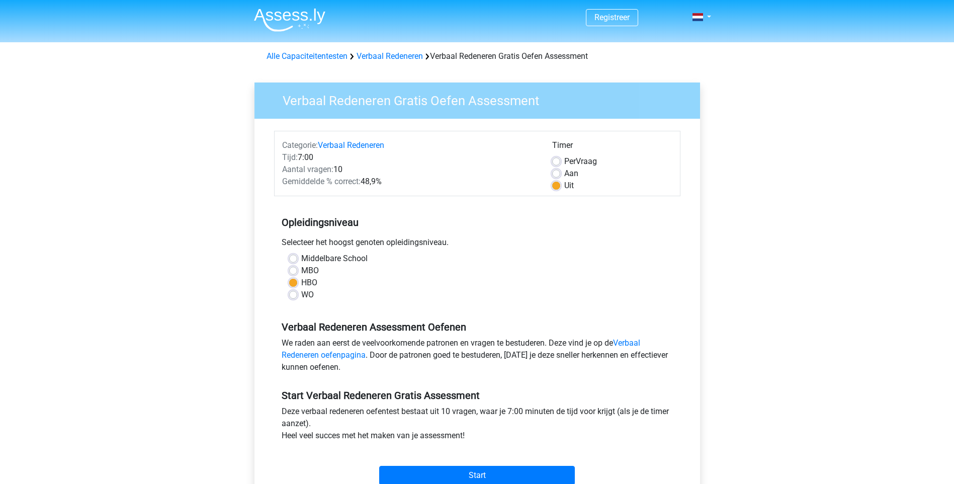
scroll to position [201, 0]
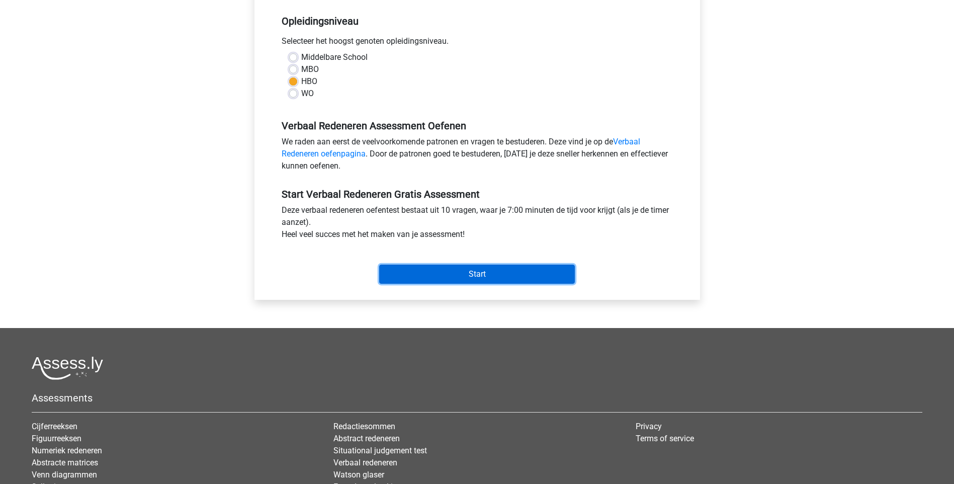
click at [487, 273] on input "Start" at bounding box center [477, 274] width 196 height 19
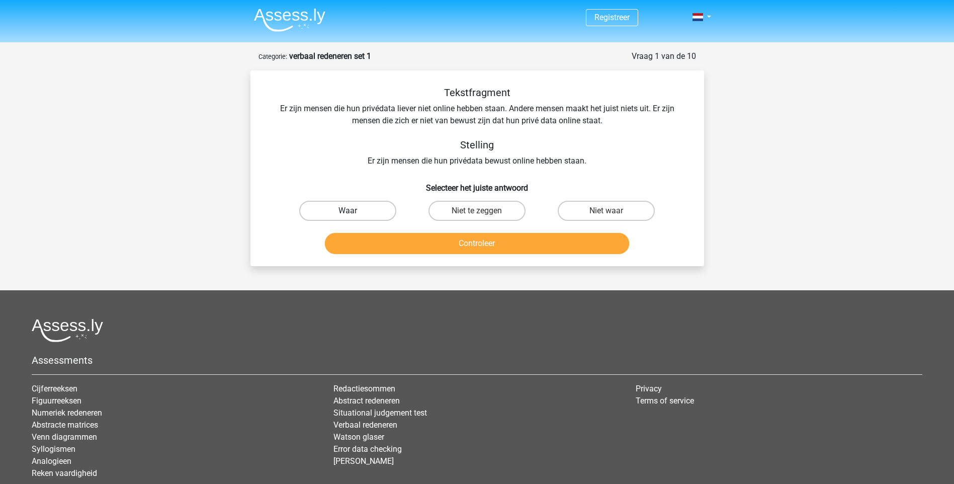
click at [346, 208] on label "Waar" at bounding box center [347, 211] width 97 height 20
click at [348, 211] on input "Waar" at bounding box center [351, 214] width 7 height 7
radio input "true"
click at [426, 238] on button "Controleer" at bounding box center [477, 243] width 304 height 21
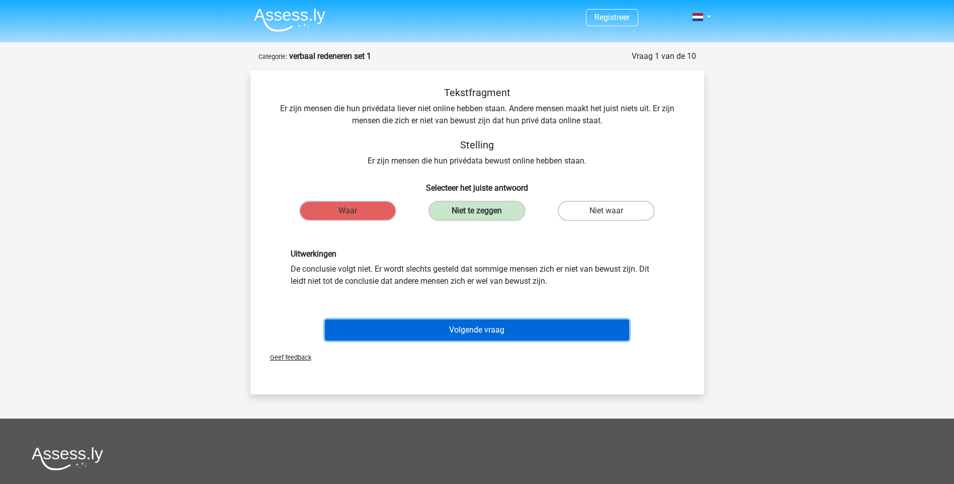
click at [477, 334] on button "Volgende vraag" at bounding box center [477, 329] width 304 height 21
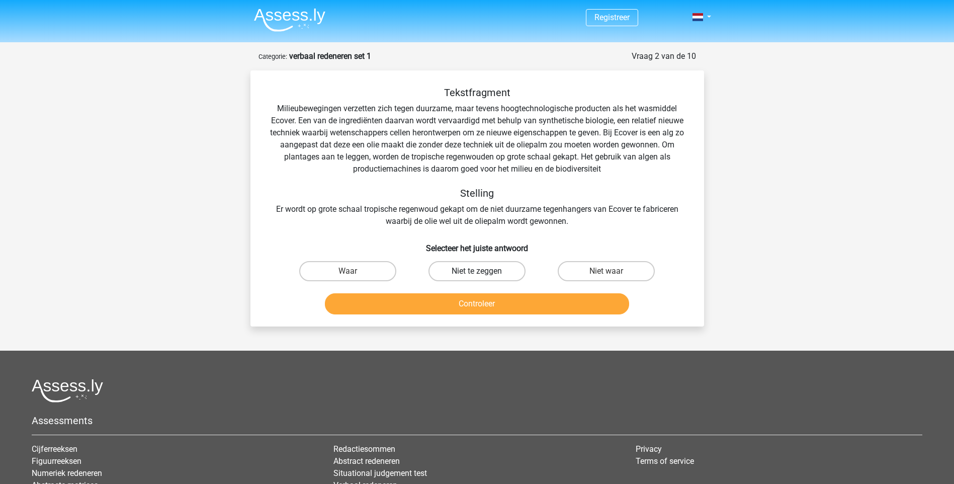
click at [474, 269] on label "Niet te zeggen" at bounding box center [477, 271] width 97 height 20
click at [477, 271] on input "Niet te zeggen" at bounding box center [480, 274] width 7 height 7
radio input "true"
click at [474, 304] on button "Controleer" at bounding box center [477, 303] width 304 height 21
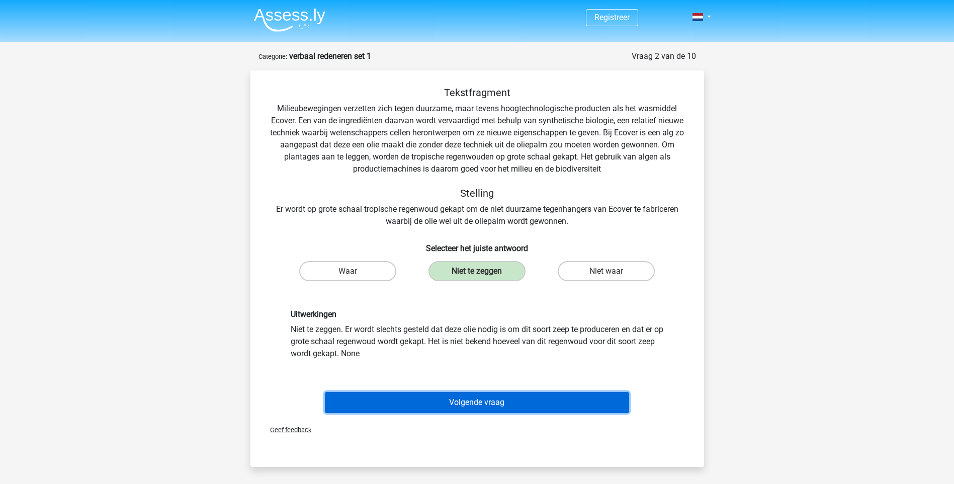
click at [447, 406] on button "Volgende vraag" at bounding box center [477, 402] width 304 height 21
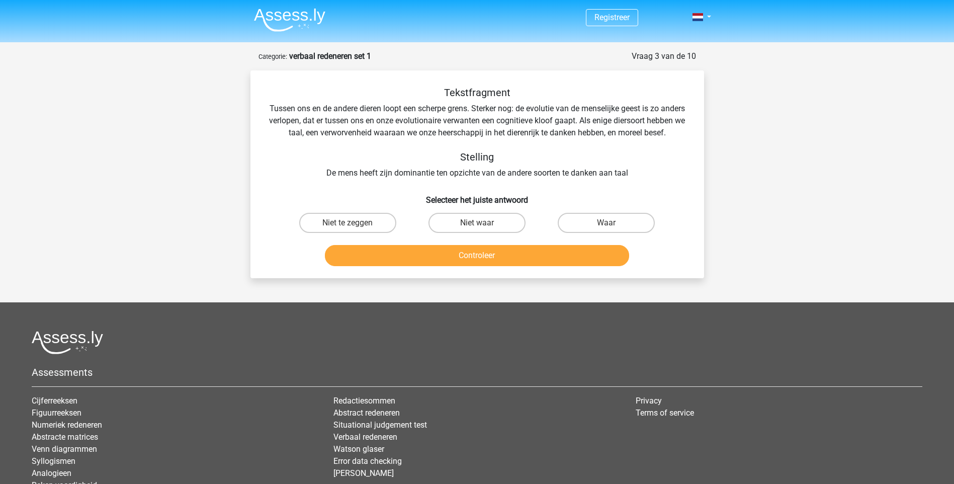
scroll to position [50, 0]
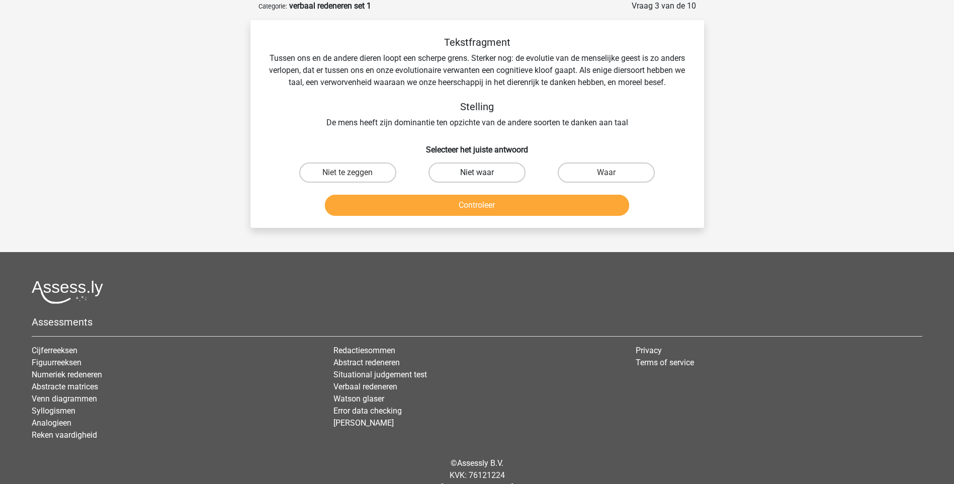
click at [481, 179] on label "Niet waar" at bounding box center [477, 172] width 97 height 20
click at [481, 179] on input "Niet waar" at bounding box center [480, 176] width 7 height 7
radio input "true"
click at [476, 213] on button "Controleer" at bounding box center [477, 205] width 304 height 21
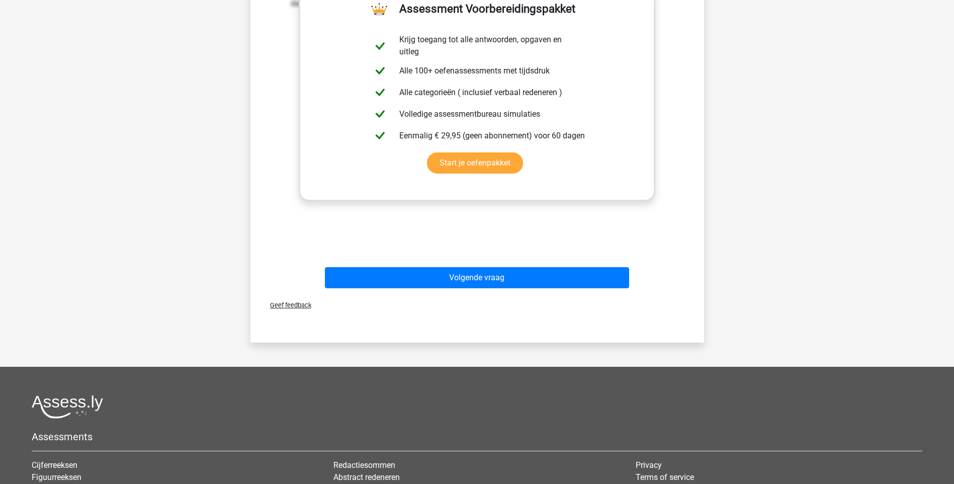
scroll to position [352, 0]
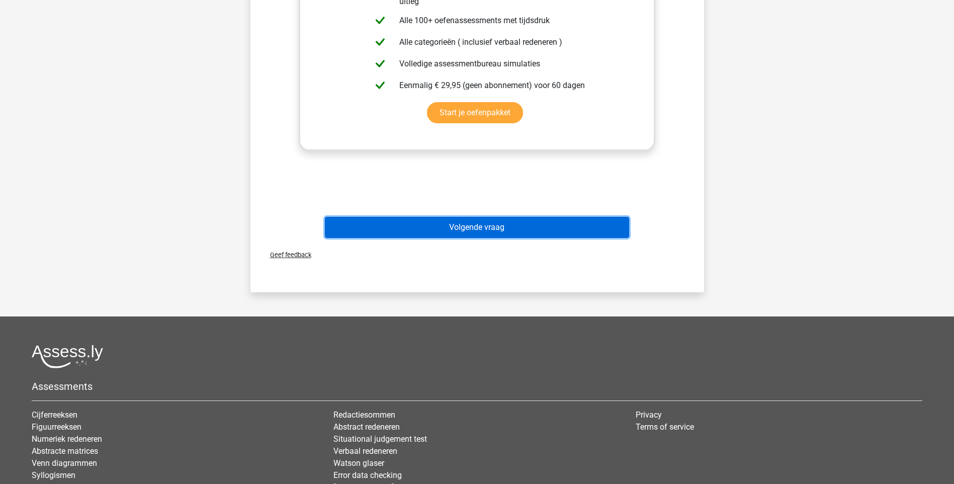
click at [499, 238] on button "Volgende vraag" at bounding box center [477, 227] width 304 height 21
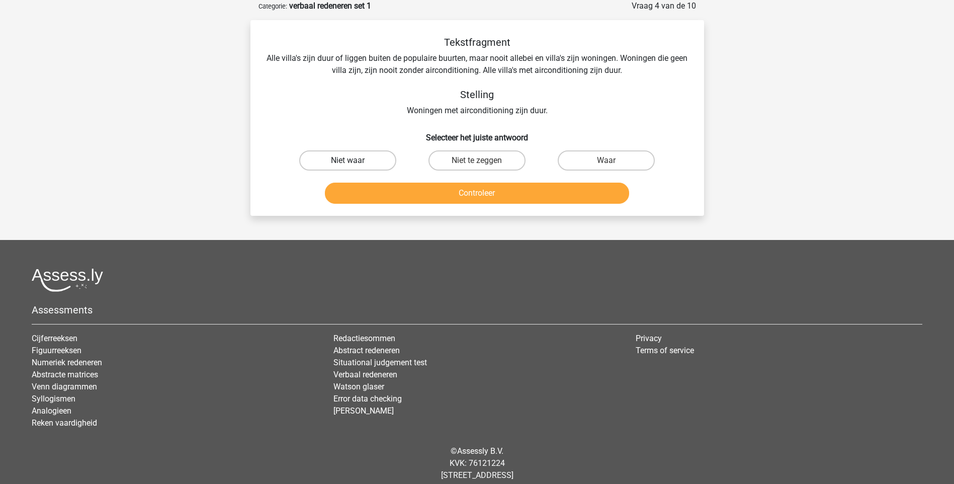
click at [333, 155] on label "Niet waar" at bounding box center [347, 160] width 97 height 20
click at [348, 160] on input "Niet waar" at bounding box center [351, 163] width 7 height 7
radio input "true"
click at [413, 190] on button "Controleer" at bounding box center [477, 193] width 304 height 21
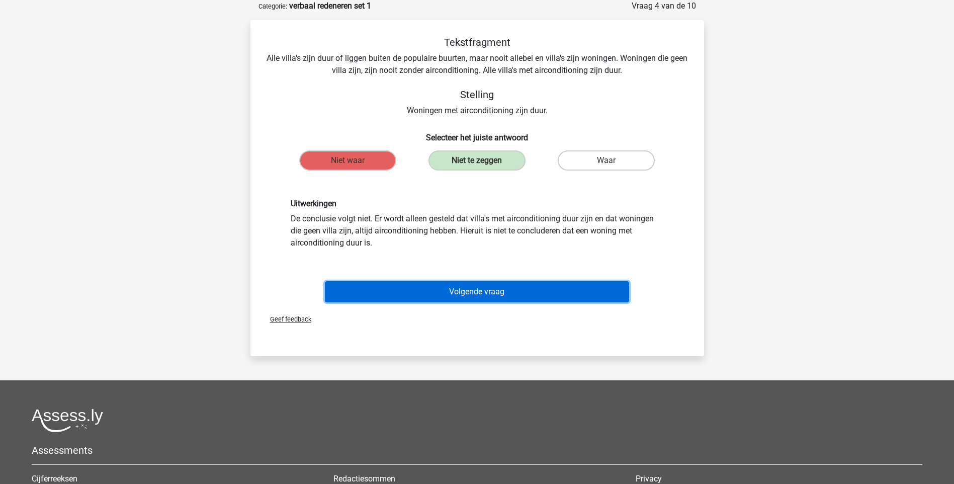
click at [392, 289] on button "Volgende vraag" at bounding box center [477, 291] width 304 height 21
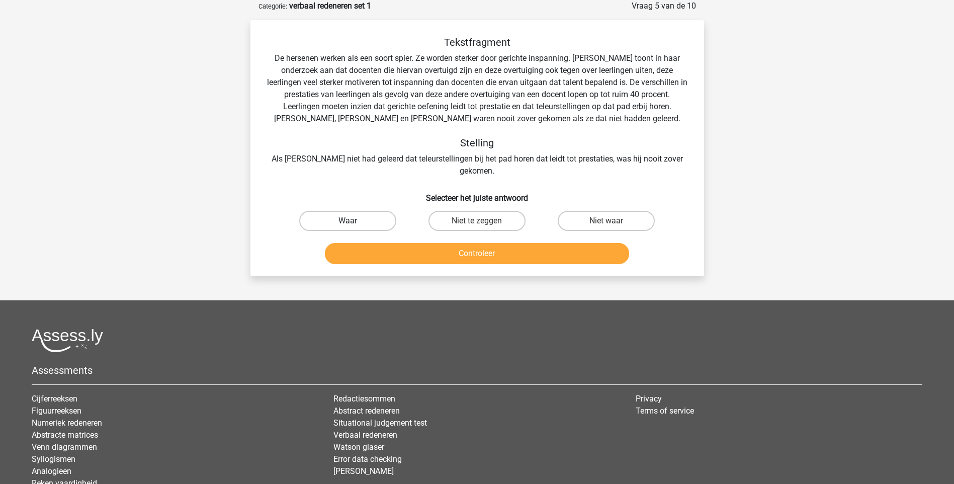
click at [388, 212] on label "Waar" at bounding box center [347, 221] width 97 height 20
click at [354, 221] on input "Waar" at bounding box center [351, 224] width 7 height 7
radio input "true"
click at [428, 243] on button "Controleer" at bounding box center [477, 253] width 304 height 21
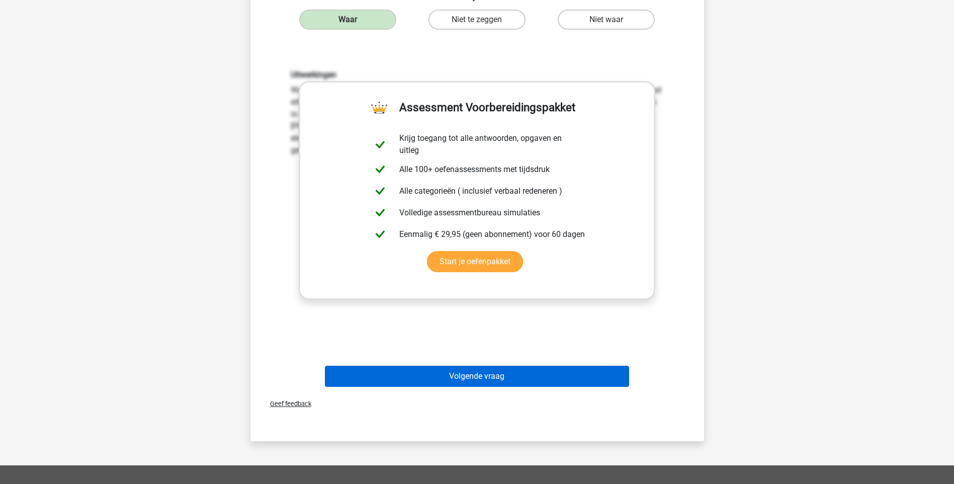
scroll to position [352, 0]
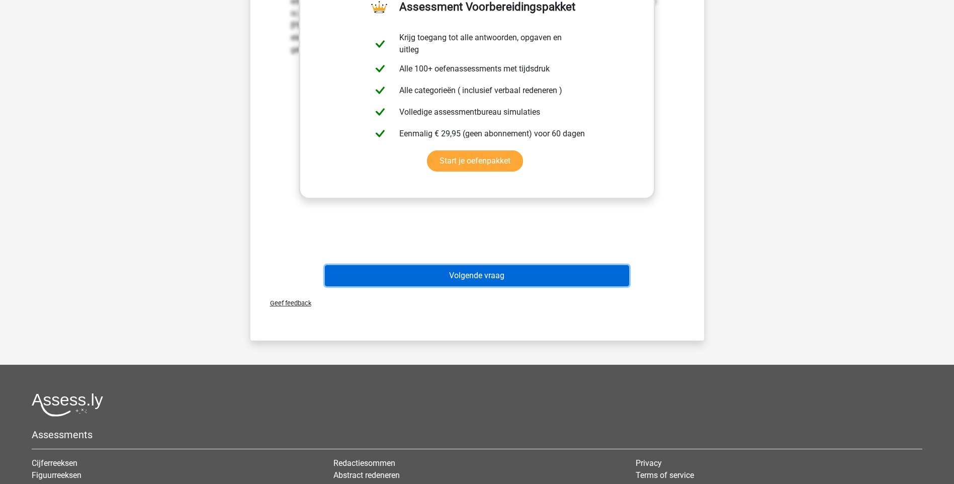
click at [479, 265] on button "Volgende vraag" at bounding box center [477, 275] width 304 height 21
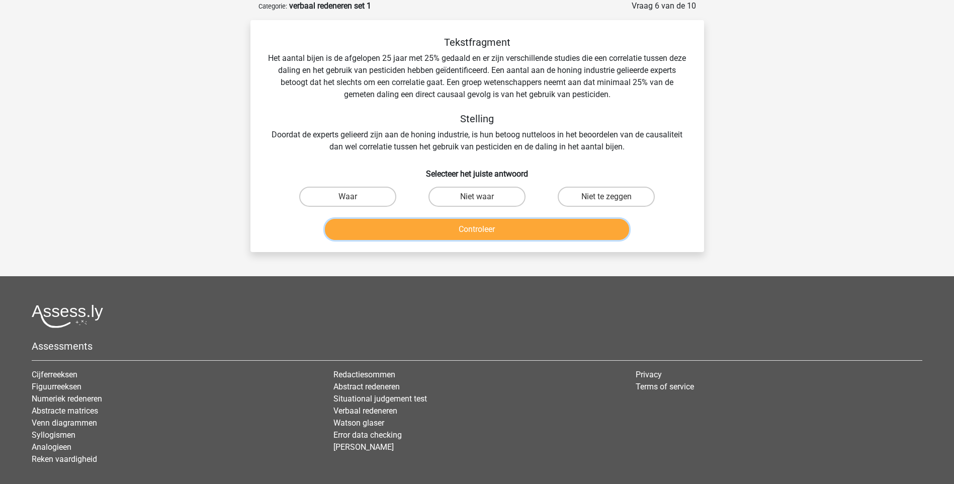
scroll to position [0, 0]
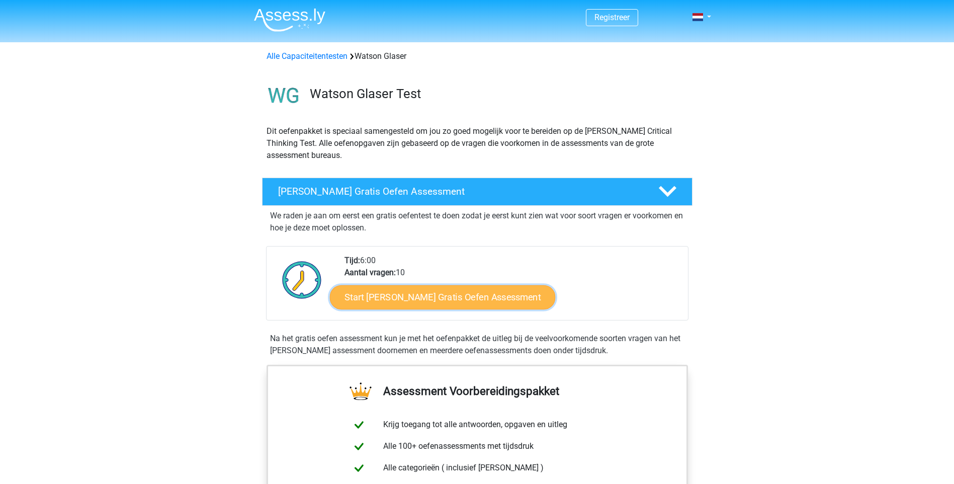
click at [405, 293] on link "Start [PERSON_NAME] Gratis Oefen Assessment" at bounding box center [443, 297] width 226 height 24
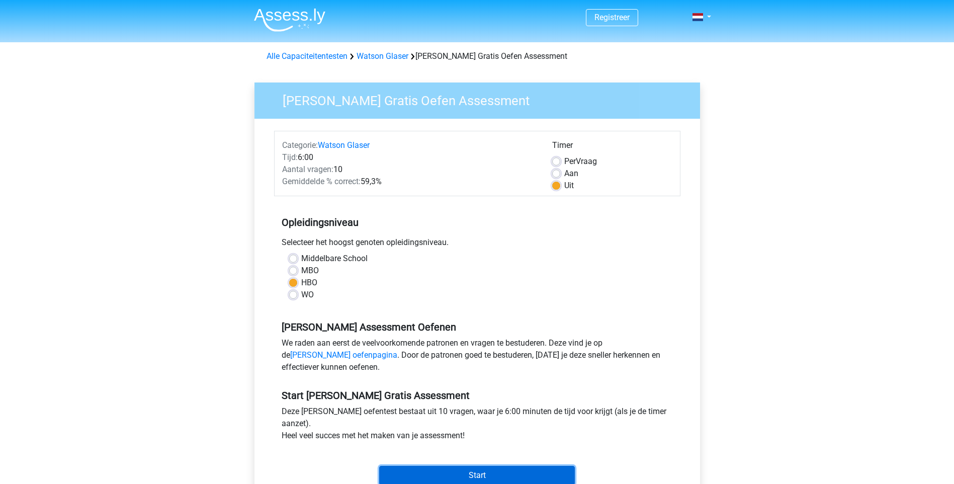
click at [453, 481] on input "Start" at bounding box center [477, 475] width 196 height 19
